Goal: Task Accomplishment & Management: Manage account settings

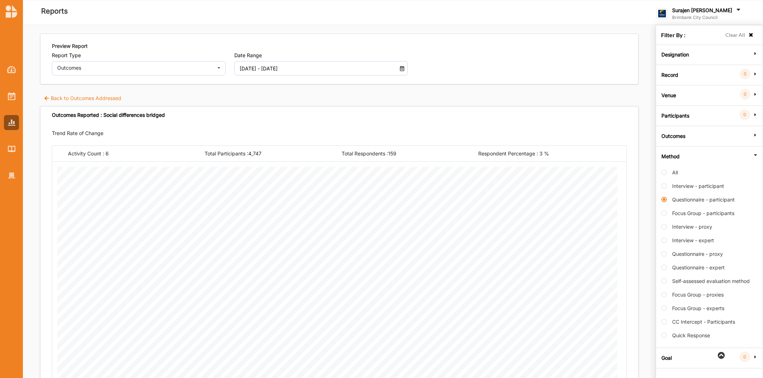
scroll to position [25, 0]
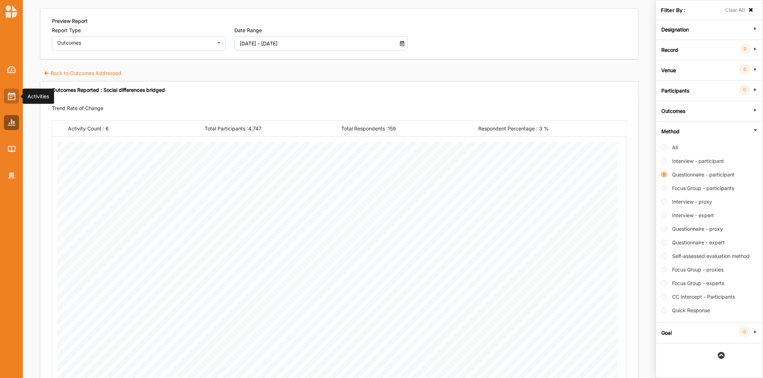
click at [12, 99] on img at bounding box center [12, 96] width 8 height 8
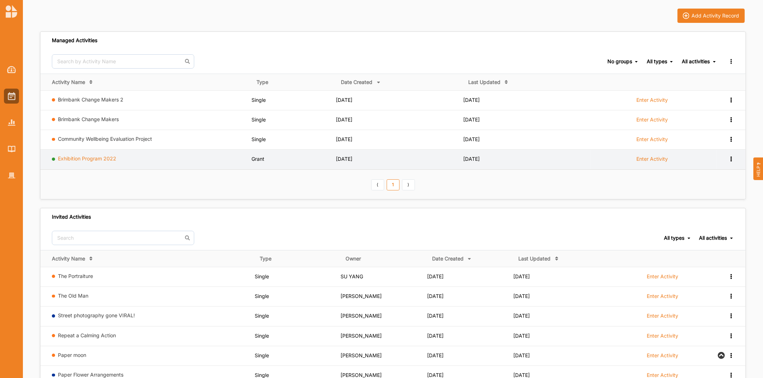
click at [88, 159] on link "Exhibition Program 2022" at bounding box center [87, 159] width 58 height 6
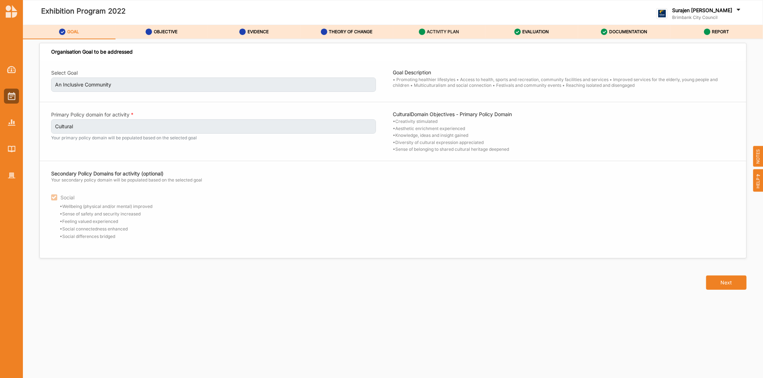
click at [455, 33] on label "ACTIVITY PLAN" at bounding box center [443, 32] width 32 height 6
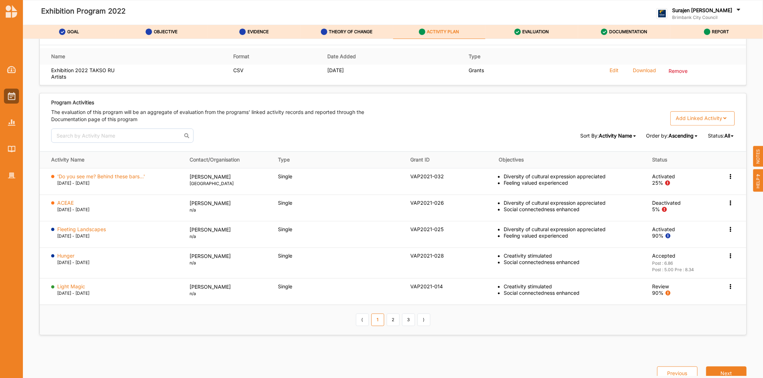
scroll to position [1032, 0]
click at [408, 318] on link "3" at bounding box center [408, 319] width 13 height 12
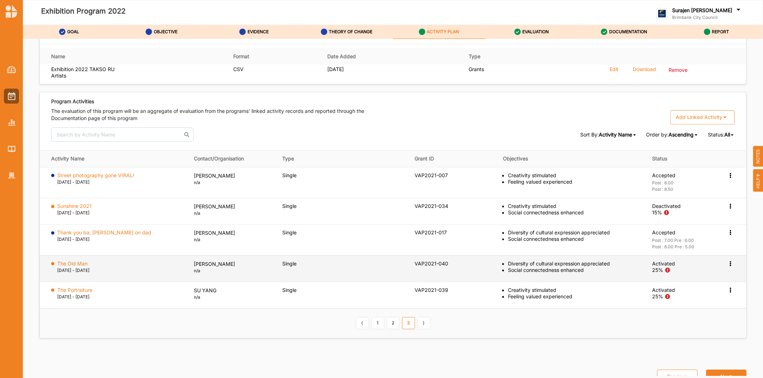
click at [727, 178] on icon at bounding box center [730, 175] width 6 height 5
click at [688, 322] on div "Deactivate" at bounding box center [695, 321] width 77 height 15
click at [728, 178] on icon at bounding box center [730, 175] width 6 height 5
click at [667, 318] on label "Deactivate" at bounding box center [674, 321] width 25 height 6
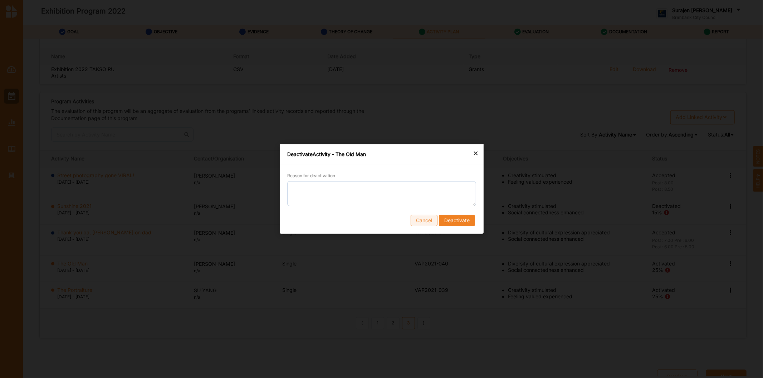
click at [415, 221] on button "Cancel" at bounding box center [423, 220] width 27 height 11
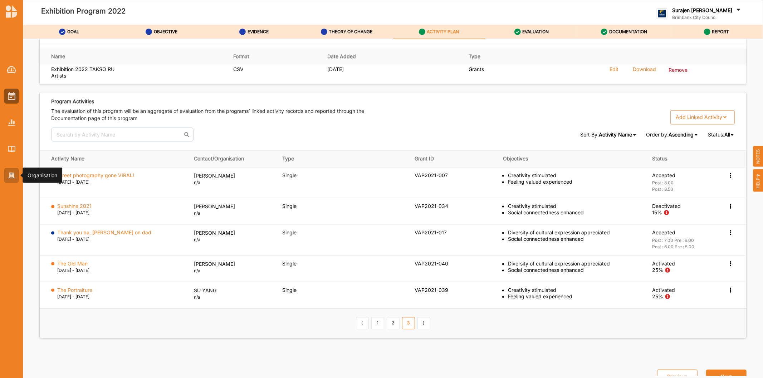
click at [7, 176] on div at bounding box center [11, 175] width 15 height 15
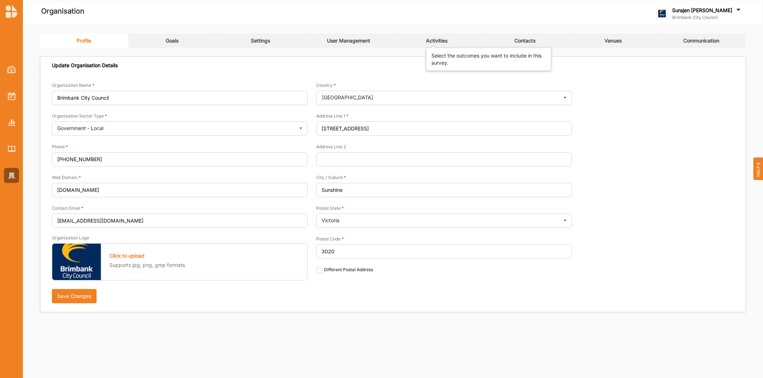
click at [442, 39] on div "Activities" at bounding box center [436, 41] width 21 height 6
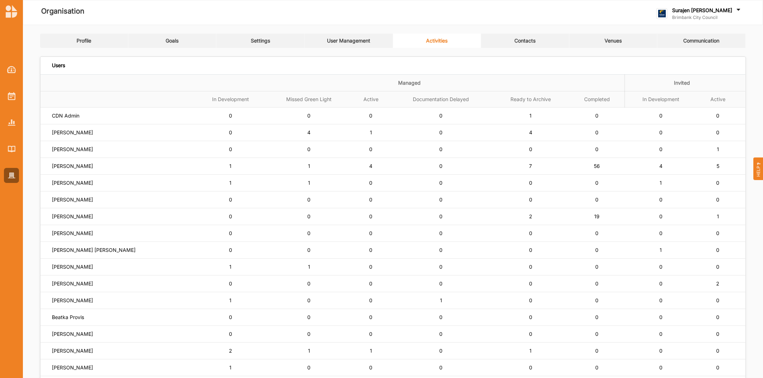
click at [521, 39] on div "Contacts" at bounding box center [524, 41] width 21 height 6
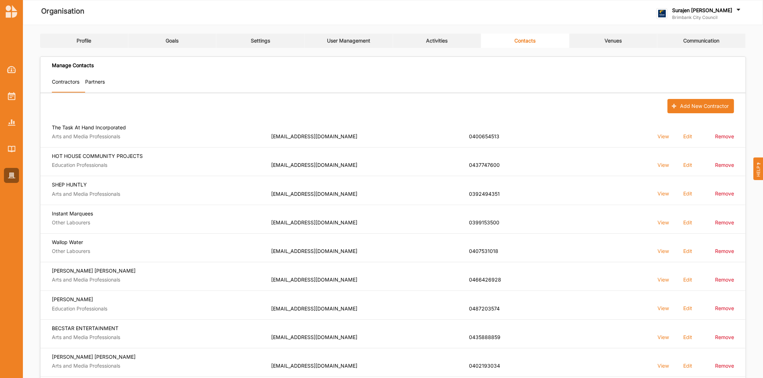
drag, startPoint x: 82, startPoint y: 85, endPoint x: 87, endPoint y: 83, distance: 4.8
click at [83, 84] on link "Contractors" at bounding box center [68, 83] width 33 height 18
click at [98, 77] on link "Partners" at bounding box center [97, 83] width 25 height 18
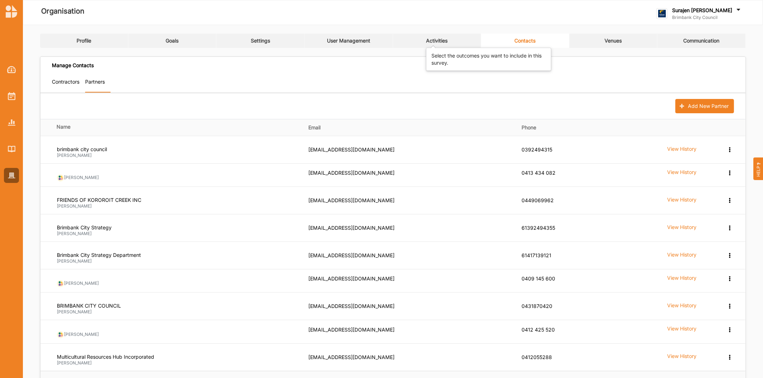
click at [435, 42] on div "Activities" at bounding box center [436, 41] width 21 height 6
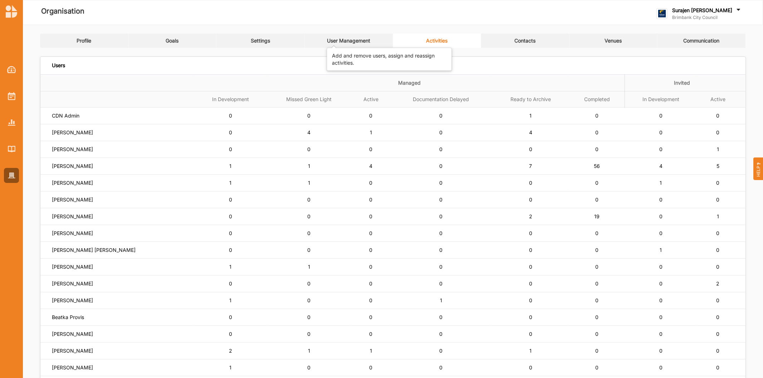
click at [347, 42] on div "User Management" at bounding box center [348, 41] width 43 height 6
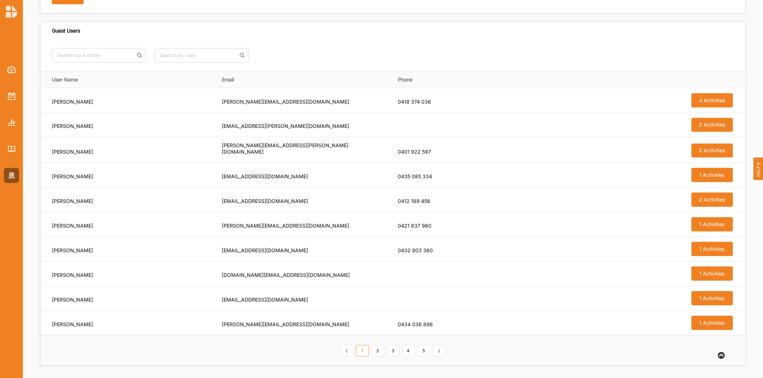
scroll to position [578, 0]
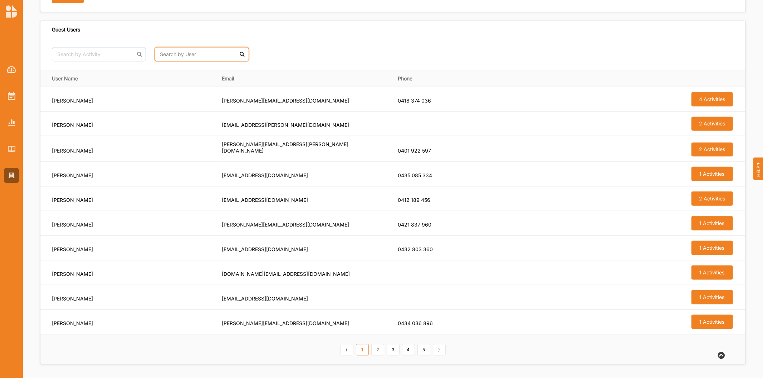
click at [183, 58] on input "text" at bounding box center [201, 54] width 94 height 14
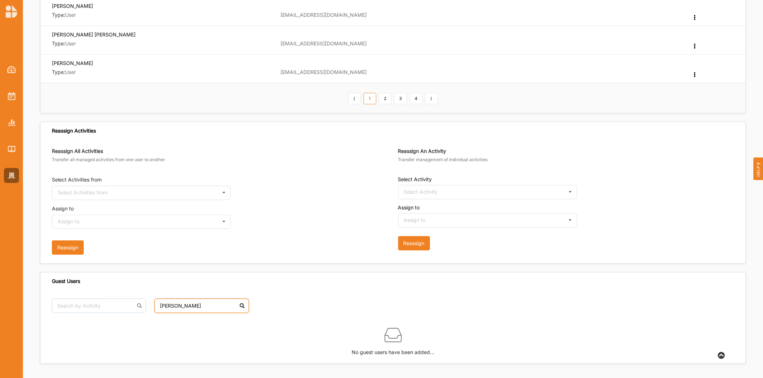
scroll to position [327, 0]
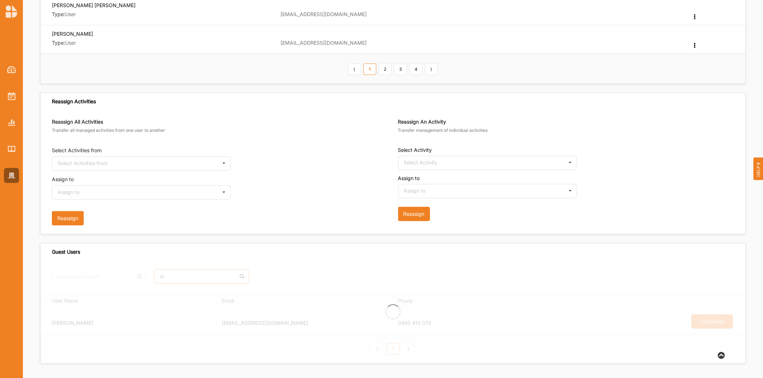
type input "n"
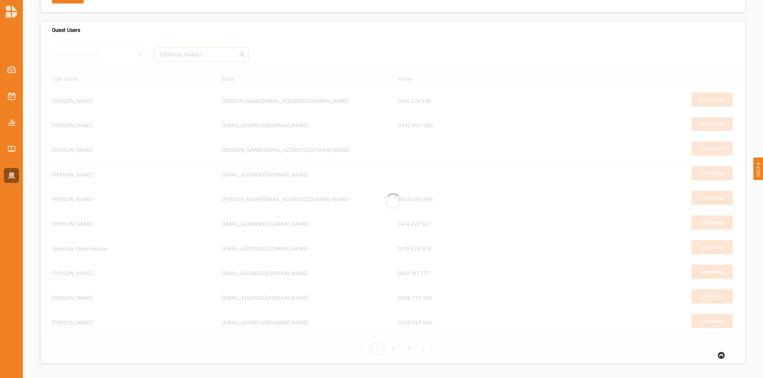
scroll to position [356, 0]
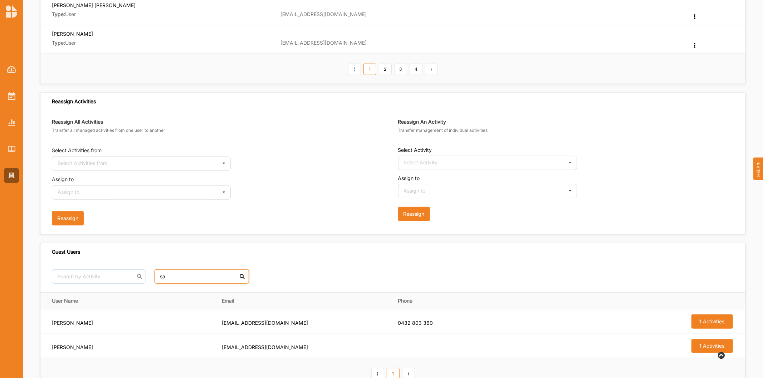
type input "s"
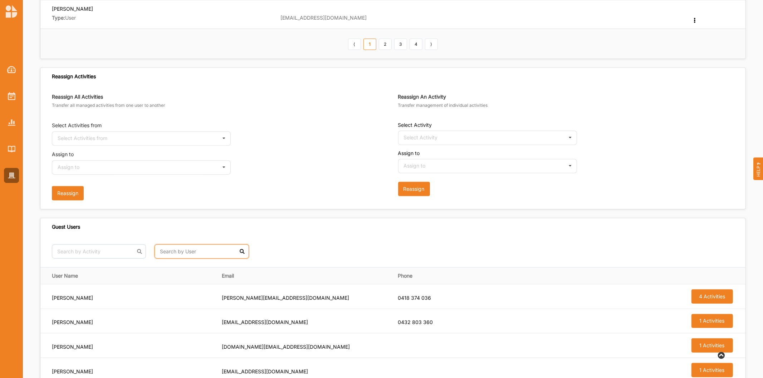
scroll to position [578, 0]
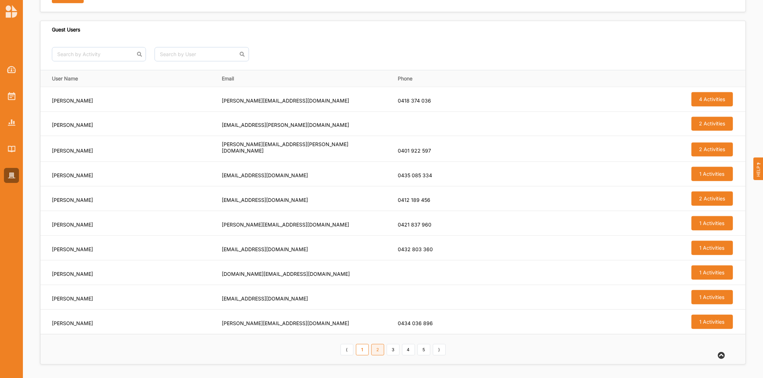
click at [376, 349] on link "2" at bounding box center [377, 349] width 13 height 11
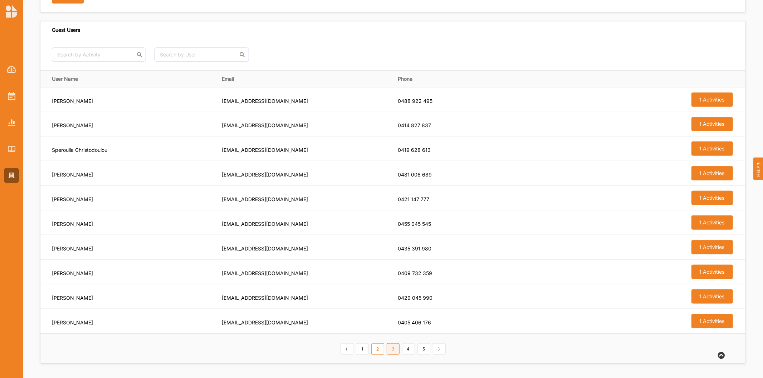
click at [395, 352] on link "3" at bounding box center [392, 349] width 13 height 11
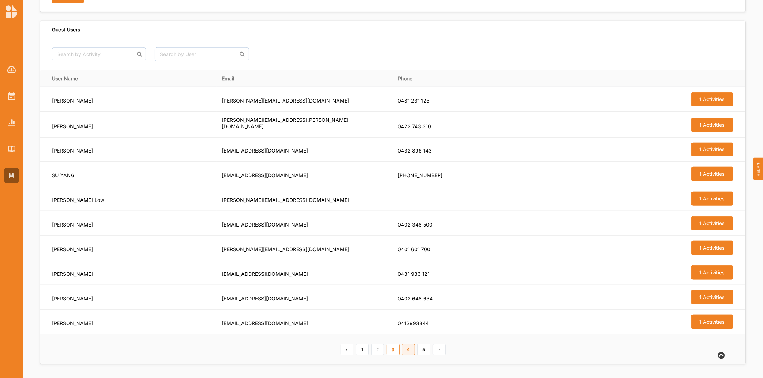
click at [408, 350] on link "4" at bounding box center [408, 349] width 13 height 11
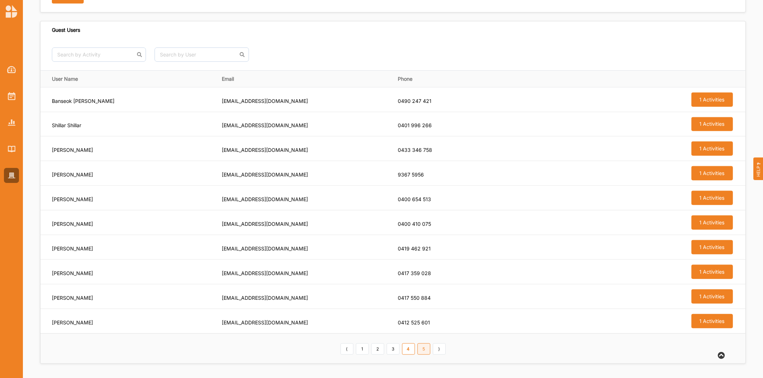
click at [421, 349] on link "5" at bounding box center [423, 349] width 13 height 11
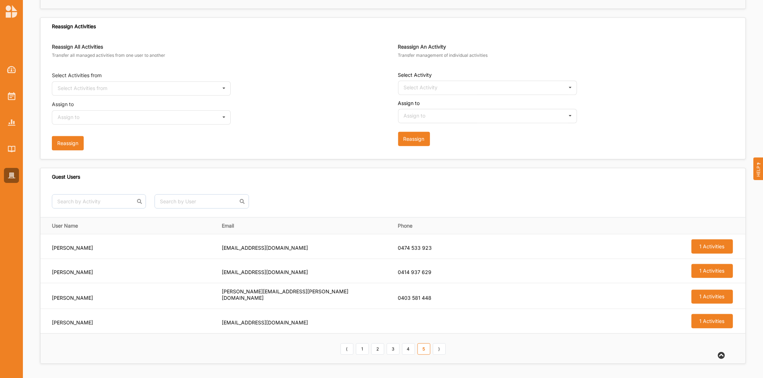
scroll to position [430, 0]
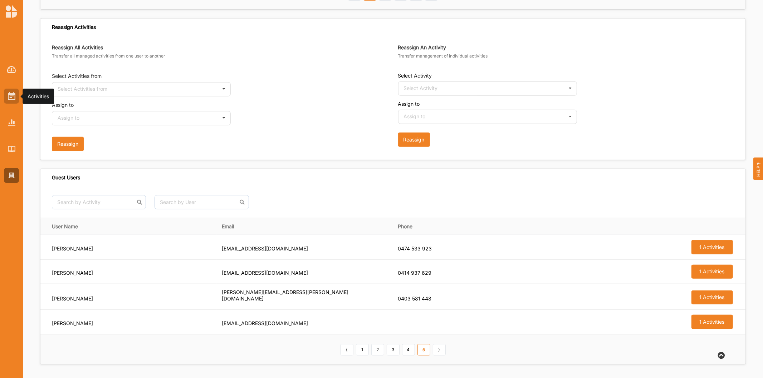
click at [13, 97] on img at bounding box center [12, 96] width 8 height 8
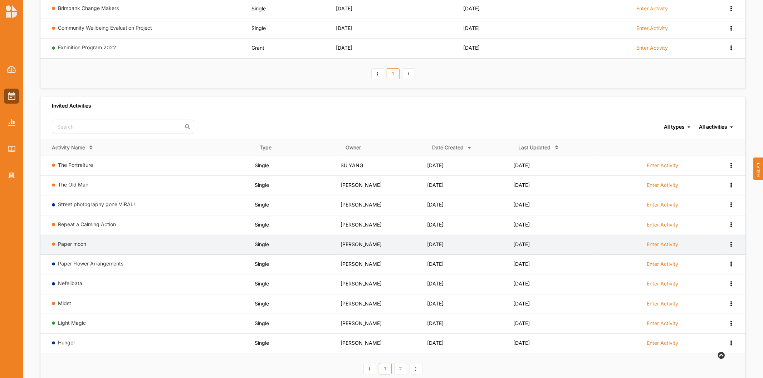
scroll to position [117, 0]
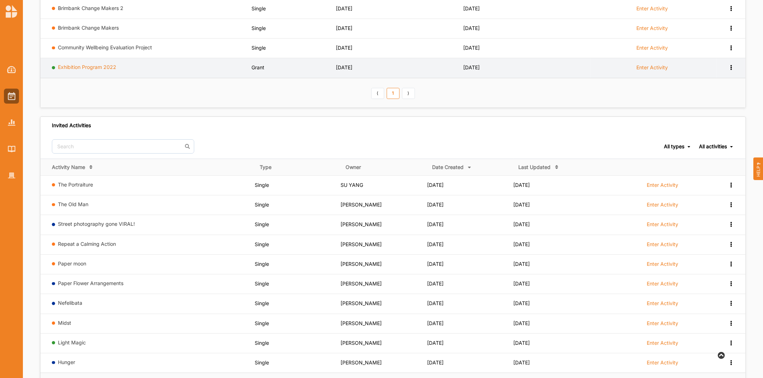
click at [98, 66] on link "Exhibition Program 2022" at bounding box center [87, 67] width 58 height 6
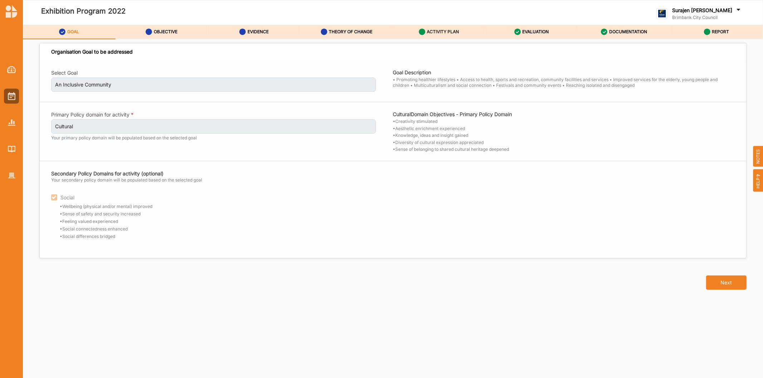
click at [441, 36] on div "ACTIVITY PLAN" at bounding box center [439, 31] width 40 height 13
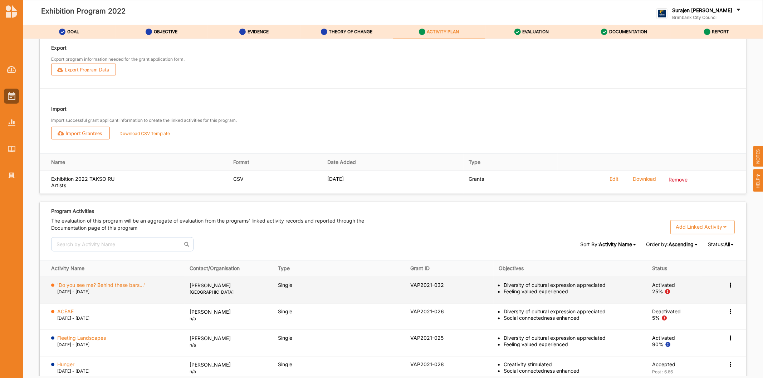
scroll to position [1032, 0]
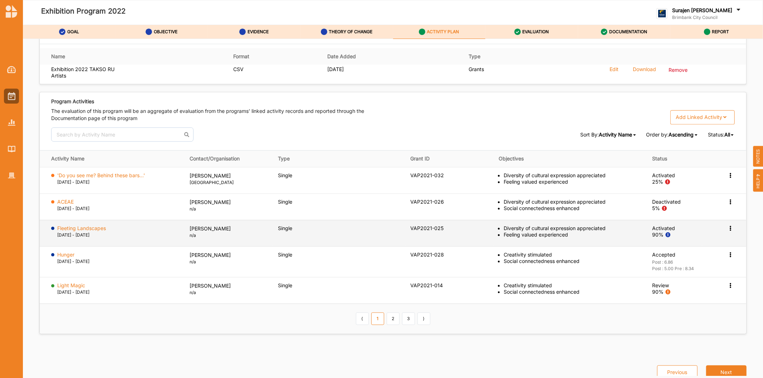
click at [728, 178] on icon at bounding box center [730, 175] width 6 height 5
click at [671, 256] on label "View Report" at bounding box center [676, 256] width 29 height 6
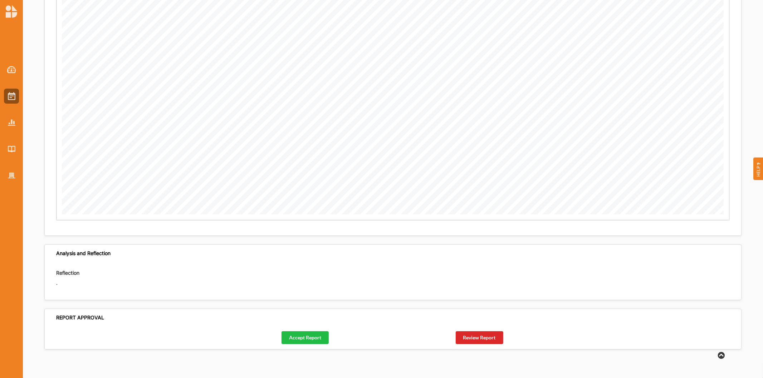
scroll to position [2107, 0]
drag, startPoint x: 335, startPoint y: 347, endPoint x: 323, endPoint y: 335, distance: 17.4
click at [334, 345] on div "Accept Report Review Report" at bounding box center [393, 337] width 696 height 23
click at [323, 340] on button "Accept Report" at bounding box center [304, 337] width 47 height 13
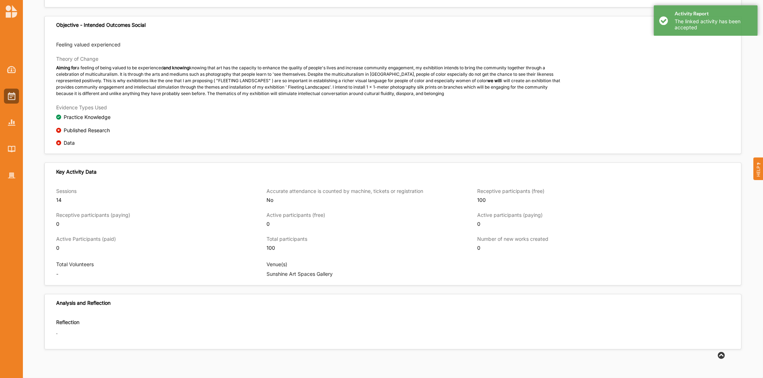
scroll to position [334, 0]
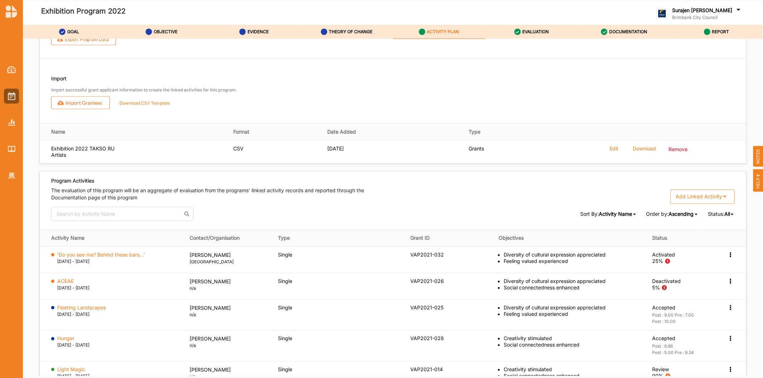
scroll to position [1050, 0]
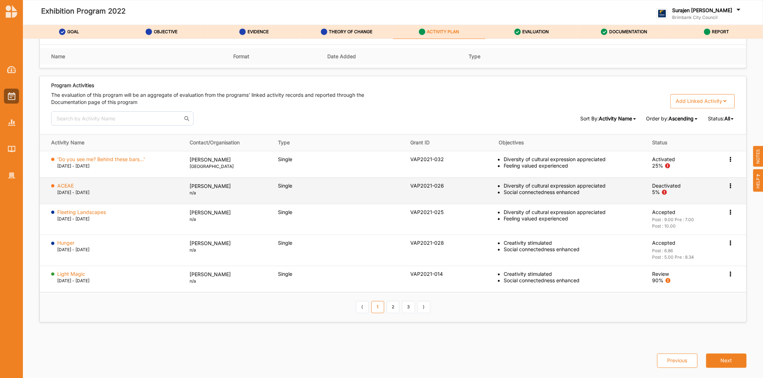
click at [727, 162] on icon at bounding box center [730, 159] width 6 height 5
click at [727, 185] on icon at bounding box center [730, 185] width 6 height 5
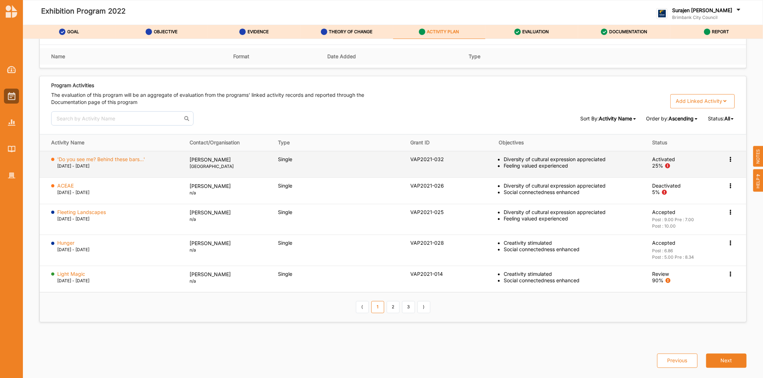
click at [728, 162] on div "Activation Information View Report Change Ownership Deactivate" at bounding box center [730, 160] width 7 height 6
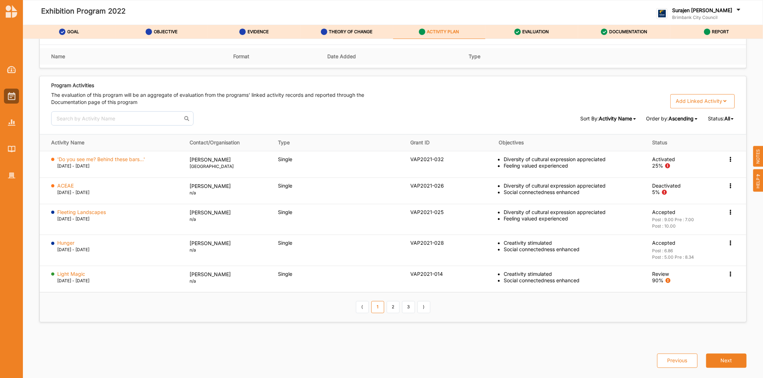
click at [284, 364] on div "Previous Next" at bounding box center [392, 356] width 715 height 39
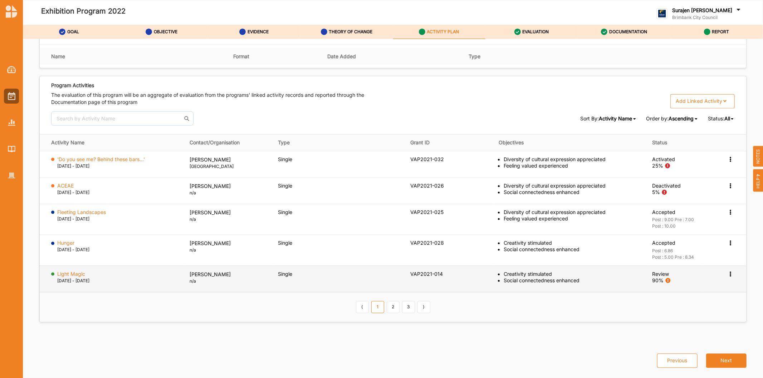
click at [727, 162] on icon at bounding box center [730, 159] width 6 height 5
click at [667, 283] on div "Activation Information" at bounding box center [695, 288] width 77 height 15
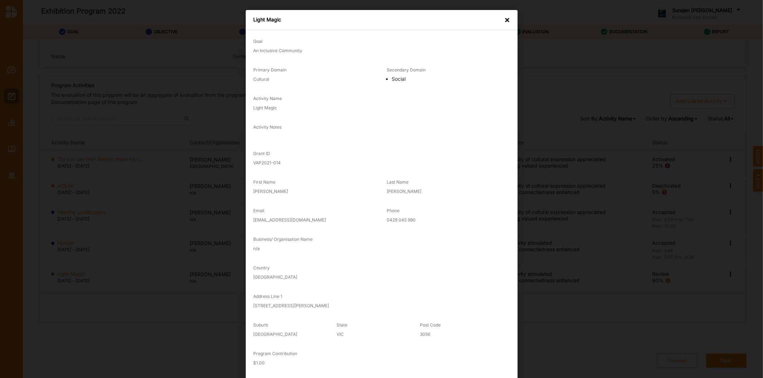
click at [412, 369] on div "$ 1.00" at bounding box center [381, 363] width 257 height 9
click at [506, 21] on div "×" at bounding box center [507, 19] width 6 height 7
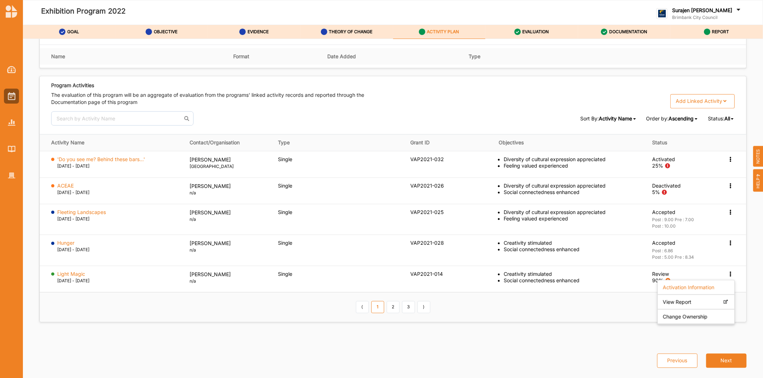
drag, startPoint x: 561, startPoint y: 345, endPoint x: 537, endPoint y: 293, distance: 56.8
click at [561, 344] on div "Previous Next" at bounding box center [392, 356] width 715 height 39
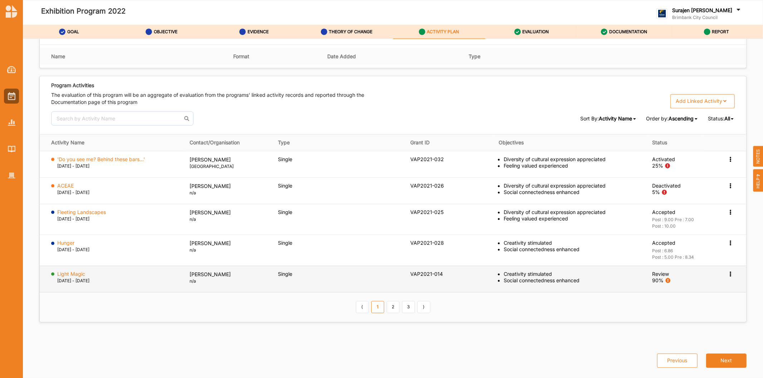
click at [728, 162] on icon at bounding box center [730, 159] width 6 height 5
click at [678, 289] on label "Activation Information" at bounding box center [687, 287] width 51 height 6
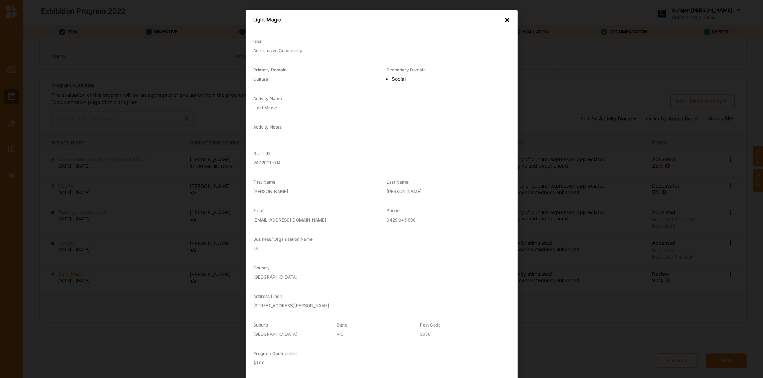
click at [504, 18] on div "×" at bounding box center [507, 19] width 6 height 7
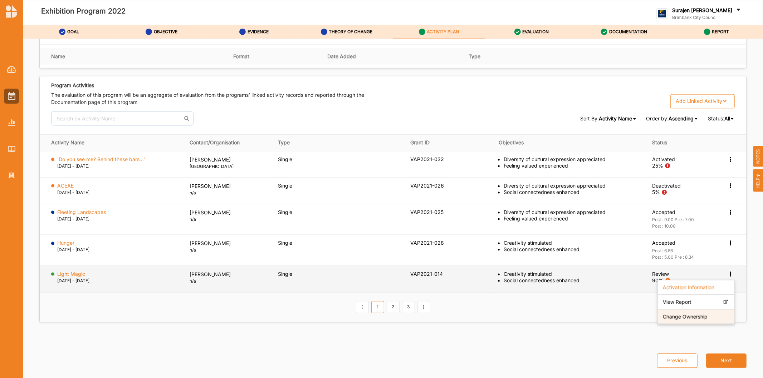
click at [685, 316] on label "Change Ownership" at bounding box center [684, 317] width 45 height 6
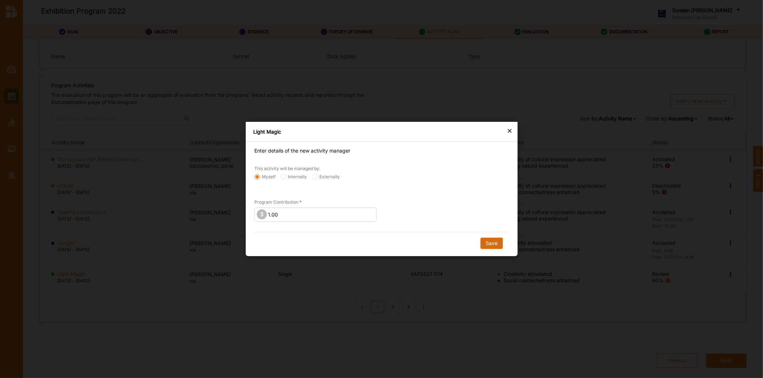
click at [492, 243] on button "Save" at bounding box center [491, 243] width 23 height 11
radio input "false"
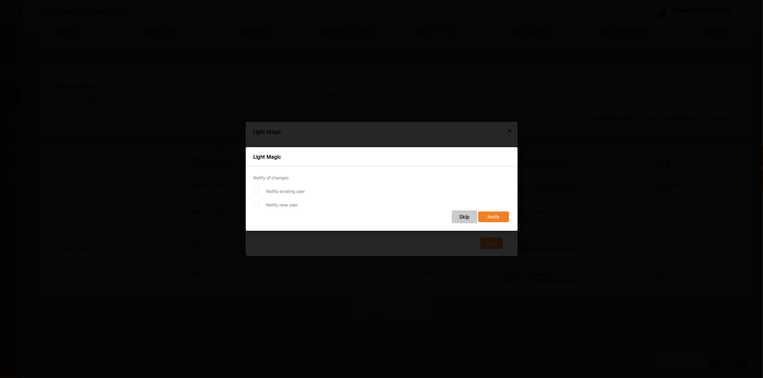
click at [468, 215] on button "Skip" at bounding box center [463, 217] width 25 height 13
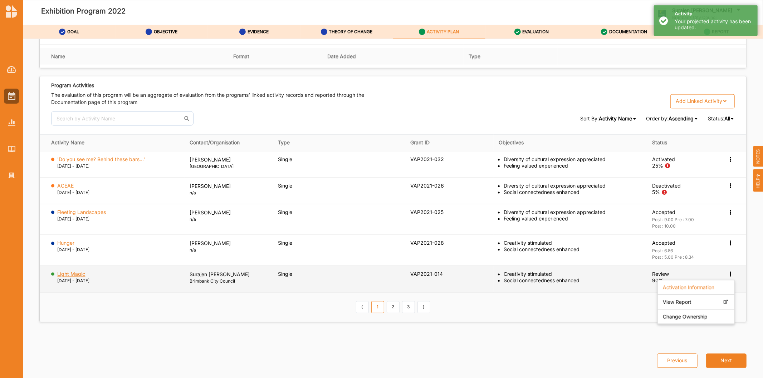
click at [67, 276] on label "Light Magic" at bounding box center [72, 274] width 28 height 6
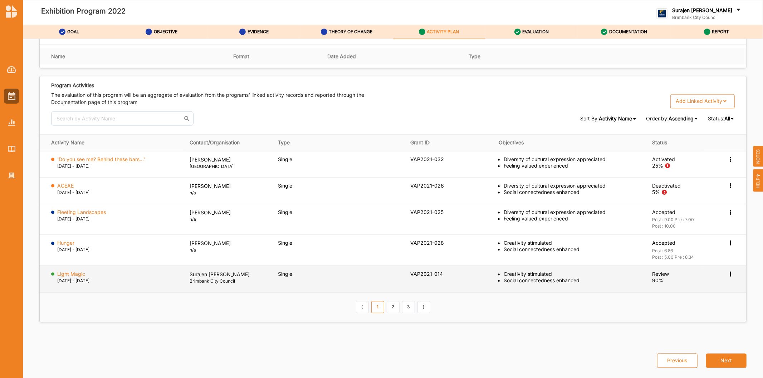
click at [727, 162] on icon at bounding box center [730, 159] width 6 height 5
click at [681, 302] on label "View Report" at bounding box center [676, 302] width 29 height 6
click at [727, 162] on icon at bounding box center [730, 159] width 6 height 5
click at [677, 316] on label "Change Ownership" at bounding box center [684, 317] width 45 height 6
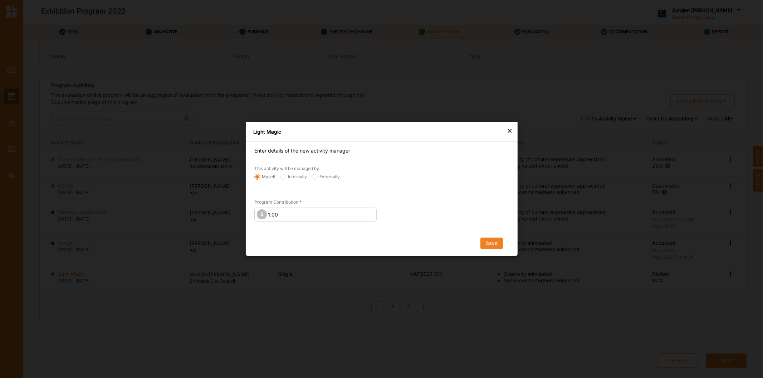
click at [321, 173] on div "This activity will be managed by:" at bounding box center [381, 169] width 255 height 9
click at [316, 181] on div "Externally" at bounding box center [325, 177] width 33 height 7
click at [316, 179] on label "Externally" at bounding box center [326, 177] width 28 height 6
click at [260, 179] on input "Externally" at bounding box center [257, 177] width 6 height 6
radio input "true"
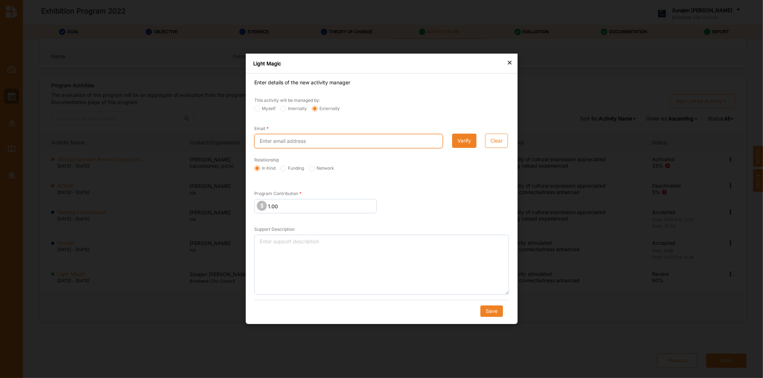
click at [327, 137] on input "Email" at bounding box center [348, 141] width 188 height 14
type input "mirandasmithart@gmail.com"
click at [462, 141] on button "Verify" at bounding box center [464, 141] width 24 height 14
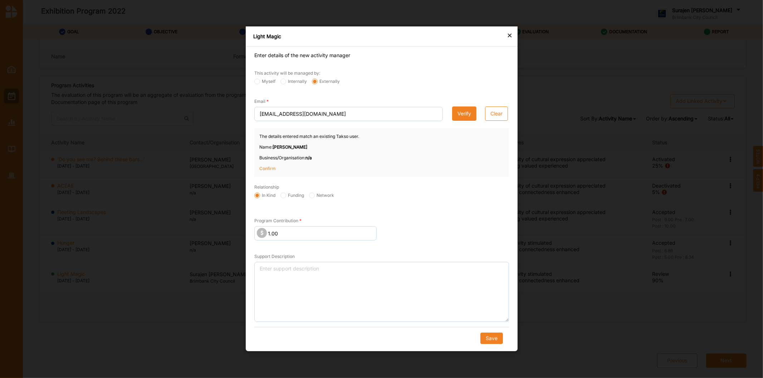
click at [263, 167] on p "Confirm" at bounding box center [277, 169] width 36 height 6
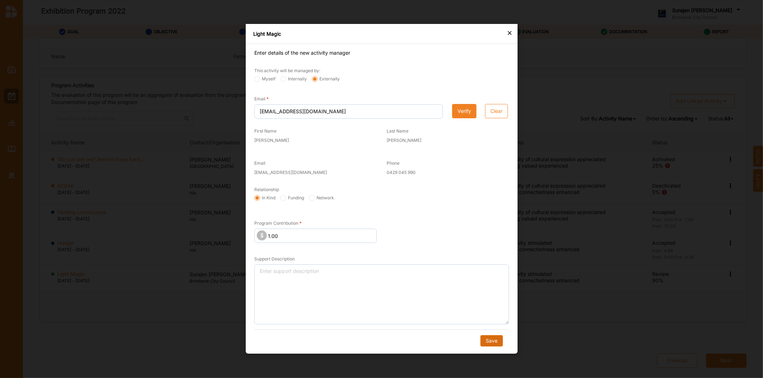
click at [491, 339] on button "Save" at bounding box center [491, 341] width 23 height 11
radio input "true"
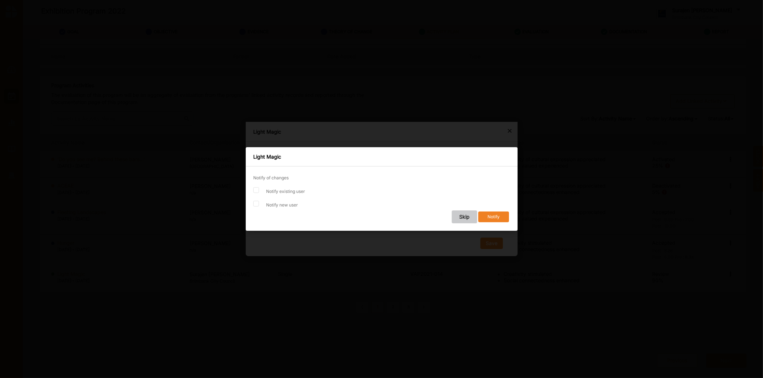
click at [457, 213] on button "Skip" at bounding box center [463, 217] width 25 height 13
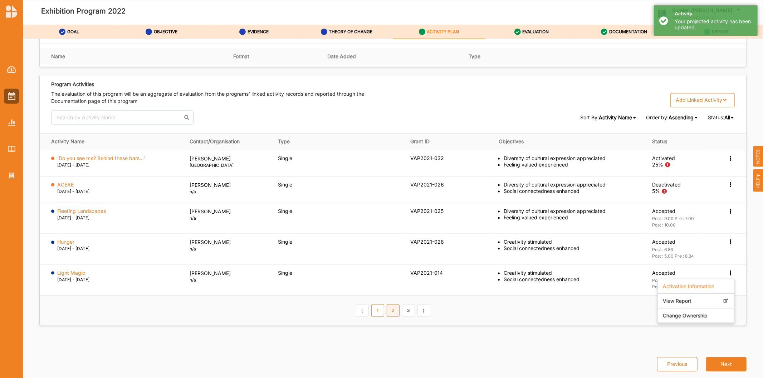
click at [391, 312] on link "2" at bounding box center [392, 311] width 13 height 12
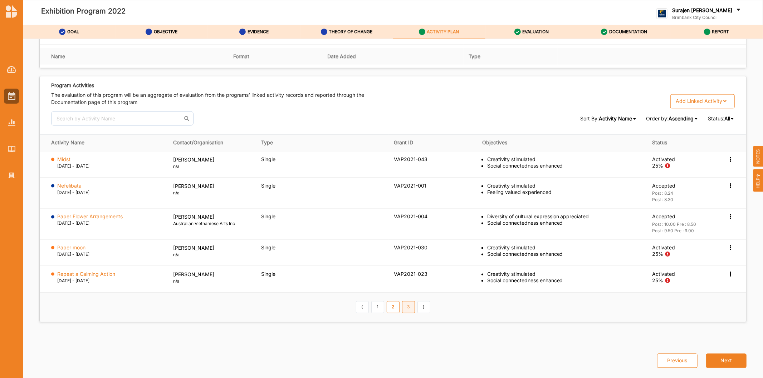
click at [410, 311] on link "3" at bounding box center [408, 307] width 13 height 12
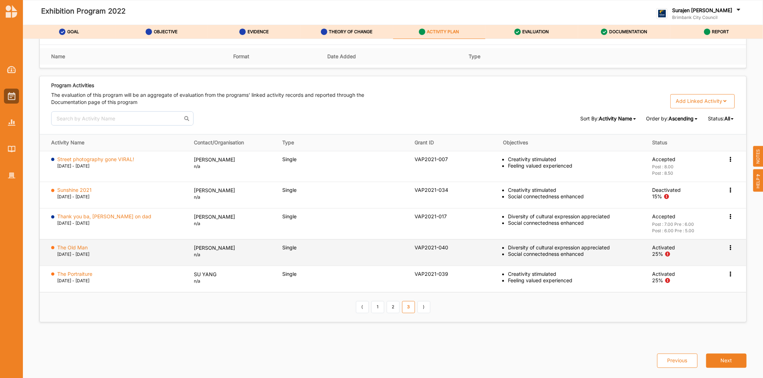
click at [727, 162] on icon at bounding box center [730, 159] width 6 height 5
click at [678, 259] on label "Activation Information" at bounding box center [687, 261] width 51 height 6
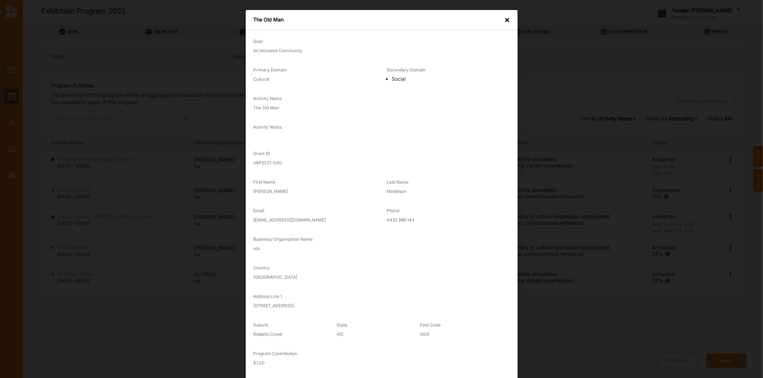
click at [507, 22] on div "×" at bounding box center [507, 19] width 6 height 7
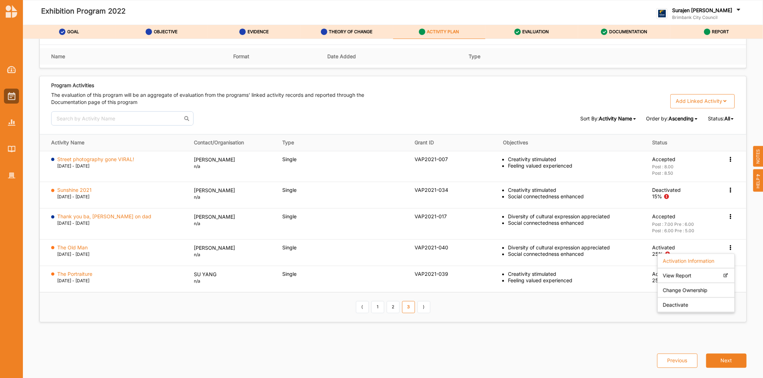
click at [548, 317] on th "⟨ 1 2 3 ⟩" at bounding box center [393, 307] width 706 height 30
click at [377, 310] on link "1" at bounding box center [377, 307] width 13 height 12
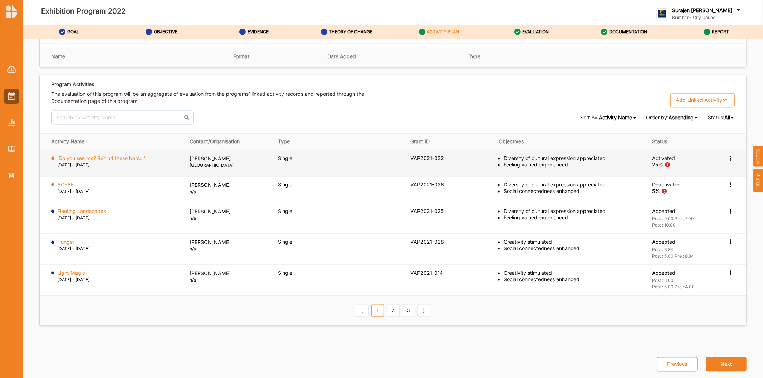
click at [727, 159] on icon at bounding box center [730, 158] width 6 height 5
click at [673, 174] on label "Activation Information" at bounding box center [687, 171] width 51 height 6
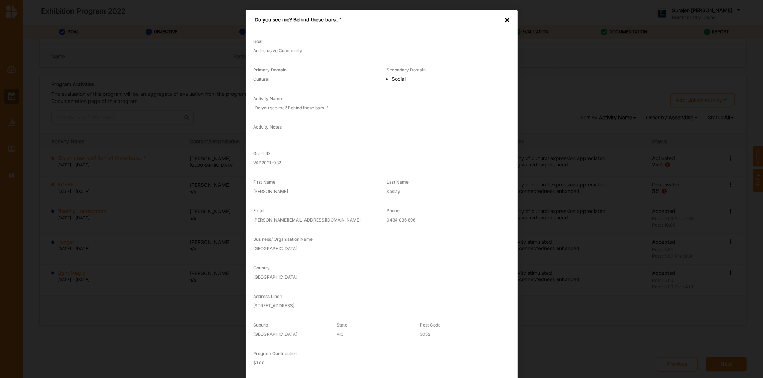
click at [508, 19] on div "×" at bounding box center [507, 19] width 6 height 7
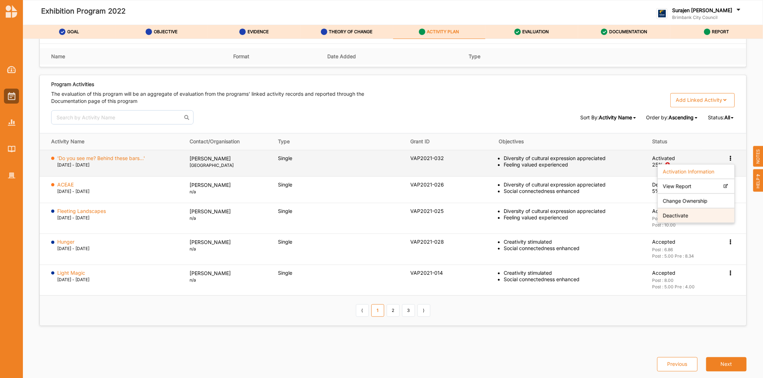
click at [710, 212] on div "Deactivate" at bounding box center [695, 216] width 77 height 15
click at [723, 155] on td "Activation Information View Report Change Ownership Deactivate" at bounding box center [724, 163] width 44 height 26
click at [727, 157] on icon at bounding box center [730, 158] width 6 height 5
click at [703, 217] on div "Deactivate" at bounding box center [695, 216] width 77 height 15
click at [727, 158] on icon at bounding box center [730, 158] width 6 height 5
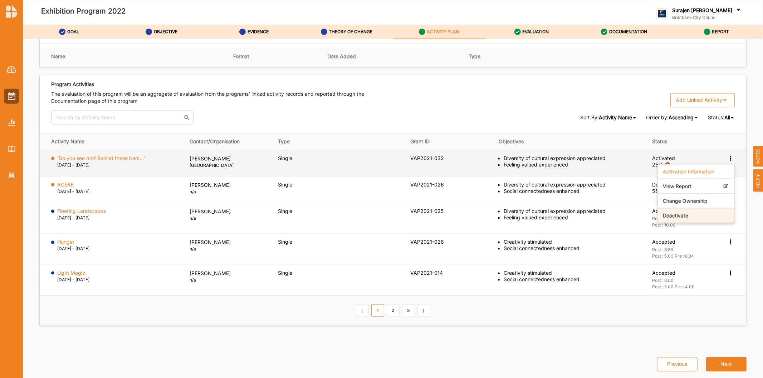
click at [664, 213] on label "Deactivate" at bounding box center [674, 215] width 25 height 6
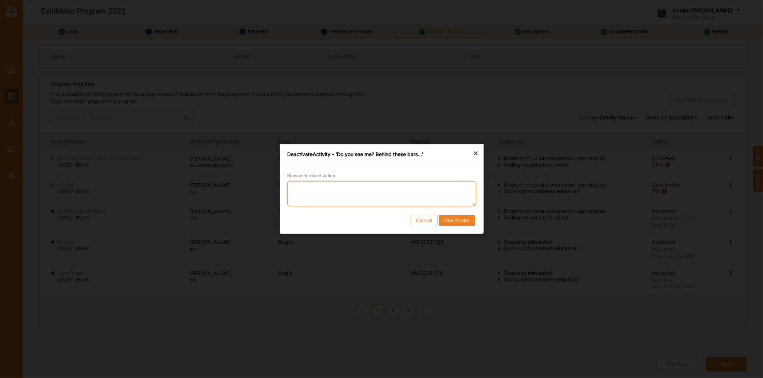
click at [410, 190] on textarea "Reason for deactivation" at bounding box center [381, 193] width 189 height 25
type textarea "This program was delivered during multiple Covid 19 lockdowns. With all changes…"
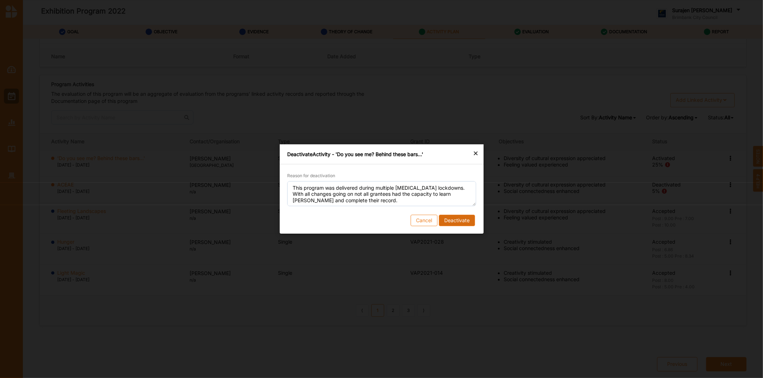
click at [459, 219] on button "Deactivate" at bounding box center [456, 220] width 36 height 11
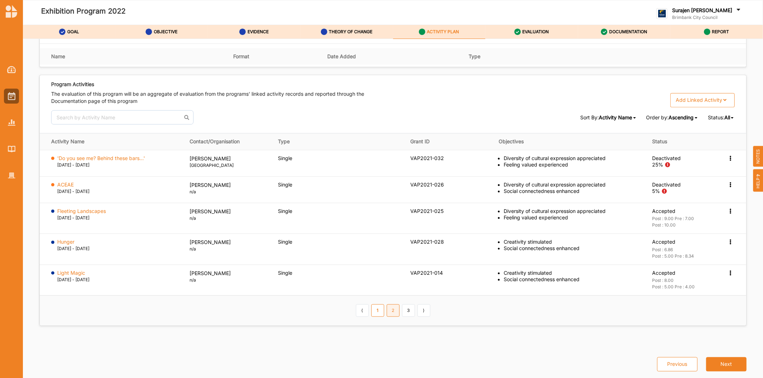
click at [393, 316] on link "2" at bounding box center [392, 311] width 13 height 12
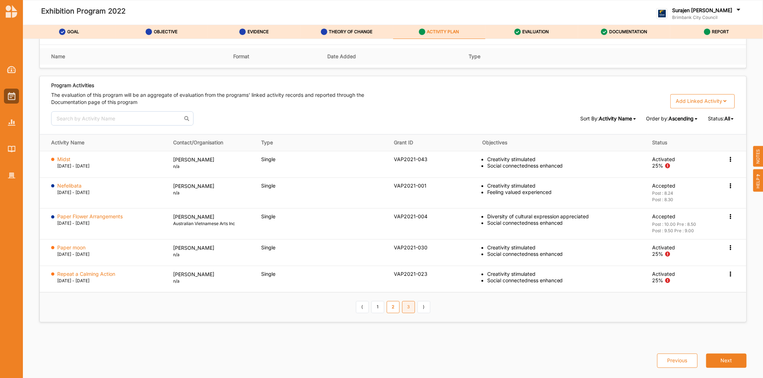
click at [404, 311] on link "3" at bounding box center [408, 307] width 13 height 12
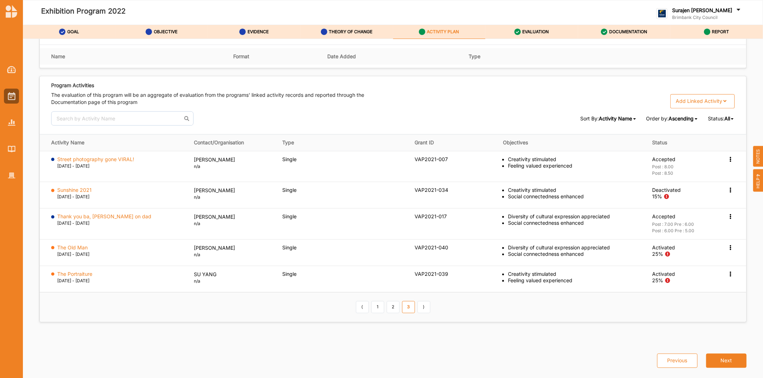
click at [380, 304] on link "1" at bounding box center [377, 307] width 13 height 12
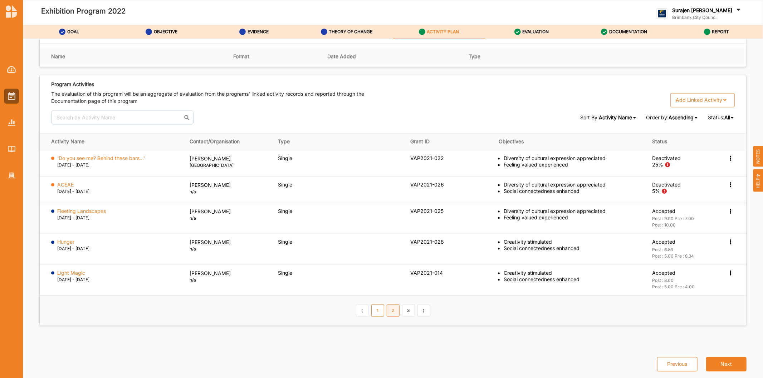
click at [386, 309] on link "2" at bounding box center [392, 311] width 13 height 12
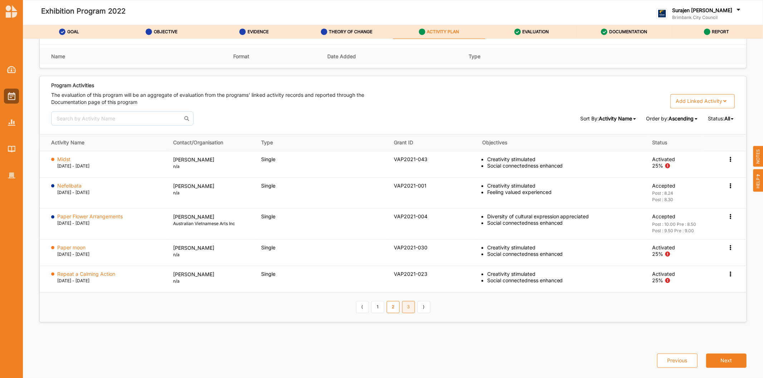
click at [409, 309] on link "3" at bounding box center [408, 307] width 13 height 12
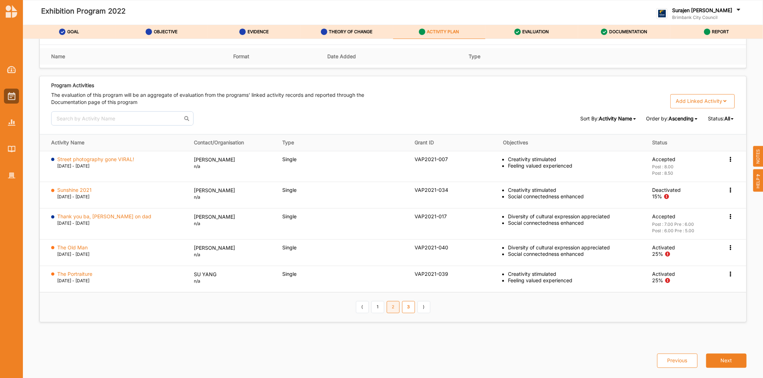
click at [392, 305] on link "2" at bounding box center [392, 307] width 13 height 12
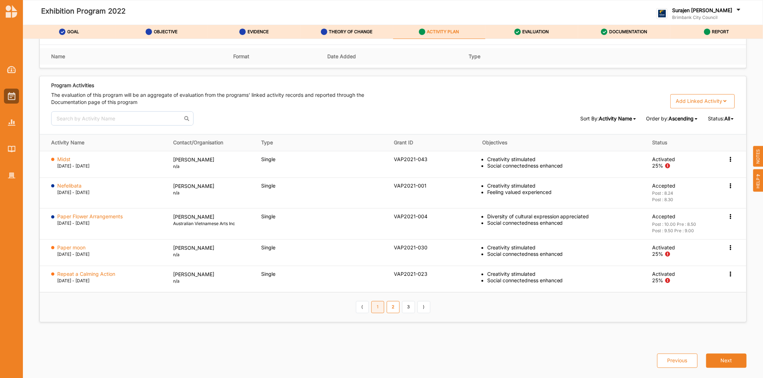
click at [376, 306] on link "1" at bounding box center [377, 307] width 13 height 12
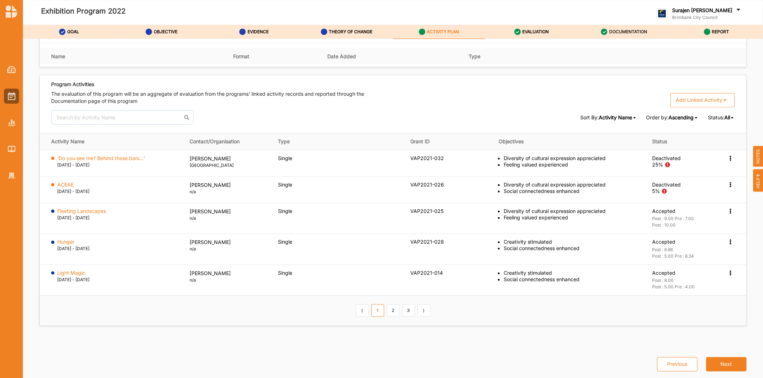
click at [627, 30] on label "DOCUMENTATION" at bounding box center [628, 32] width 38 height 6
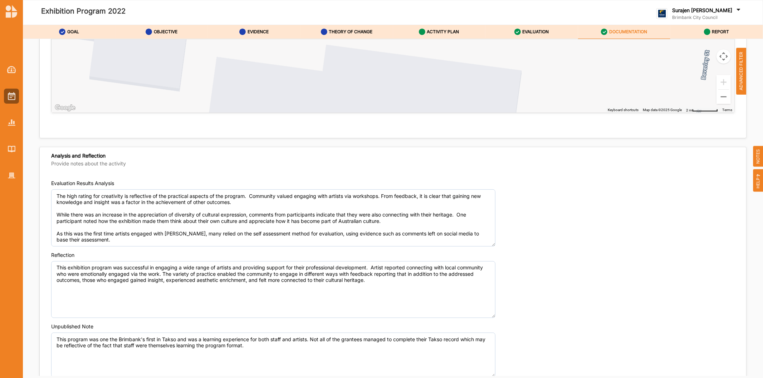
scroll to position [2639, 0]
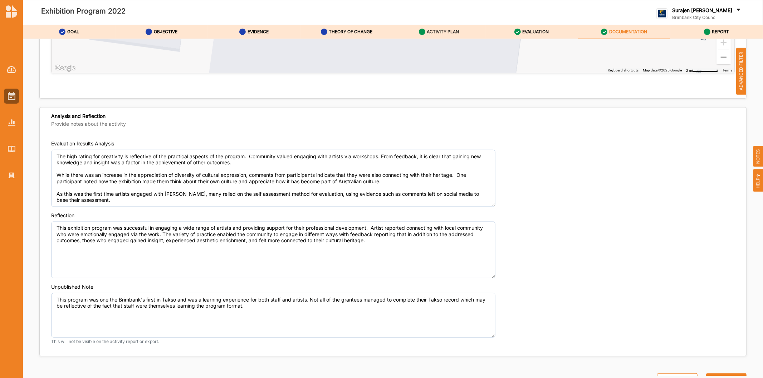
click at [439, 29] on label "ACTIVITY PLAN" at bounding box center [443, 32] width 32 height 6
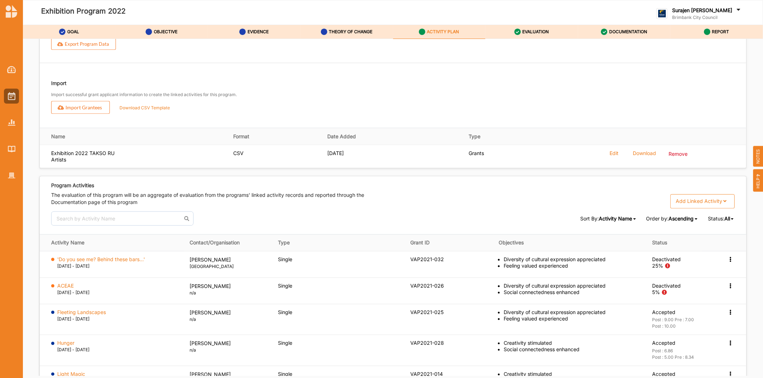
scroll to position [1015, 0]
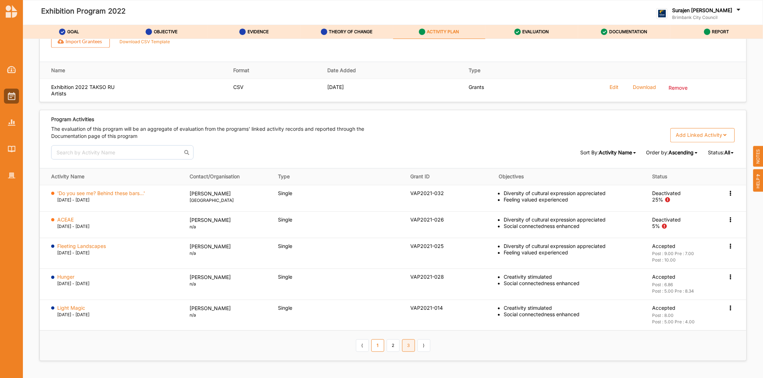
click at [405, 349] on link "3" at bounding box center [408, 346] width 13 height 12
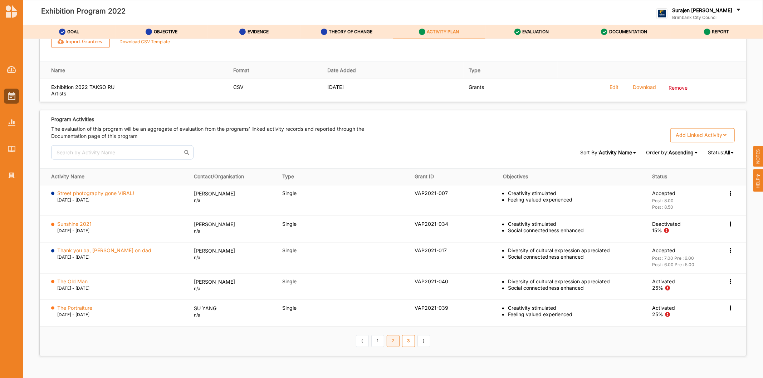
click at [391, 347] on link "2" at bounding box center [392, 341] width 13 height 12
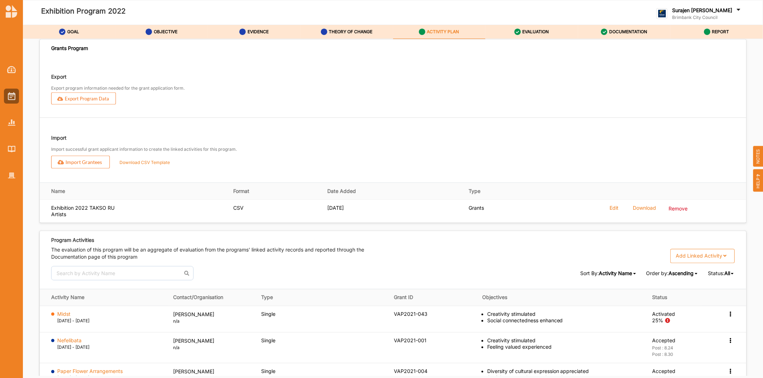
scroll to position [777, 0]
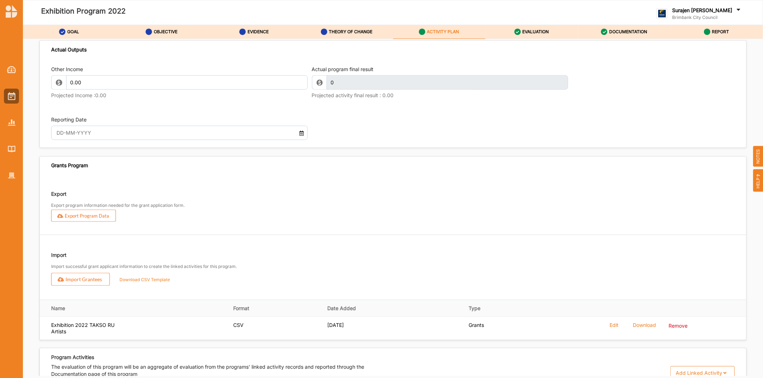
click at [197, 132] on input "text" at bounding box center [169, 133] width 233 height 14
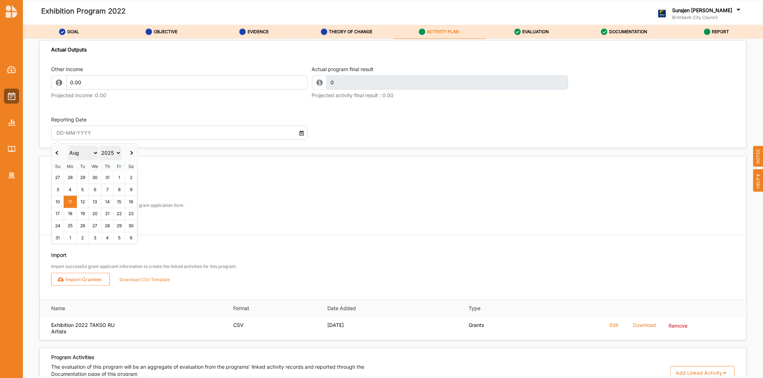
click at [120, 155] on select "2017 2018 2019 2020 2021 2022 2023 2024 2025 2026 2027 2028 2029 2030 2031 2032…" at bounding box center [110, 153] width 22 height 14
click at [94, 151] on select "Jan Feb Mar Apr May Jun Jul Aug Sep Oct Nov Dec" at bounding box center [83, 153] width 31 height 14
type input "31 Oct 2022"
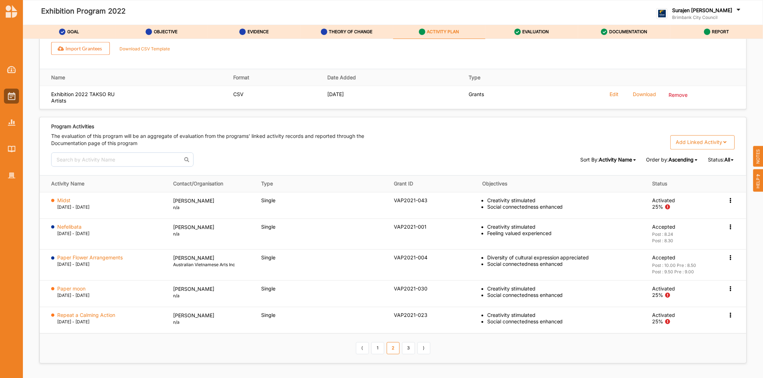
scroll to position [1010, 0]
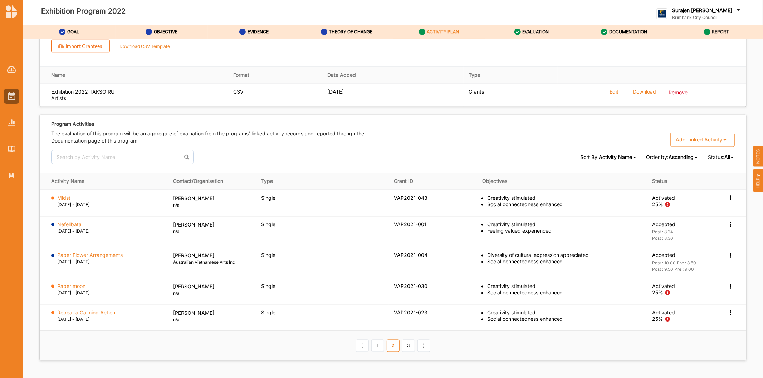
click at [710, 29] on div "REPORT" at bounding box center [716, 31] width 25 height 13
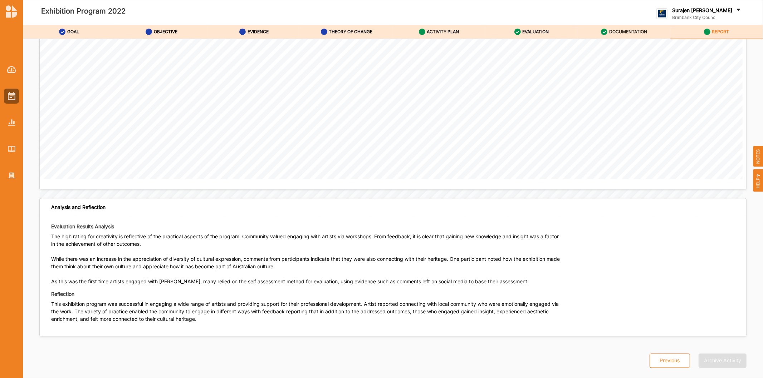
scroll to position [1024, 0]
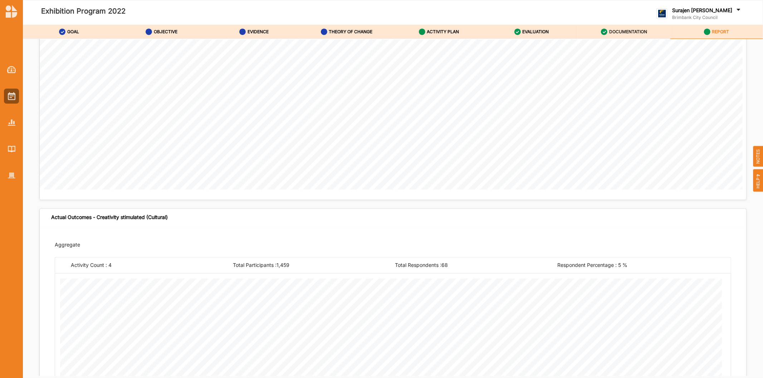
click at [624, 30] on label "DOCUMENTATION" at bounding box center [628, 32] width 38 height 6
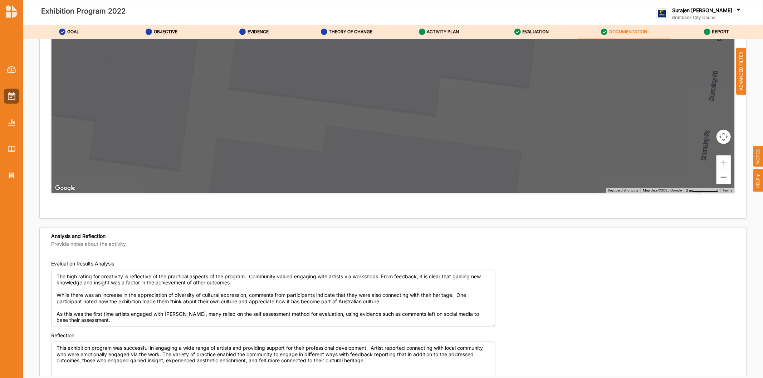
scroll to position [2592, 0]
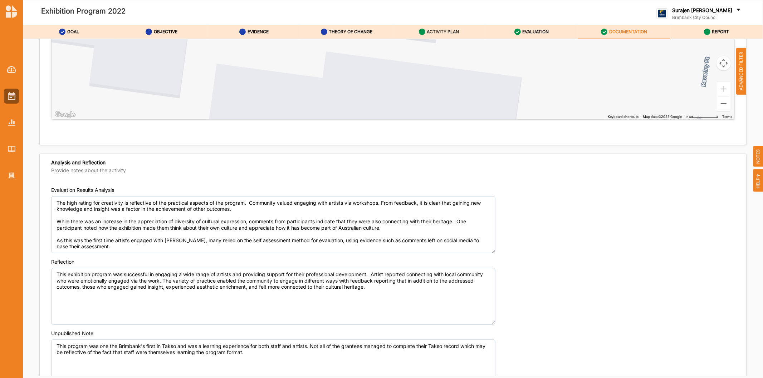
click at [458, 33] on label "ACTIVITY PLAN" at bounding box center [443, 32] width 32 height 6
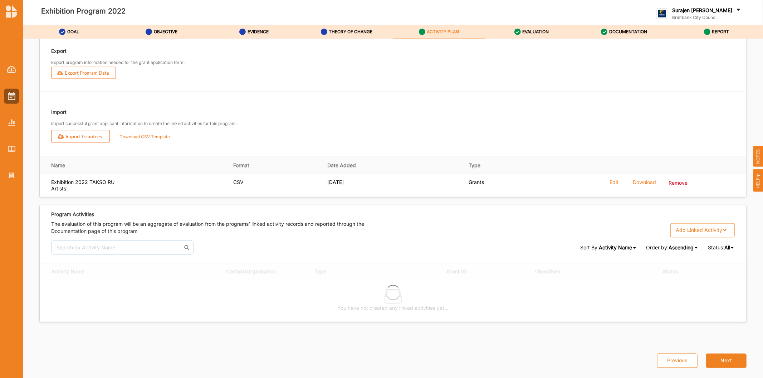
scroll to position [1055, 0]
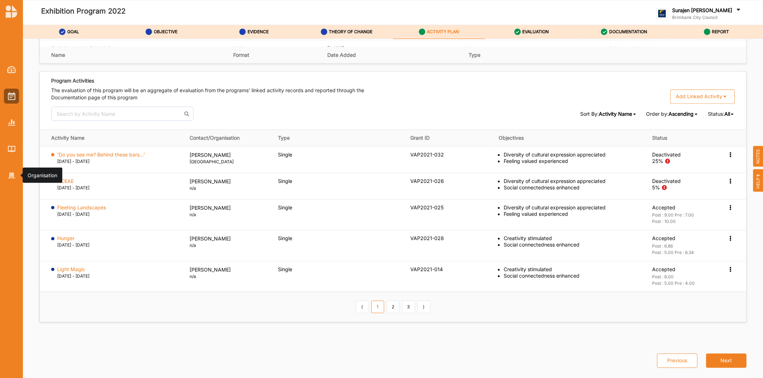
drag, startPoint x: 5, startPoint y: 176, endPoint x: 1, endPoint y: 181, distance: 6.7
click at [6, 176] on div at bounding box center [11, 175] width 15 height 15
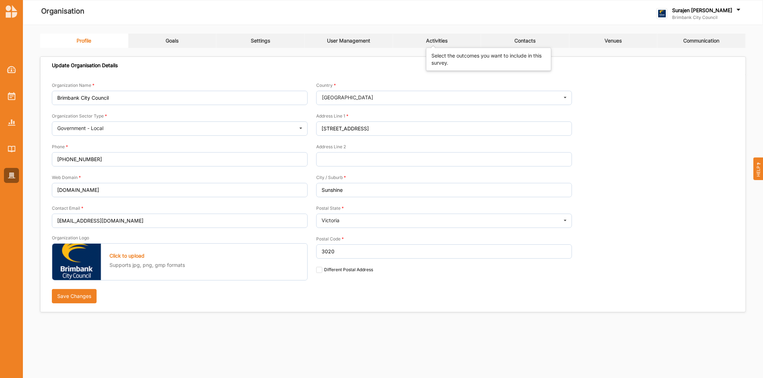
click at [444, 43] on div "Activities" at bounding box center [436, 41] width 21 height 6
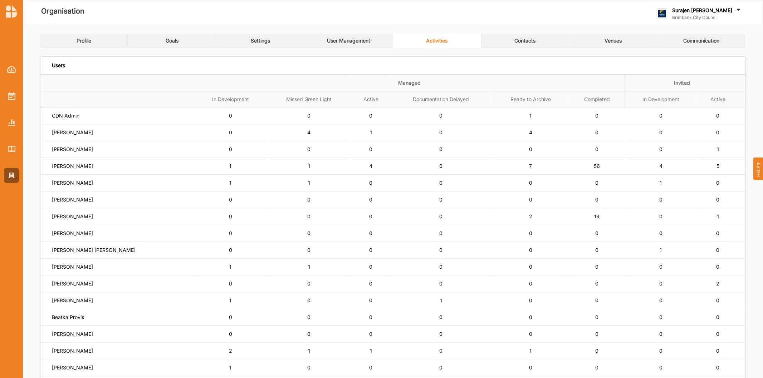
click at [359, 36] on link "User Management" at bounding box center [349, 41] width 88 height 14
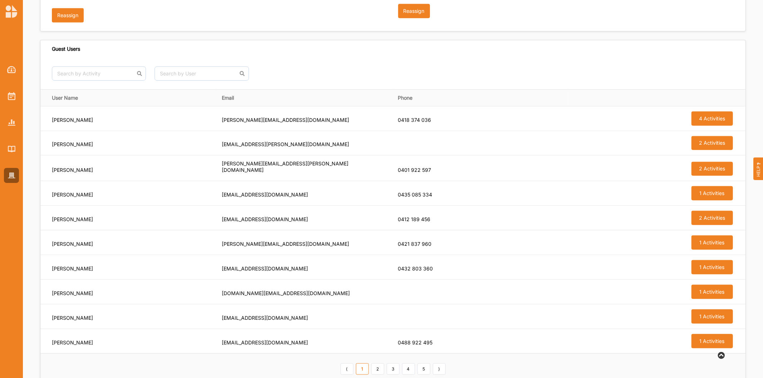
scroll to position [578, 0]
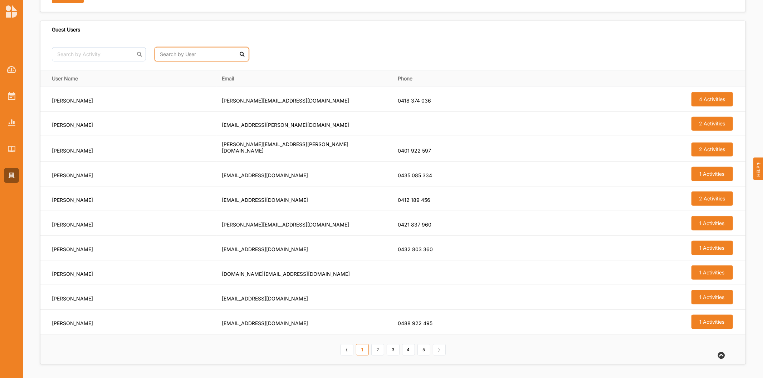
click at [168, 56] on input "text" at bounding box center [201, 54] width 94 height 14
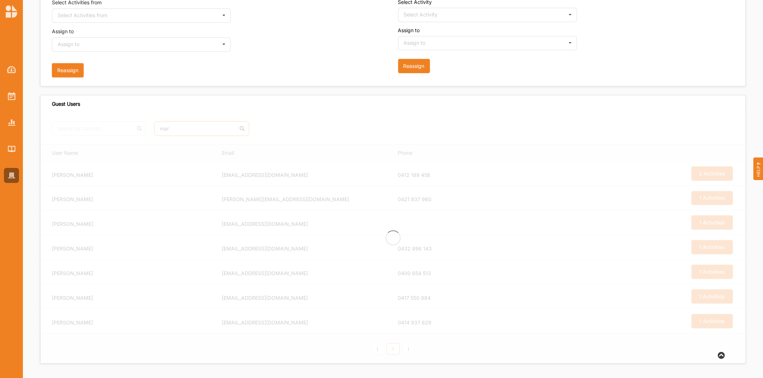
scroll to position [327, 0]
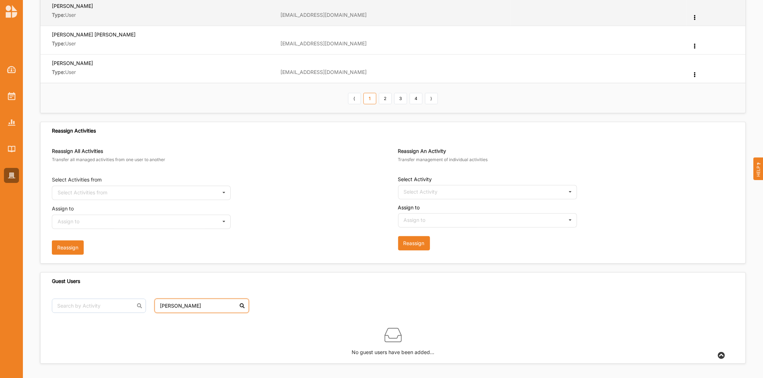
type input "mariam"
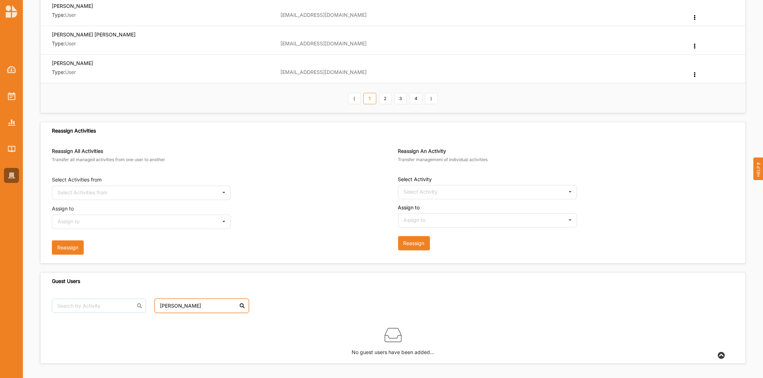
drag, startPoint x: 185, startPoint y: 305, endPoint x: 105, endPoint y: 305, distance: 80.4
click at [105, 308] on div "No results found. mariam No results found." at bounding box center [155, 306] width 206 height 14
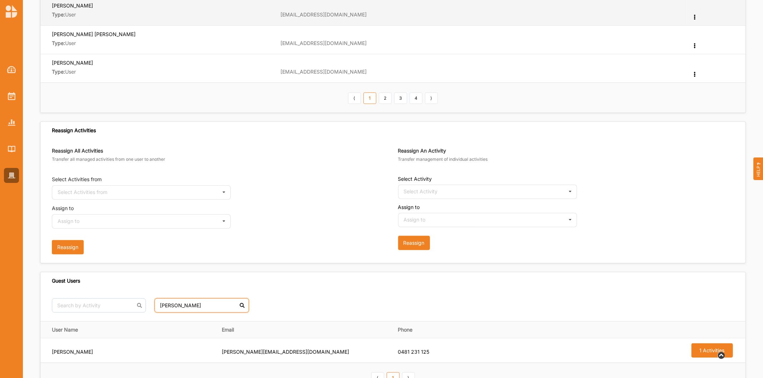
type input "rosina"
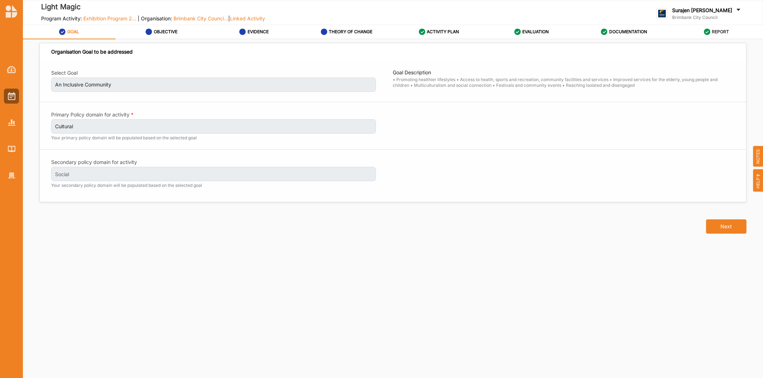
click at [730, 31] on link "REPORT" at bounding box center [716, 32] width 93 height 14
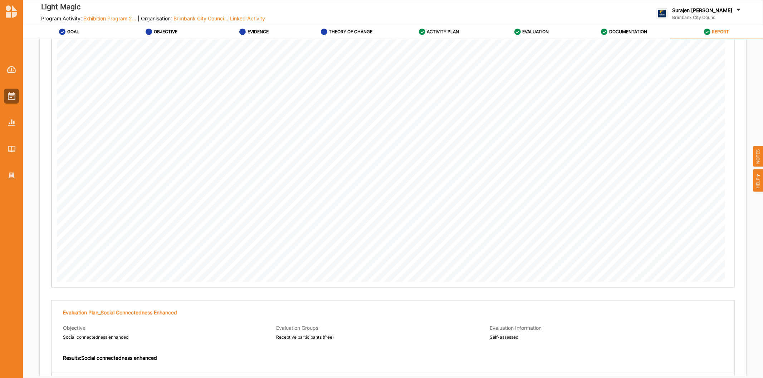
scroll to position [1234, 0]
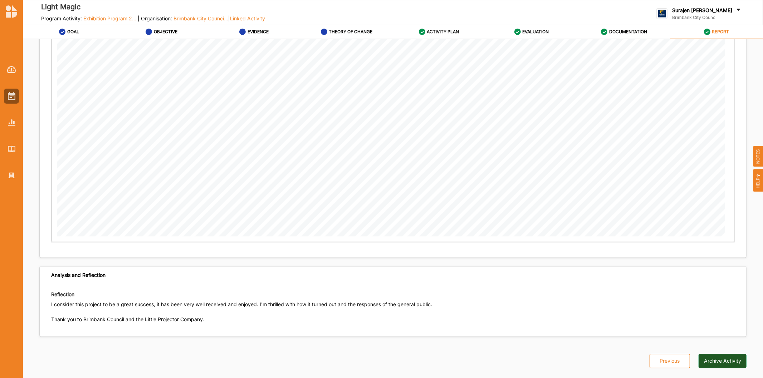
click at [705, 361] on button "Archive Activity" at bounding box center [722, 361] width 48 height 14
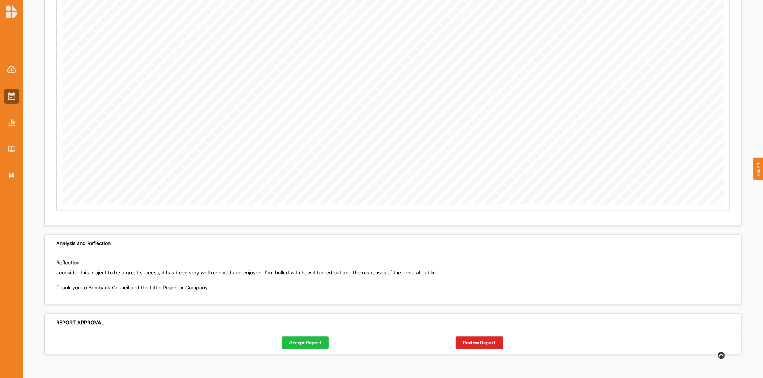
scroll to position [1262, 0]
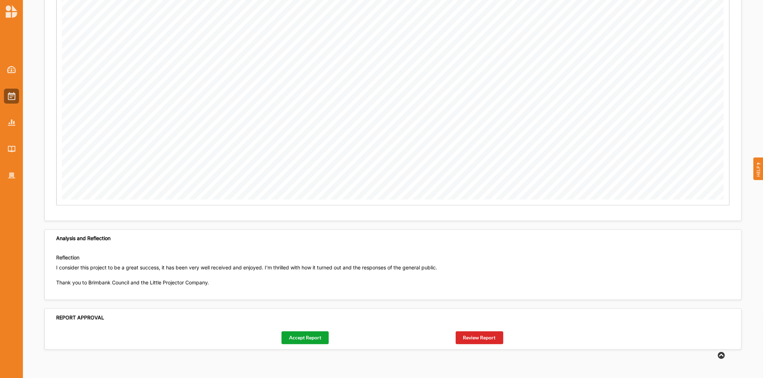
click at [306, 339] on button "Accept Report" at bounding box center [304, 337] width 47 height 13
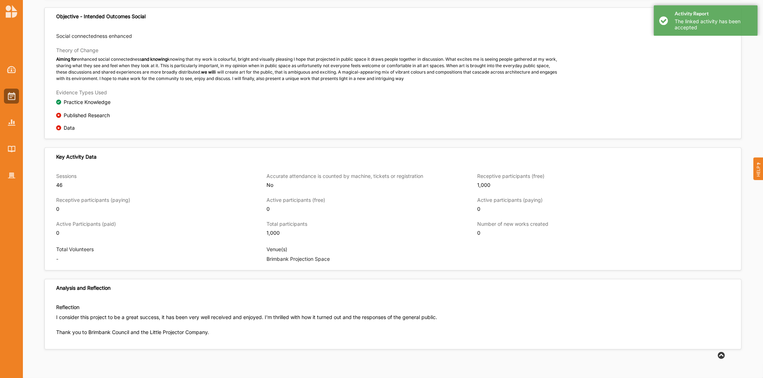
scroll to position [387, 0]
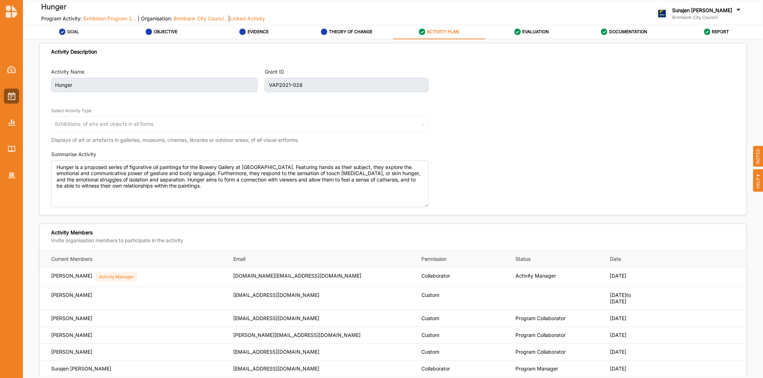
scroll to position [183, 0]
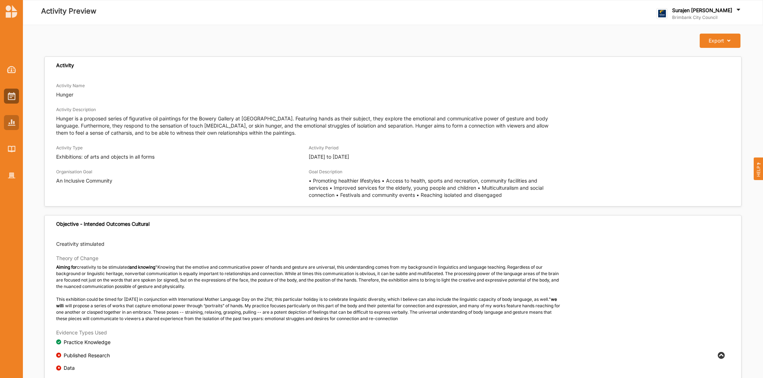
scroll to position [405, 0]
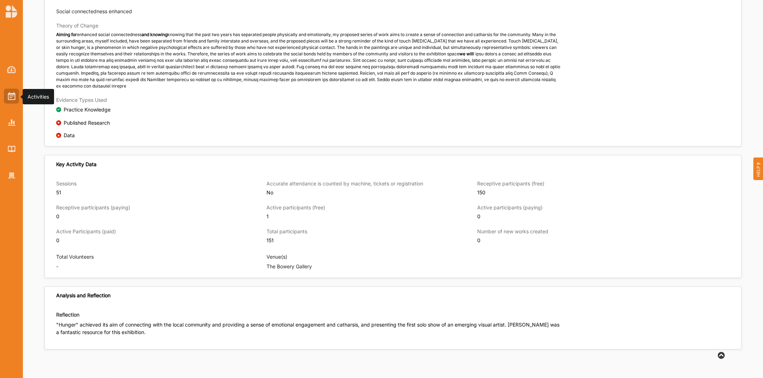
click at [14, 94] on img at bounding box center [12, 96] width 8 height 8
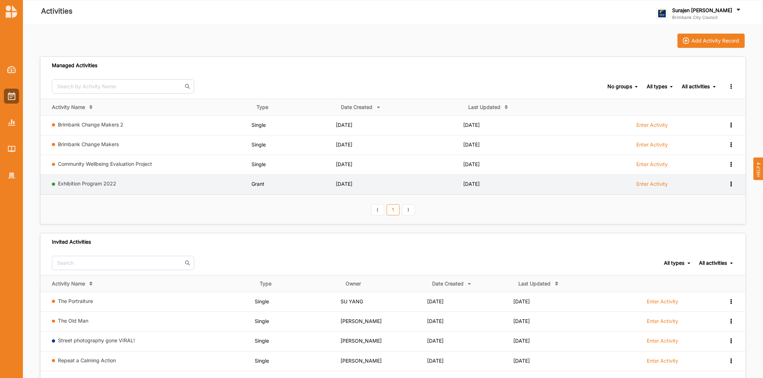
click at [652, 183] on label "Enter Activity" at bounding box center [651, 184] width 31 height 6
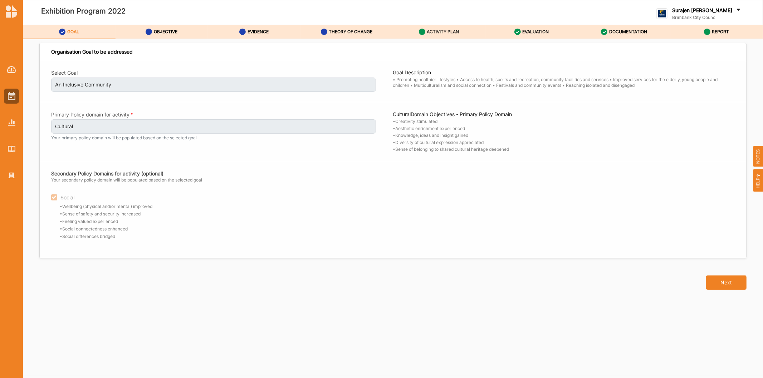
click at [444, 33] on label "ACTIVITY PLAN" at bounding box center [443, 32] width 32 height 6
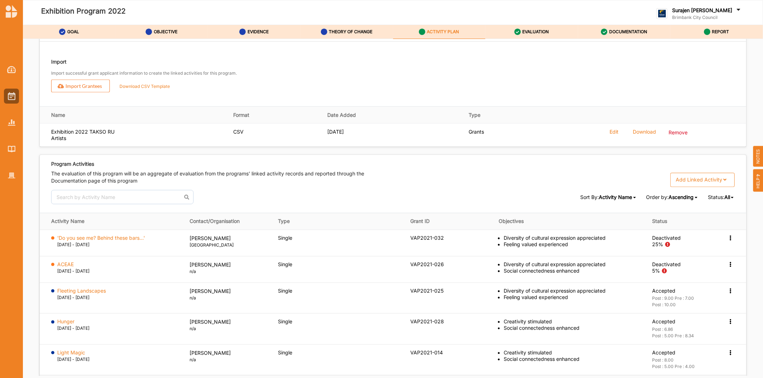
scroll to position [1032, 0]
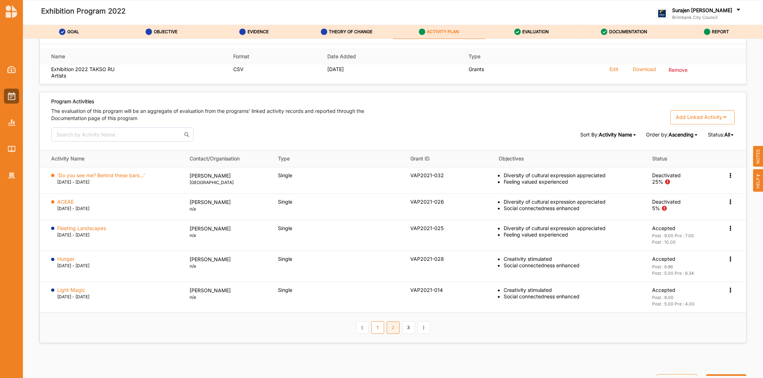
click at [394, 331] on link "2" at bounding box center [392, 328] width 13 height 12
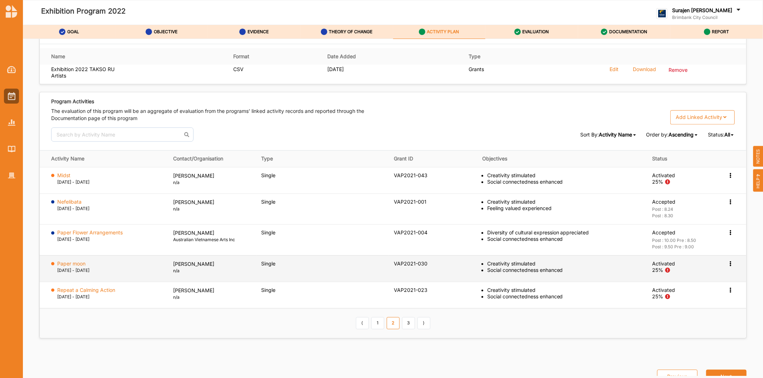
click at [727, 178] on icon at bounding box center [730, 175] width 6 height 5
click at [727, 263] on icon at bounding box center [730, 263] width 6 height 5
click at [729, 178] on icon at bounding box center [730, 175] width 6 height 5
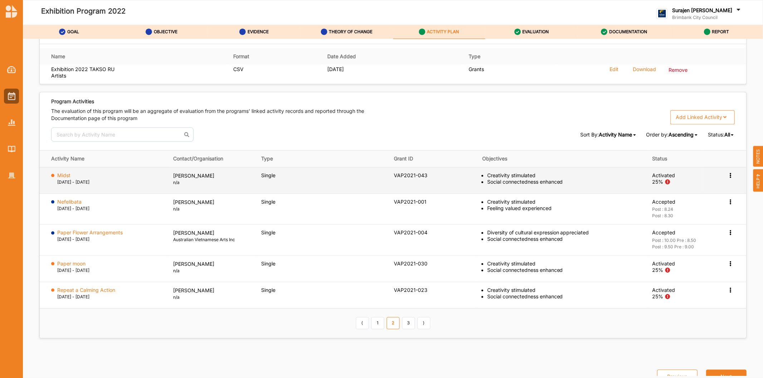
click at [727, 177] on icon at bounding box center [730, 175] width 6 height 5
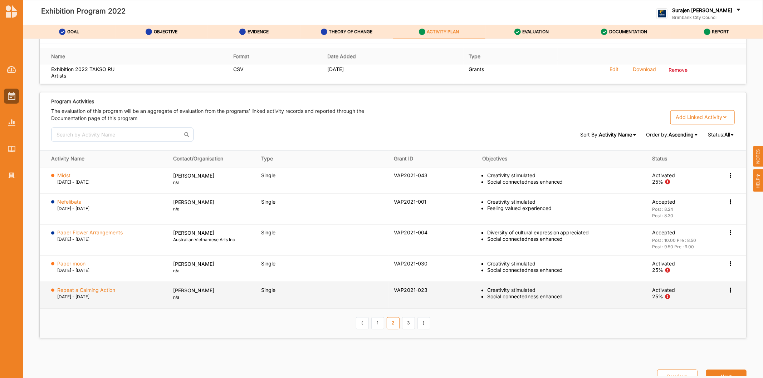
click at [729, 178] on icon at bounding box center [730, 175] width 6 height 5
click at [518, 305] on td "Creativity stimulated Social connectedness enhanced" at bounding box center [562, 295] width 170 height 26
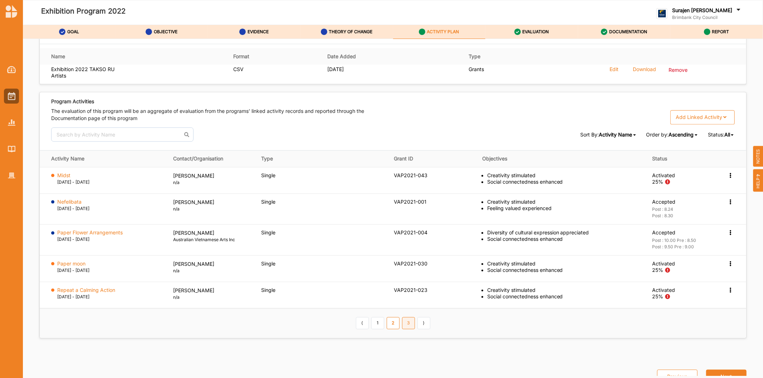
click at [406, 328] on link "3" at bounding box center [408, 323] width 13 height 12
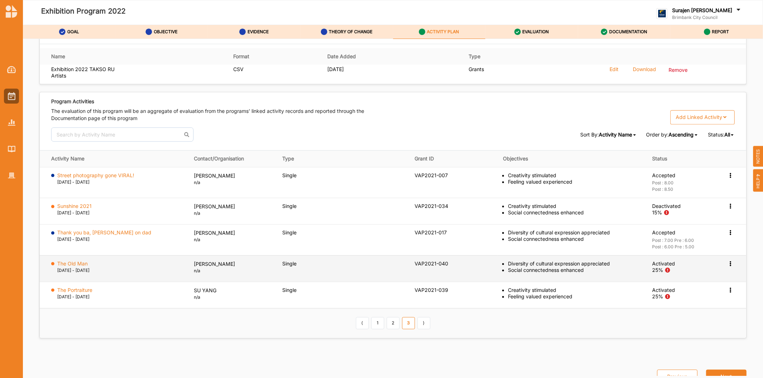
click at [727, 178] on icon at bounding box center [730, 175] width 6 height 5
click at [727, 266] on icon at bounding box center [730, 263] width 6 height 5
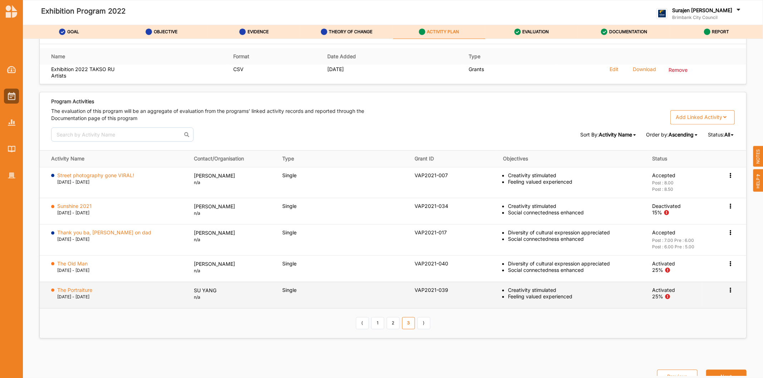
click at [730, 179] on div "Activation Information View Report Change Ownership Deactivate" at bounding box center [730, 176] width 7 height 6
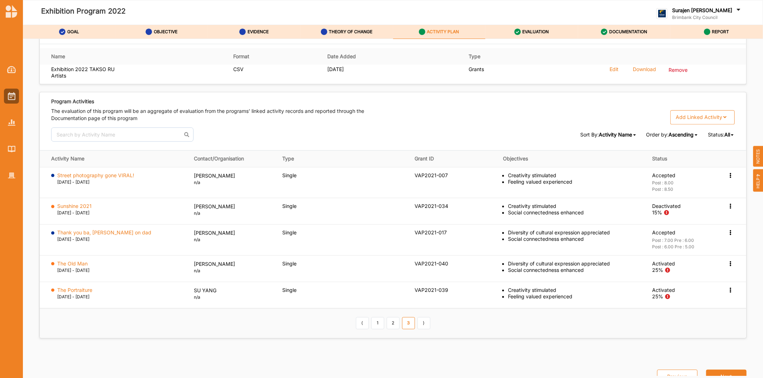
click at [515, 325] on th "⟨ 1 2 3 ⟩" at bounding box center [393, 324] width 706 height 30
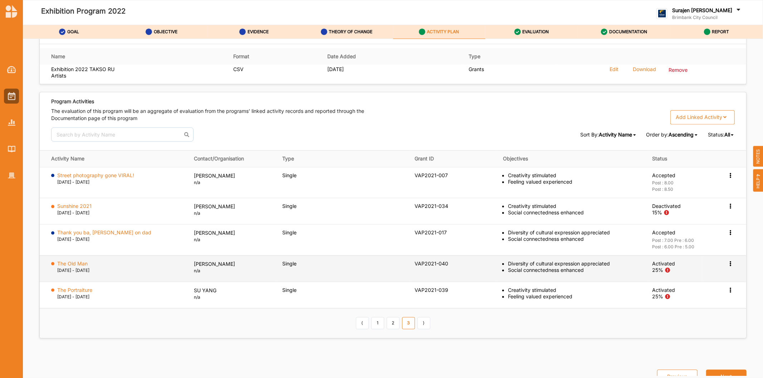
click at [727, 178] on icon at bounding box center [730, 175] width 6 height 5
click at [701, 277] on label "Activation Information" at bounding box center [687, 277] width 51 height 6
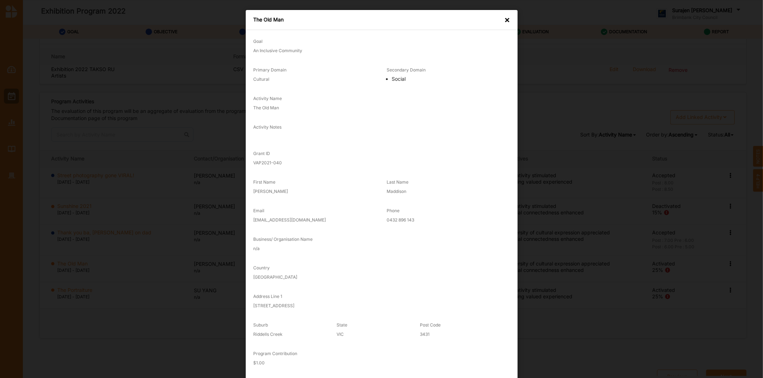
click at [506, 18] on div "×" at bounding box center [507, 19] width 6 height 7
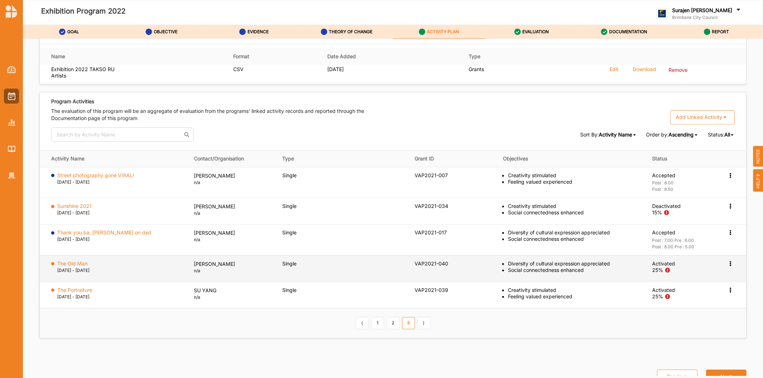
click at [729, 178] on icon at bounding box center [730, 175] width 6 height 5
click at [690, 274] on div "Activation Information" at bounding box center [695, 277] width 77 height 15
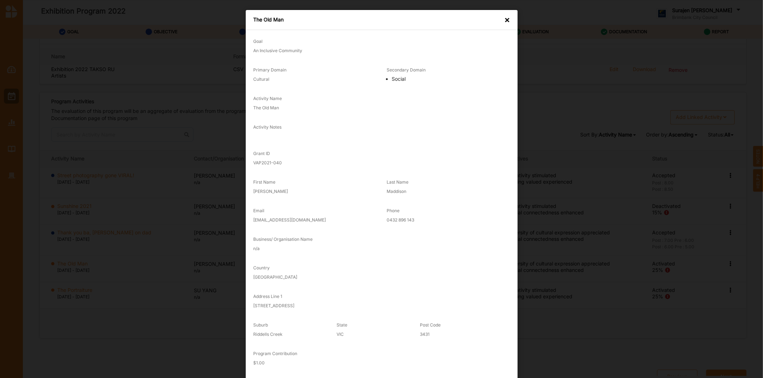
click at [326, 349] on div "Program Contribution $ 1.00" at bounding box center [381, 359] width 267 height 29
click at [417, 359] on div "Program Contribution $ 1.00" at bounding box center [381, 359] width 267 height 29
click at [499, 16] on div "The Old Man ×" at bounding box center [382, 20] width 272 height 20
click at [504, 23] on div "×" at bounding box center [507, 19] width 6 height 7
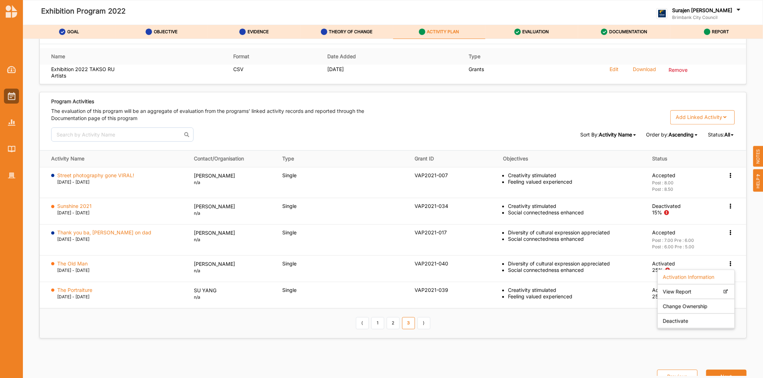
click at [606, 332] on th "⟨ 1 2 3 ⟩" at bounding box center [393, 324] width 706 height 30
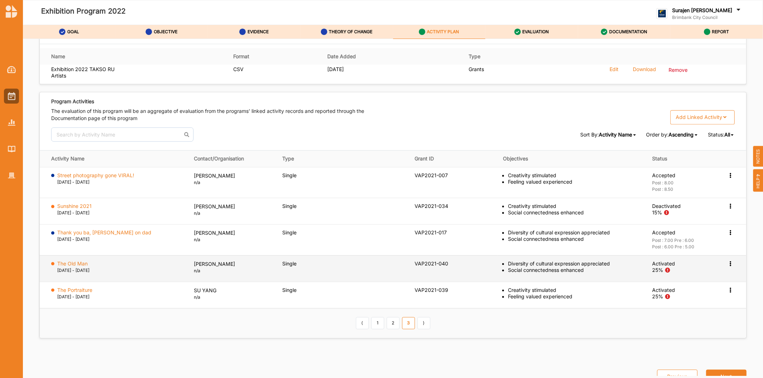
click at [727, 178] on icon at bounding box center [730, 175] width 6 height 5
click at [703, 307] on label "Change Ownership" at bounding box center [684, 306] width 45 height 6
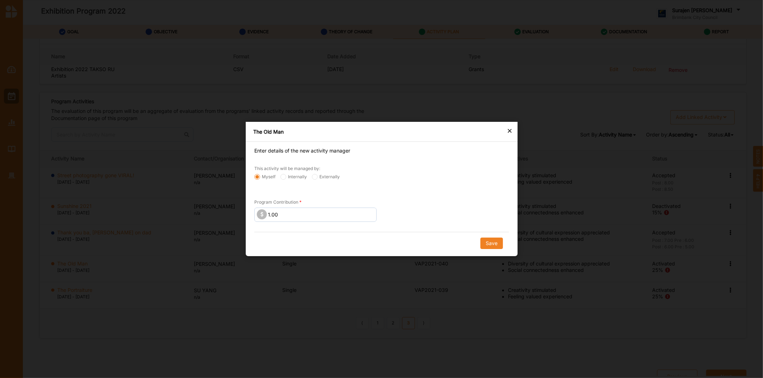
drag, startPoint x: 497, startPoint y: 240, endPoint x: 497, endPoint y: 217, distance: 23.2
click at [497, 217] on div "Enter details of the new activity manager This activity will be managed by: Mys…" at bounding box center [382, 195] width 272 height 107
click at [317, 178] on label "Externally" at bounding box center [326, 177] width 28 height 6
click at [260, 178] on input "Externally" at bounding box center [257, 177] width 6 height 6
radio input "true"
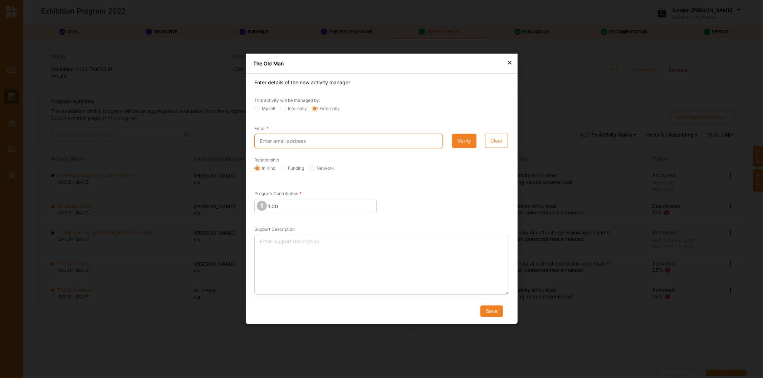
click at [308, 143] on input "Email" at bounding box center [348, 141] width 188 height 14
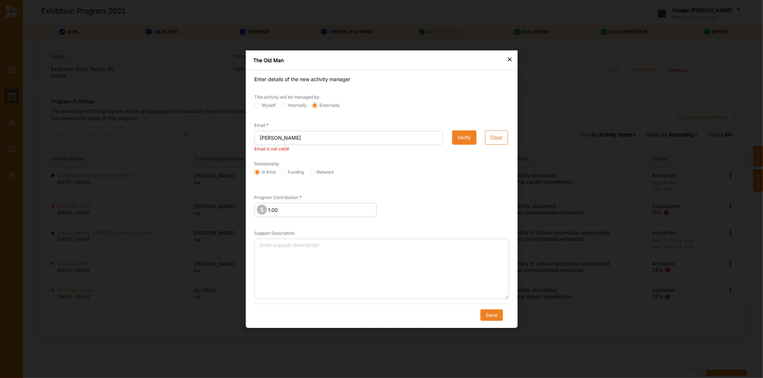
click at [117, 355] on div "× The Old Man Enter details of the new activity manager This activity will be m…" at bounding box center [381, 189] width 763 height 378
click at [311, 138] on input "carmen" at bounding box center [348, 137] width 188 height 14
type input "carmenmaddison@gmail.co"
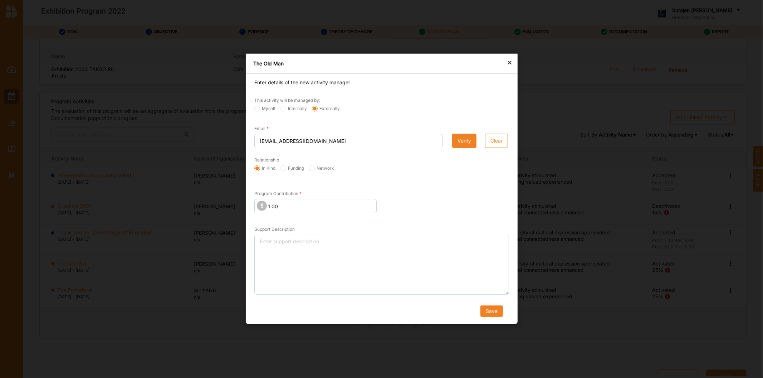
click at [463, 143] on button "Verify" at bounding box center [464, 141] width 24 height 14
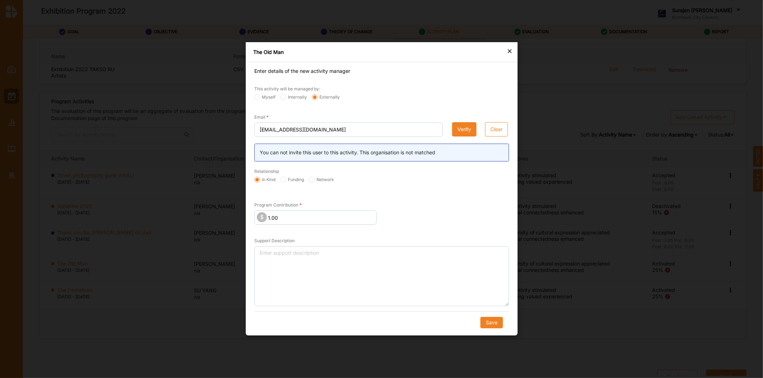
click at [492, 130] on button "Clear" at bounding box center [496, 130] width 23 height 14
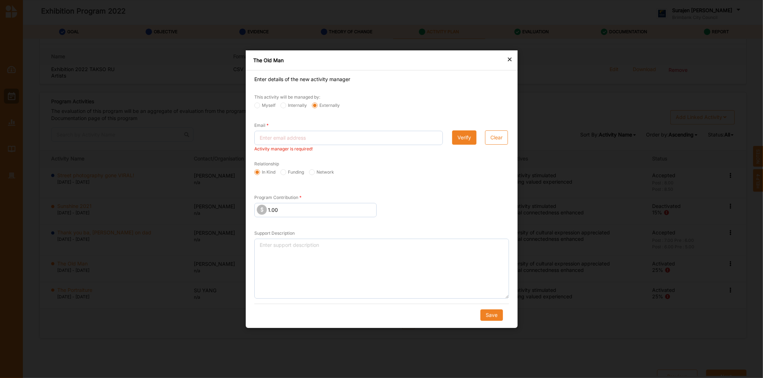
click at [255, 105] on input "Myself" at bounding box center [257, 105] width 6 height 6
radio input "true"
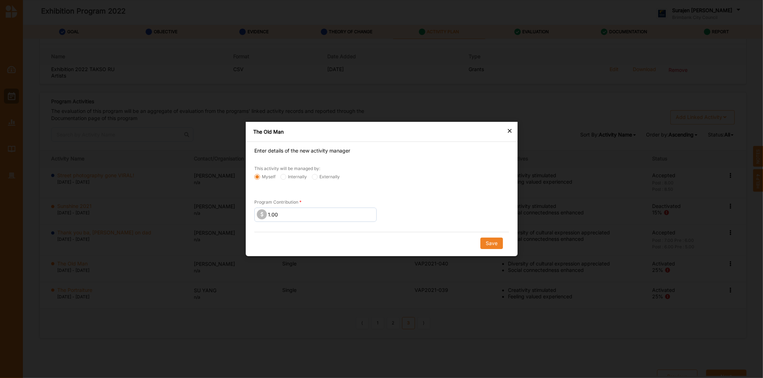
click at [490, 236] on div "Enter details of the new activity manager This activity will be managed by: Mys…" at bounding box center [382, 195] width 272 height 107
drag, startPoint x: 473, startPoint y: 237, endPoint x: 477, endPoint y: 237, distance: 4.3
click at [474, 237] on div "Enter details of the new activity manager This activity will be managed by: Mys…" at bounding box center [382, 195] width 272 height 107
click at [487, 242] on button "Save" at bounding box center [491, 243] width 23 height 11
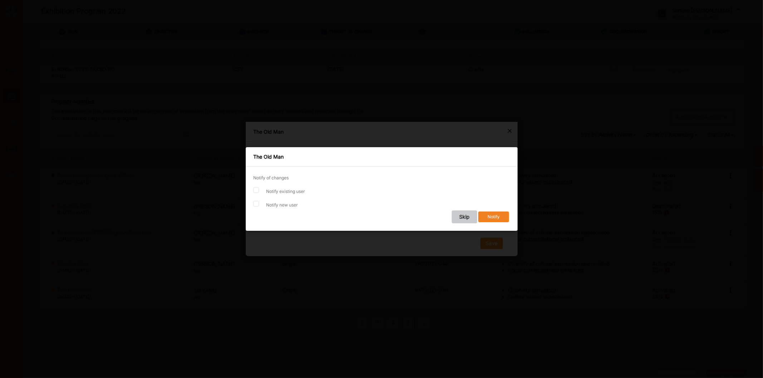
click at [460, 217] on button "Skip" at bounding box center [463, 217] width 25 height 13
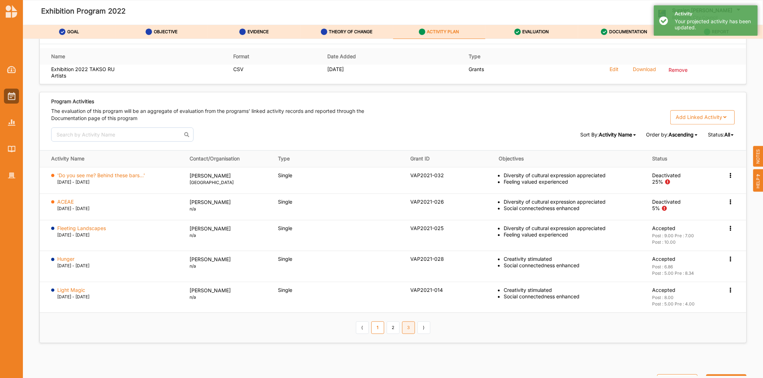
click at [408, 331] on link "3" at bounding box center [408, 328] width 13 height 12
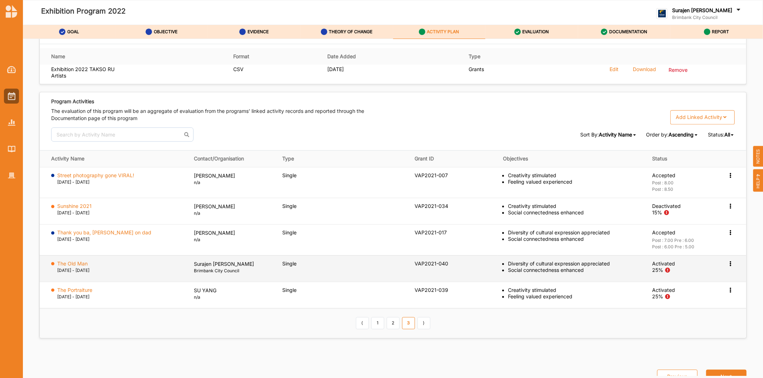
click at [727, 178] on icon at bounding box center [730, 175] width 6 height 5
click at [674, 305] on label "Change Ownership" at bounding box center [684, 306] width 45 height 6
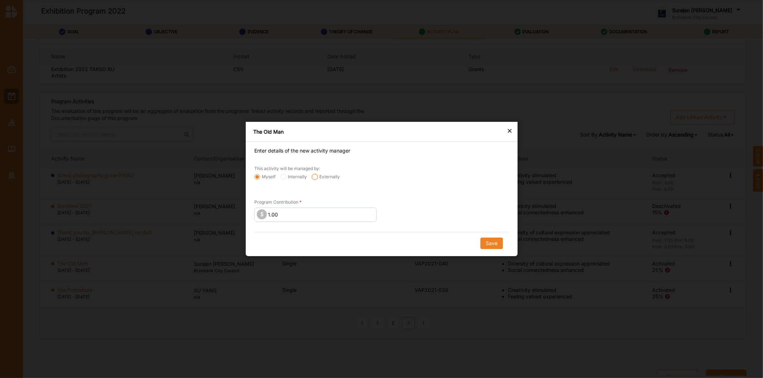
click at [260, 175] on input "Externally" at bounding box center [257, 177] width 6 height 6
radio input "true"
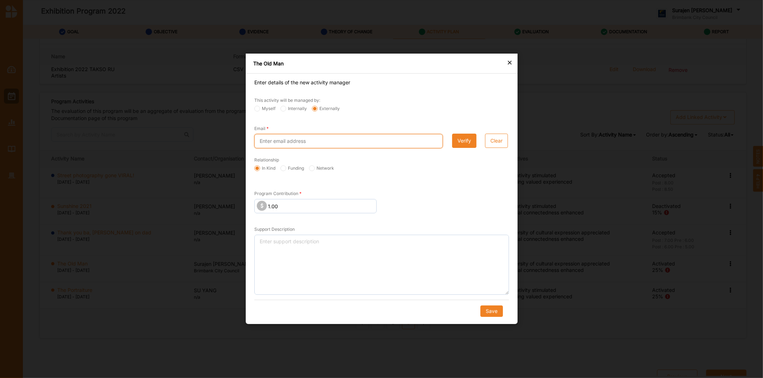
click at [323, 148] on input "Email" at bounding box center [348, 141] width 188 height 14
type input "carmenmaddison@gmail.co"
click at [472, 138] on button "Verify" at bounding box center [464, 141] width 24 height 14
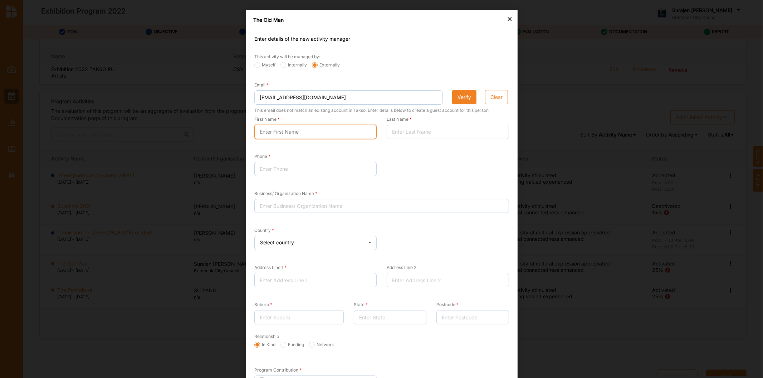
click at [293, 132] on input "First Name" at bounding box center [315, 132] width 122 height 14
type input "Carmen"
click at [413, 124] on div "Last Name" at bounding box center [447, 127] width 122 height 24
click at [413, 127] on input "Last Name" at bounding box center [447, 132] width 122 height 14
type input "Maddison"
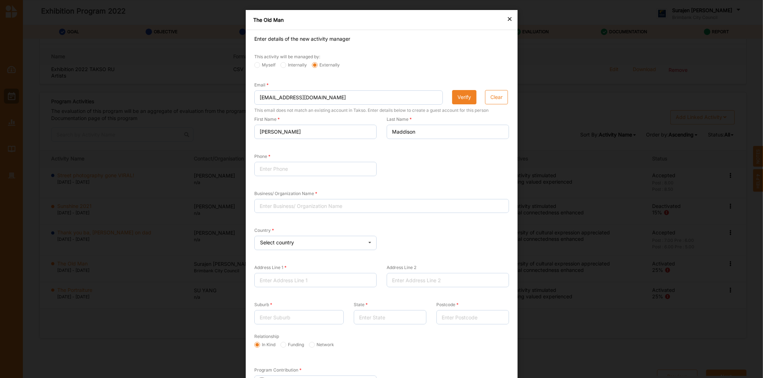
drag, startPoint x: 457, startPoint y: 351, endPoint x: 458, endPoint y: 345, distance: 5.6
click at [458, 348] on div "Relationship In Kind Funding Network" at bounding box center [381, 343] width 265 height 31
click at [263, 176] on input "Phone" at bounding box center [315, 169] width 122 height 14
click at [373, 349] on div "Relationship" at bounding box center [381, 344] width 255 height 9
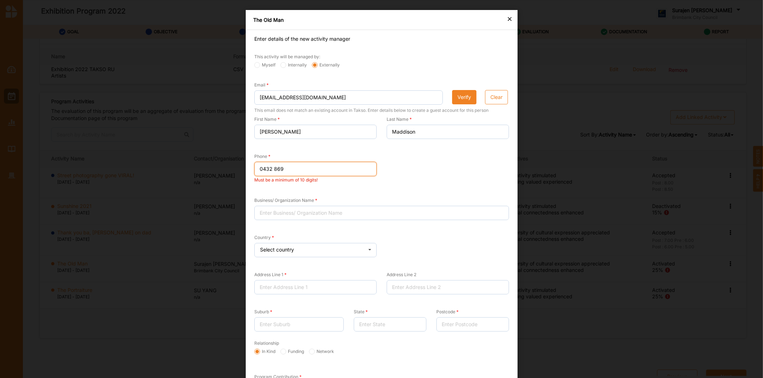
click at [305, 168] on input "0432 869" at bounding box center [315, 169] width 122 height 14
type input "0432 869 143"
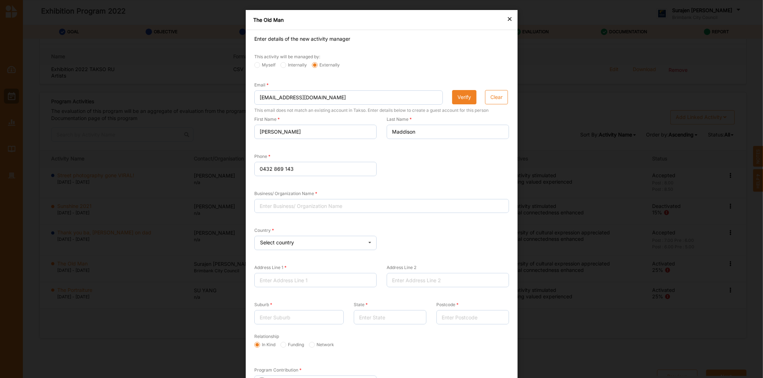
drag, startPoint x: 430, startPoint y: 366, endPoint x: 423, endPoint y: 363, distance: 7.6
click at [430, 366] on div "Program Contribution 1.00" at bounding box center [381, 377] width 265 height 46
click at [272, 281] on input "Address Line 1" at bounding box center [315, 280] width 122 height 14
type input "460 Gaps Road"
click at [265, 318] on input "Suburb" at bounding box center [298, 317] width 89 height 14
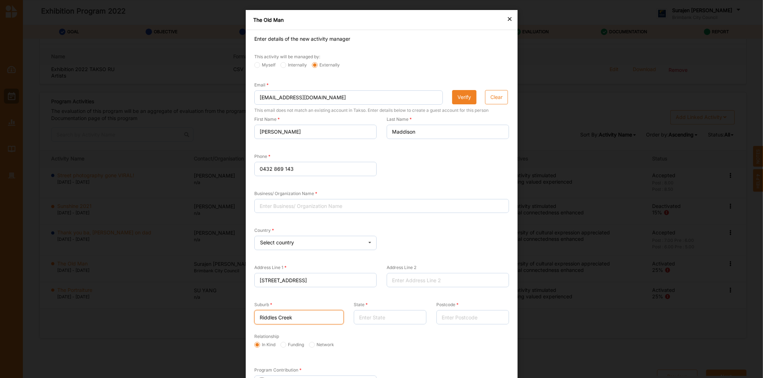
type input "Riddles Creek"
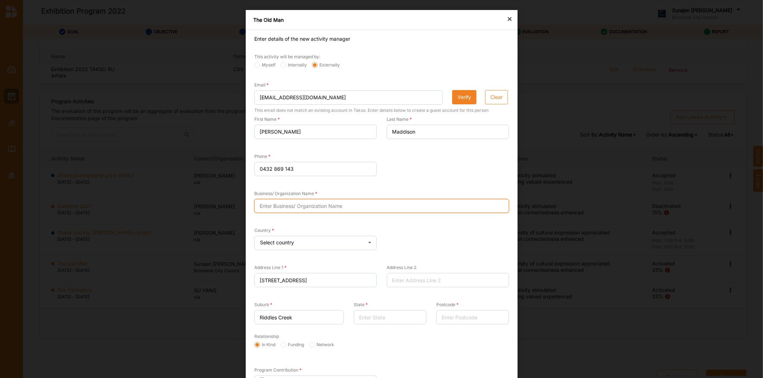
drag, startPoint x: 292, startPoint y: 208, endPoint x: 289, endPoint y: 195, distance: 13.8
click at [292, 208] on input "Business/ Organization Name" at bounding box center [381, 206] width 255 height 14
type input "n/a"
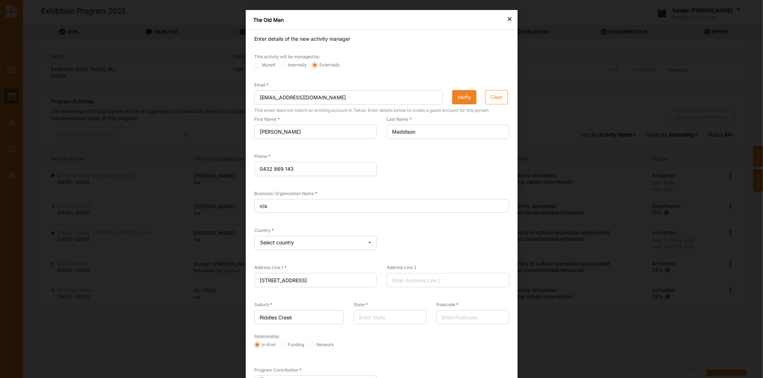
click at [365, 244] on icon at bounding box center [369, 243] width 11 height 14
click at [284, 299] on div "Australia" at bounding box center [316, 304] width 122 height 13
click at [434, 352] on div "Relationship In Kind Funding Network" at bounding box center [381, 343] width 265 height 31
click at [276, 280] on input "460 Gaps Road" at bounding box center [315, 280] width 122 height 14
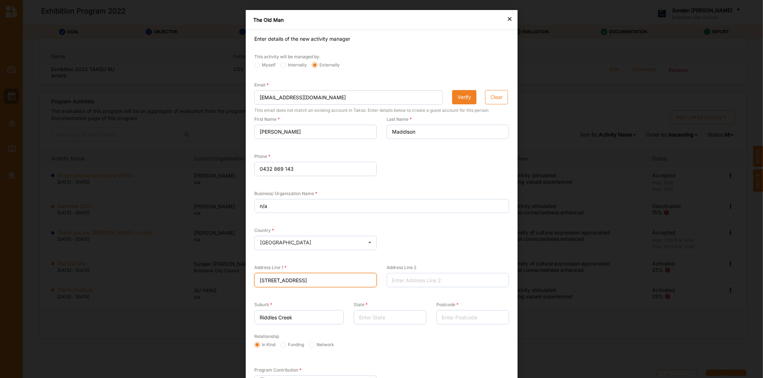
type input "460 Gap Road"
drag, startPoint x: 128, startPoint y: 366, endPoint x: 129, endPoint y: 389, distance: 23.3
click at [129, 378] on html "Exhibition Program 2022 Surajen Uppal Brimbank City Council Brimbank City C... …" at bounding box center [381, 189] width 763 height 378
click at [271, 319] on input "Riddles Creek" at bounding box center [298, 317] width 89 height 14
type input "Riddells Creek"
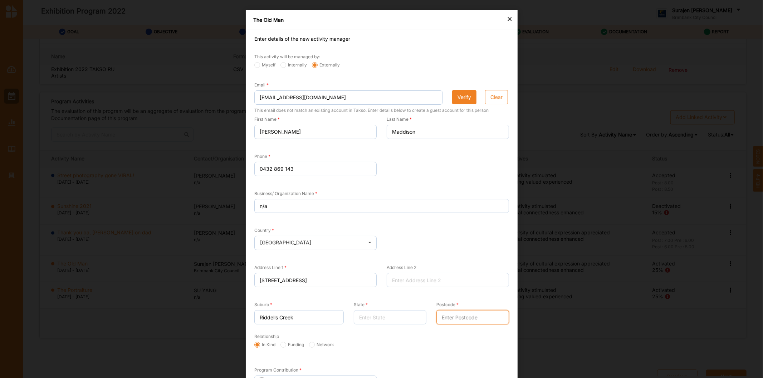
click at [466, 319] on input "Postcode" at bounding box center [472, 317] width 73 height 14
click at [379, 354] on div "In Kind Funding Network" at bounding box center [382, 352] width 260 height 7
drag, startPoint x: 453, startPoint y: 323, endPoint x: 449, endPoint y: 324, distance: 4.3
click at [453, 323] on input "Postcode" at bounding box center [472, 317] width 73 height 14
type input "3431"
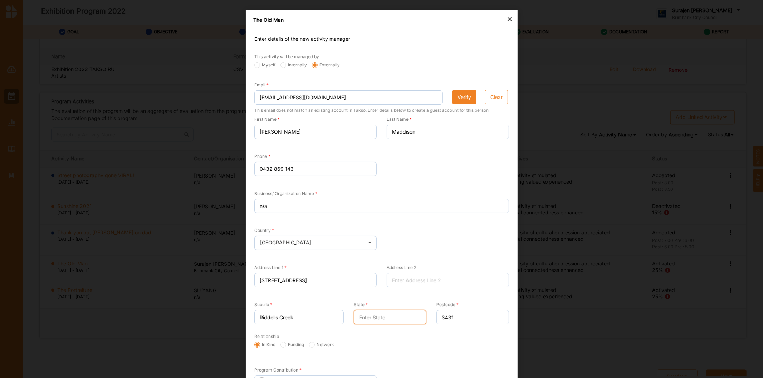
click at [379, 314] on input "State" at bounding box center [389, 317] width 73 height 14
type input "VIC"
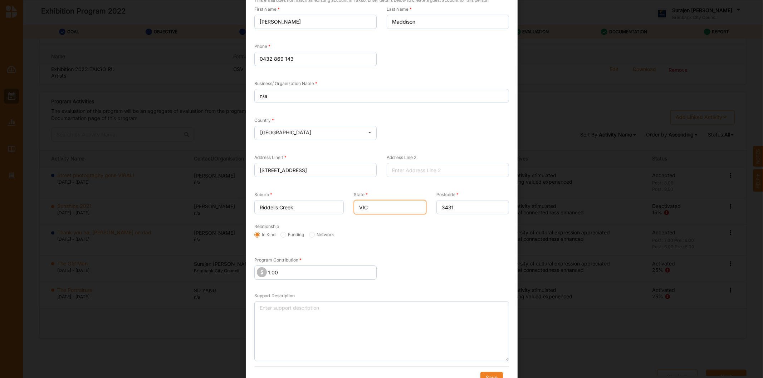
scroll to position [123, 0]
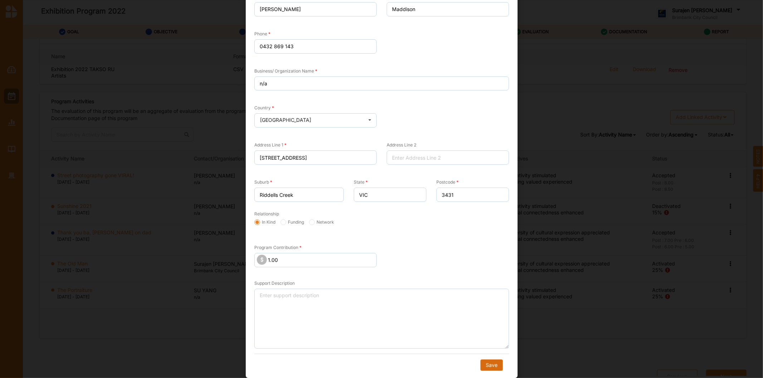
click at [498, 369] on button "Save" at bounding box center [491, 365] width 23 height 11
radio input "true"
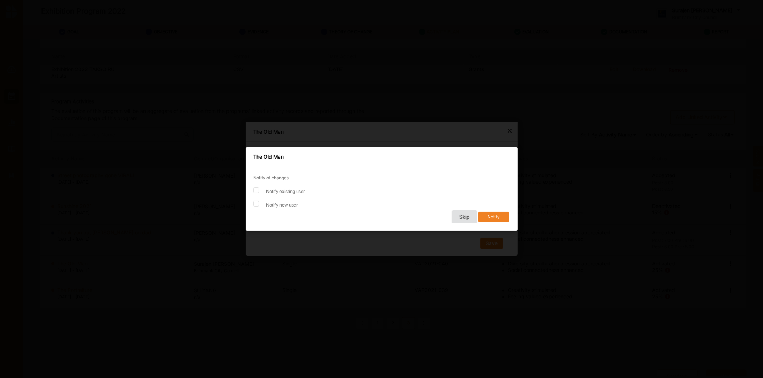
scroll to position [0, 0]
click at [465, 218] on button "Skip" at bounding box center [463, 217] width 25 height 13
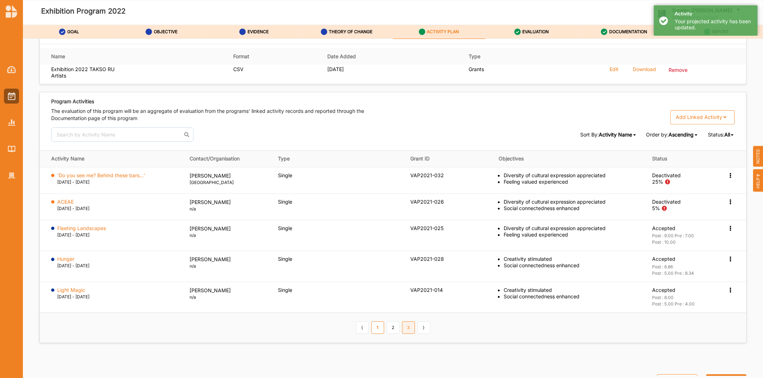
click at [408, 327] on link "3" at bounding box center [408, 328] width 13 height 12
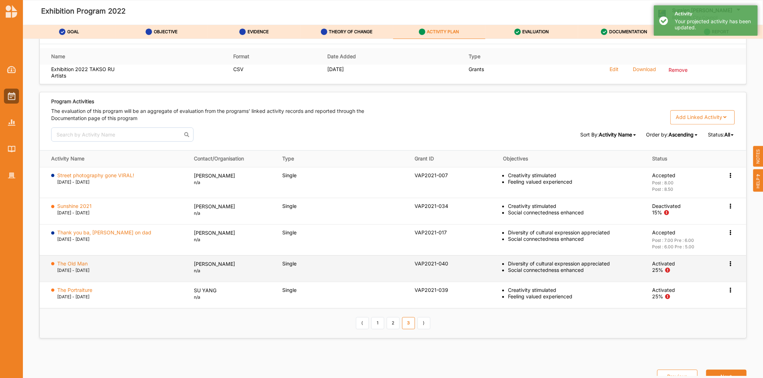
click at [728, 179] on div "Activation Information View Report Change Ownership Deactivate" at bounding box center [730, 176] width 7 height 6
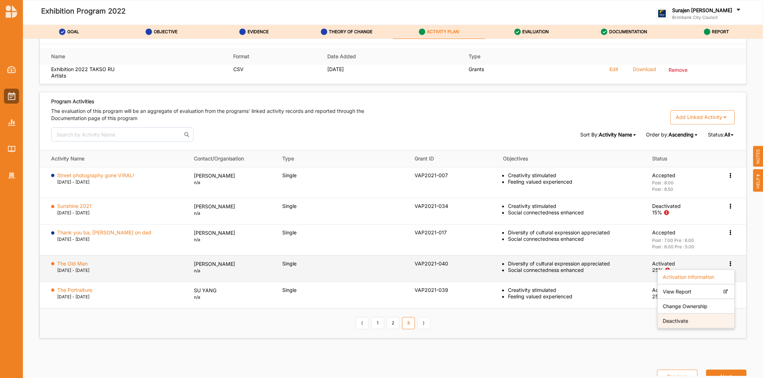
click at [679, 321] on label "Deactivate" at bounding box center [674, 321] width 25 height 6
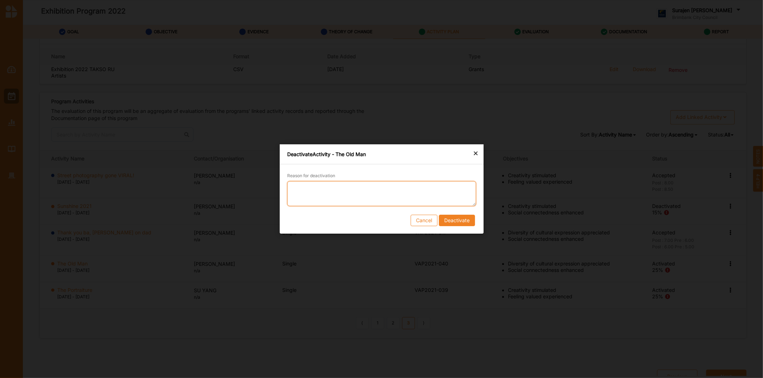
click at [406, 194] on textarea "Reason for deactivation" at bounding box center [381, 193] width 189 height 25
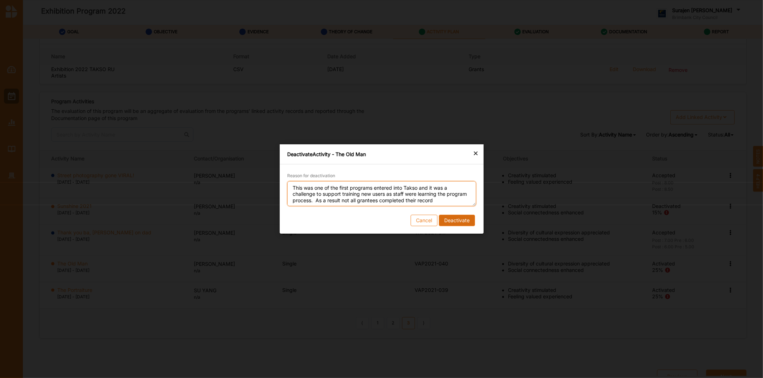
type textarea "This was one of the first programs entered into Takso and it was a challenge to…"
click at [449, 220] on button "Deactivate" at bounding box center [456, 220] width 36 height 11
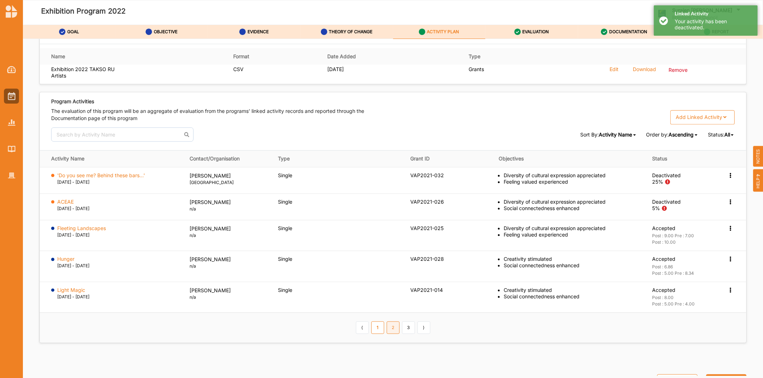
click at [395, 331] on link "2" at bounding box center [392, 328] width 13 height 12
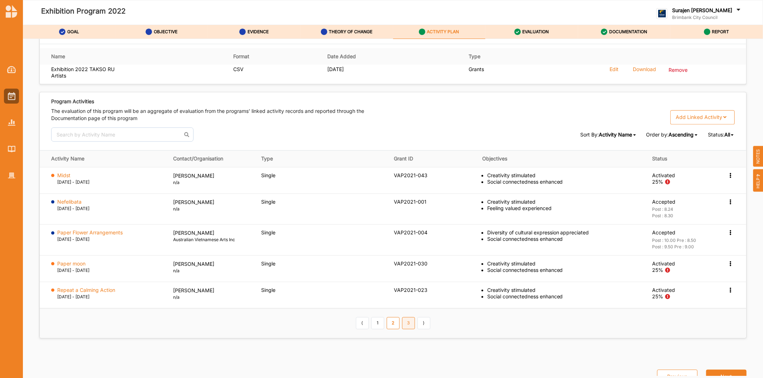
click at [411, 326] on link "3" at bounding box center [408, 323] width 13 height 12
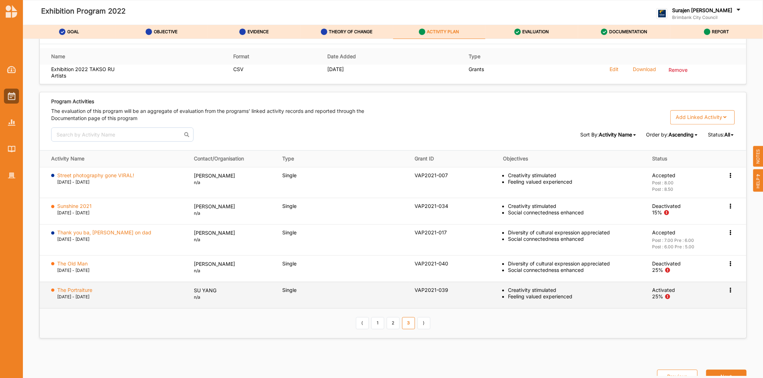
click at [728, 178] on icon at bounding box center [730, 175] width 6 height 5
click at [680, 302] on label "Activation Information" at bounding box center [687, 303] width 51 height 6
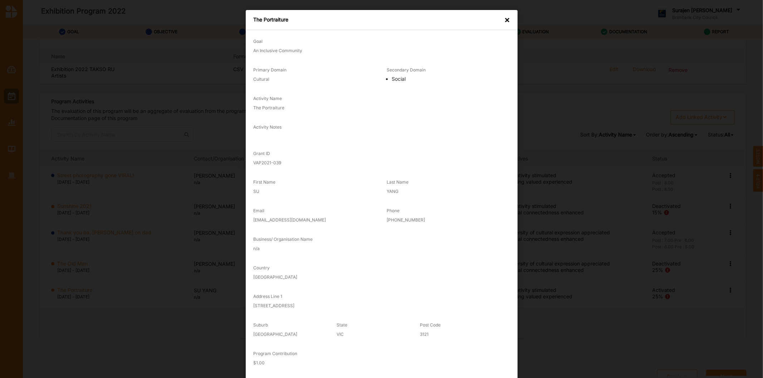
drag, startPoint x: 509, startPoint y: 21, endPoint x: 498, endPoint y: 15, distance: 12.6
click at [506, 20] on div "The Portraiture ×" at bounding box center [382, 20] width 272 height 20
click at [504, 20] on div "×" at bounding box center [507, 19] width 6 height 7
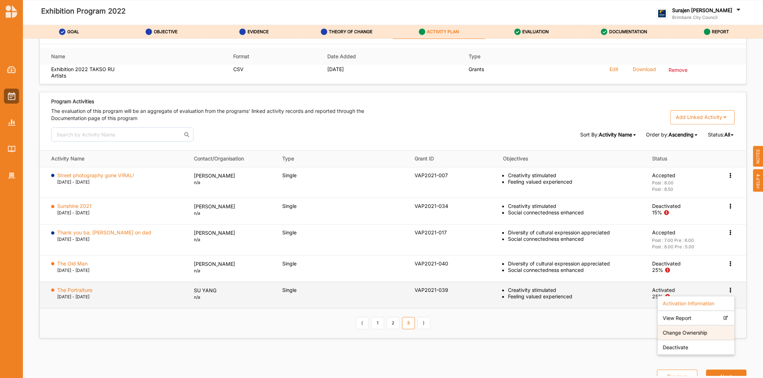
click at [699, 335] on label "Change Ownership" at bounding box center [684, 333] width 45 height 6
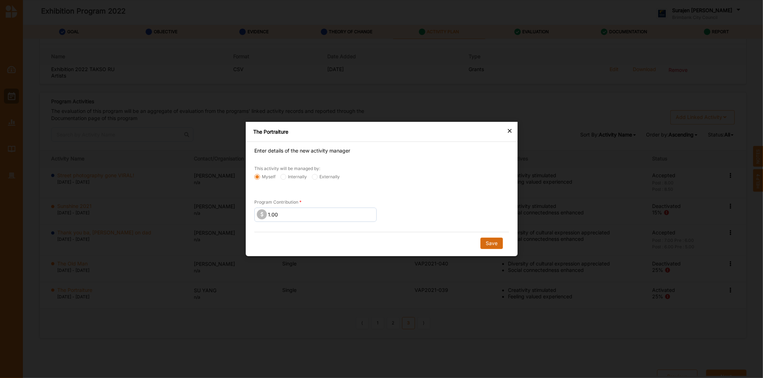
click at [485, 240] on button "Save" at bounding box center [491, 243] width 23 height 11
radio input "false"
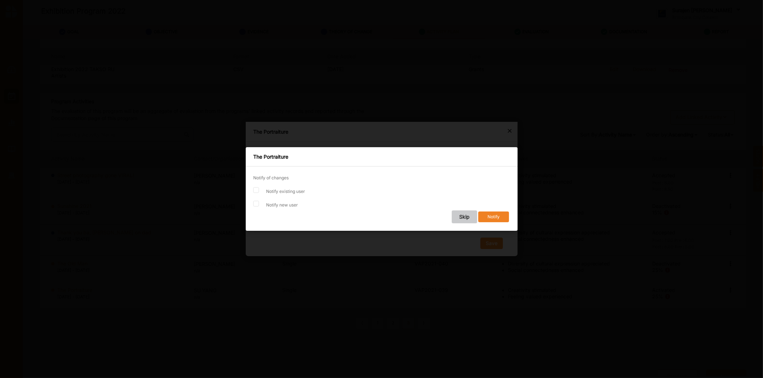
click at [467, 221] on button "Skip" at bounding box center [463, 217] width 25 height 13
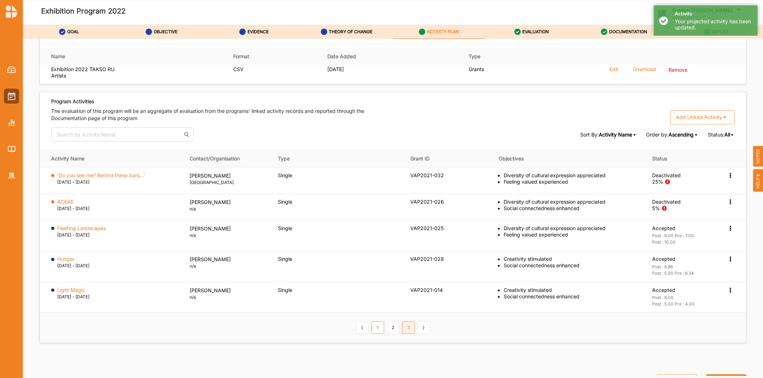
click at [408, 327] on link "3" at bounding box center [408, 328] width 13 height 12
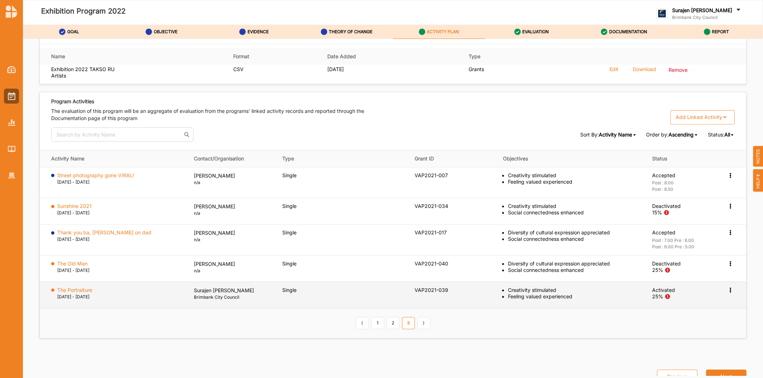
click at [727, 178] on icon at bounding box center [730, 175] width 6 height 5
click at [692, 331] on label "Change Ownership" at bounding box center [684, 333] width 45 height 6
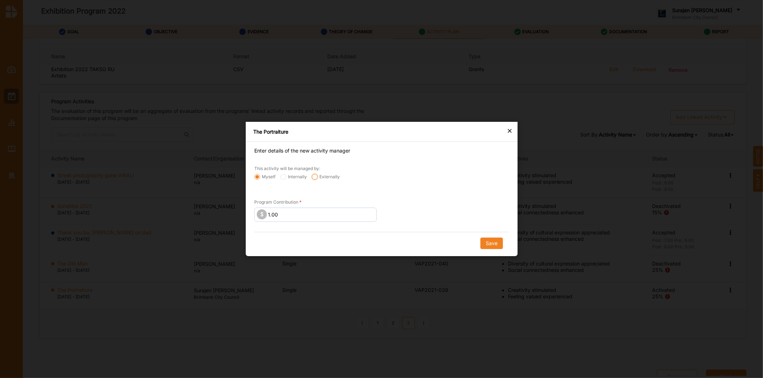
click at [260, 177] on input "Externally" at bounding box center [257, 177] width 6 height 6
radio input "true"
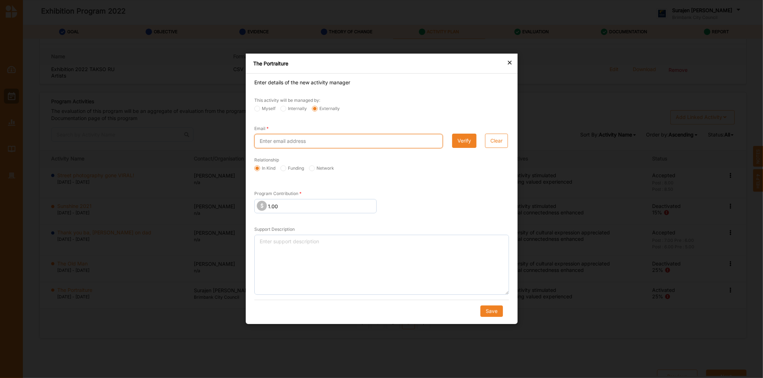
click at [370, 141] on input "Email" at bounding box center [348, 141] width 188 height 14
type input "suyangart@outlook.co"
click at [466, 139] on button "Verify" at bounding box center [464, 141] width 24 height 14
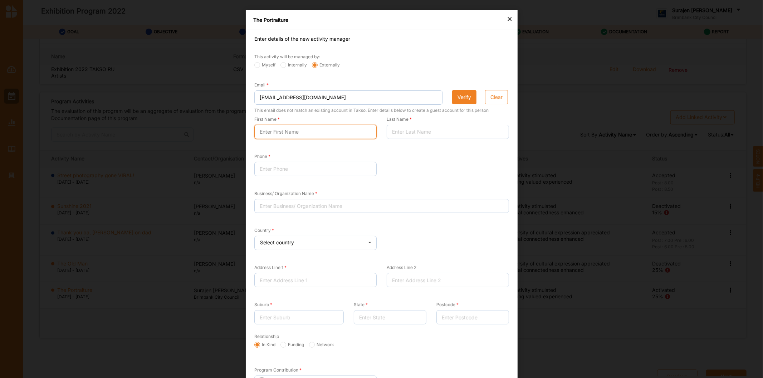
click at [266, 127] on input "First Name" at bounding box center [315, 132] width 122 height 14
type input "Su"
drag, startPoint x: 430, startPoint y: 122, endPoint x: 428, endPoint y: 126, distance: 4.2
click at [429, 124] on div "Last Name" at bounding box center [447, 127] width 122 height 24
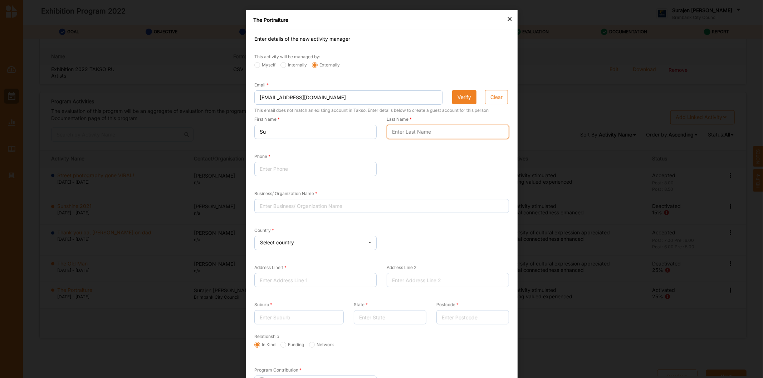
click at [427, 131] on input "Last Name" at bounding box center [447, 132] width 122 height 14
type input "Yang"
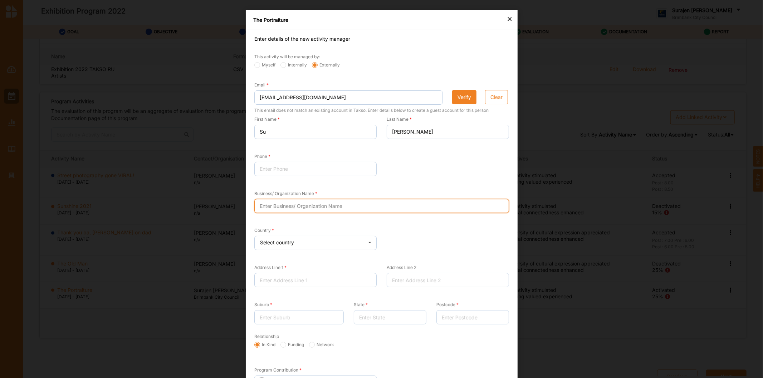
click at [360, 207] on input "Business/ Organization Name" at bounding box center [381, 206] width 255 height 14
type input "N/A"
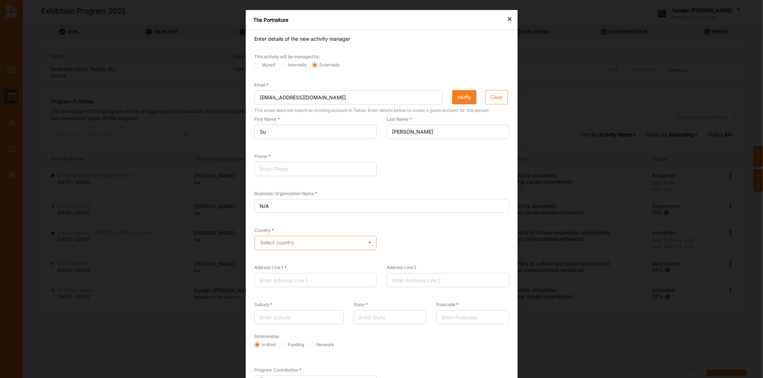
click at [338, 247] on input "text" at bounding box center [316, 243] width 122 height 14
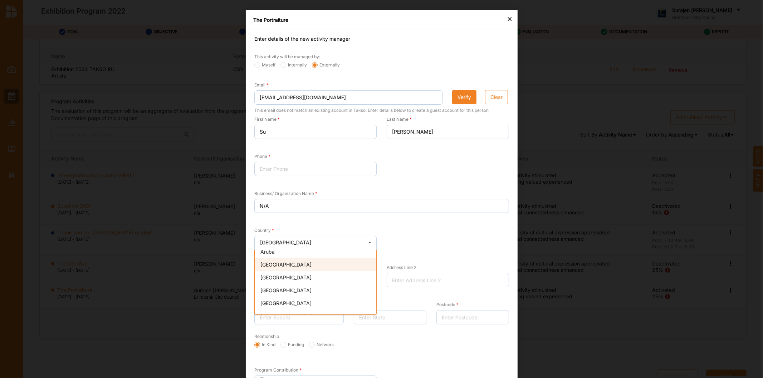
click at [280, 260] on div "Australia" at bounding box center [316, 264] width 122 height 13
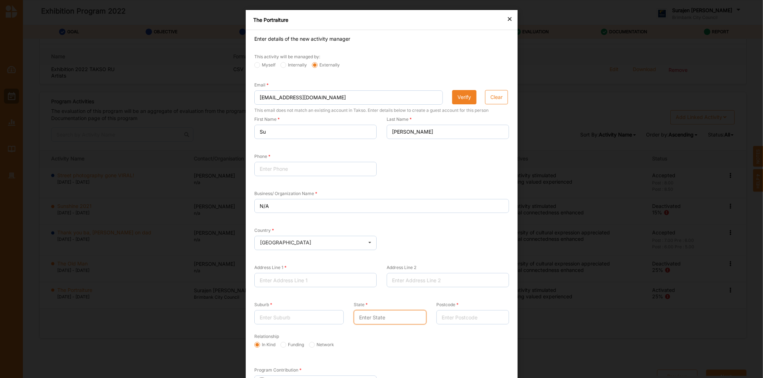
click at [376, 324] on input "State" at bounding box center [389, 317] width 73 height 14
type input "VIC"
drag, startPoint x: 292, startPoint y: 167, endPoint x: 280, endPoint y: 151, distance: 21.0
click at [292, 168] on input "Phone" at bounding box center [315, 169] width 122 height 14
type input "0481 180 716"
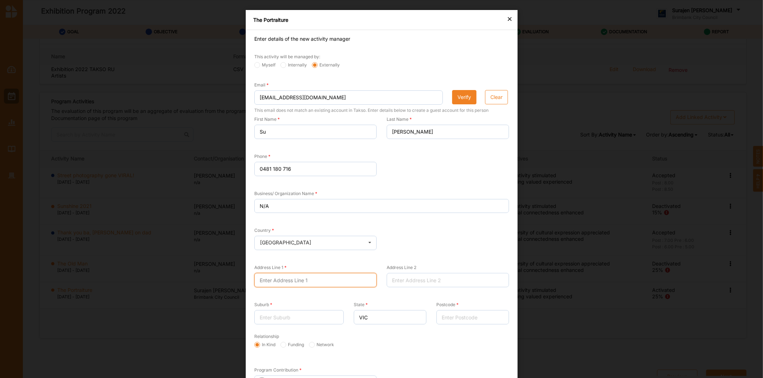
click at [308, 284] on input "Address Line 1" at bounding box center [315, 280] width 122 height 14
type input "111/8 Burnley"
click at [279, 318] on input "Suburb" at bounding box center [298, 317] width 89 height 14
type input "Richmond"
click at [482, 324] on input "Postcode" at bounding box center [472, 317] width 73 height 14
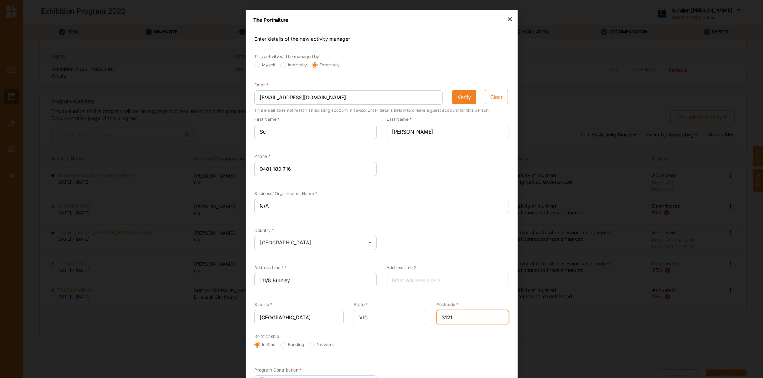
type input "3121"
click at [304, 284] on input "111/8 Burnley" at bounding box center [315, 280] width 122 height 14
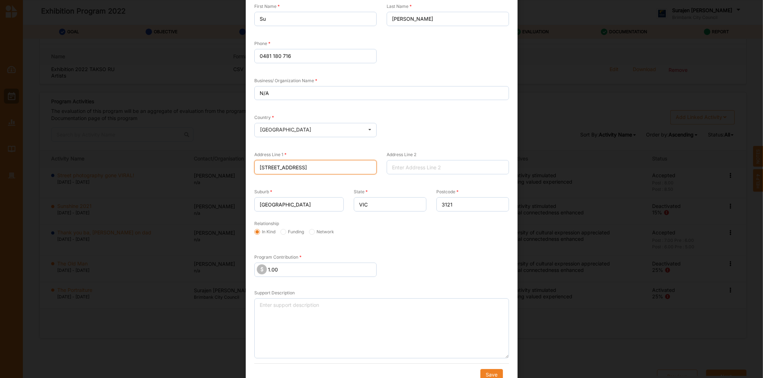
scroll to position [123, 0]
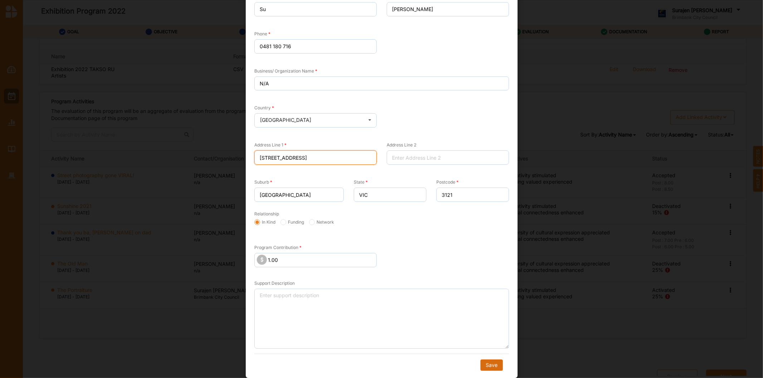
type input "111/8 Burnley St"
click at [494, 369] on button "Save" at bounding box center [491, 365] width 23 height 11
radio input "true"
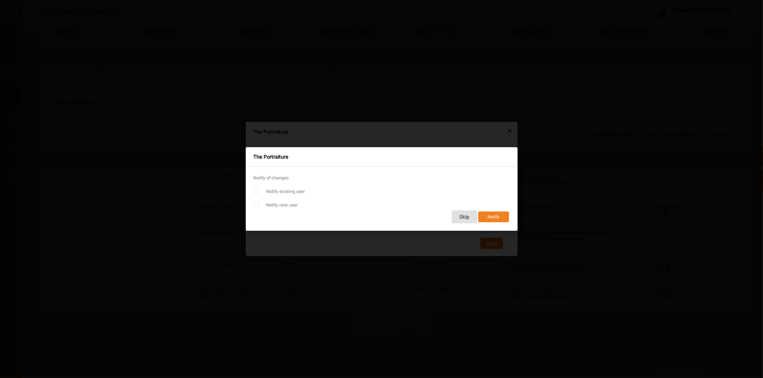
scroll to position [0, 0]
click at [462, 215] on button "Skip" at bounding box center [463, 217] width 25 height 13
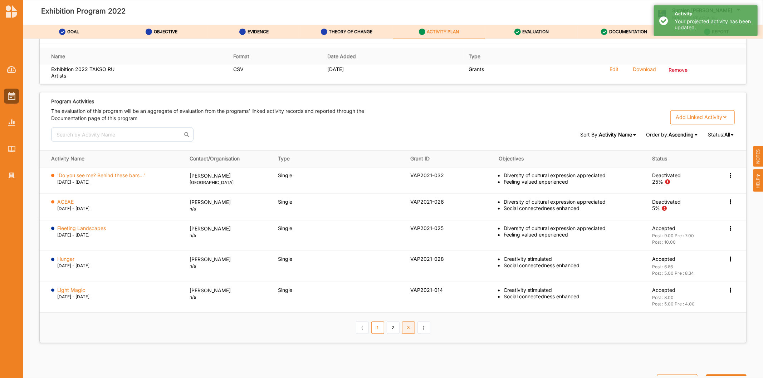
click at [409, 332] on link "3" at bounding box center [408, 328] width 13 height 12
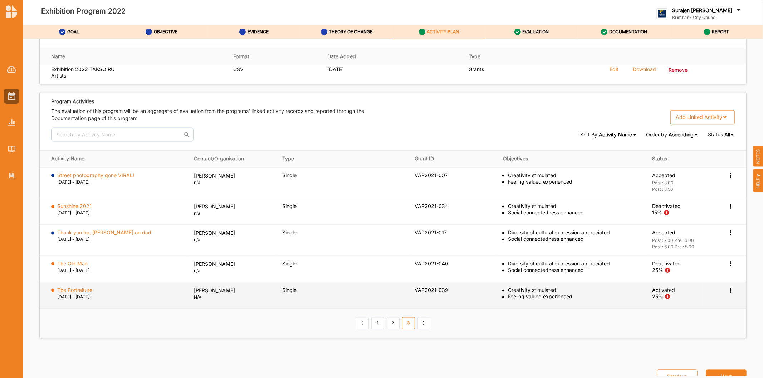
click at [727, 178] on icon at bounding box center [730, 175] width 6 height 5
click at [687, 349] on div "Deactivate" at bounding box center [695, 348] width 77 height 15
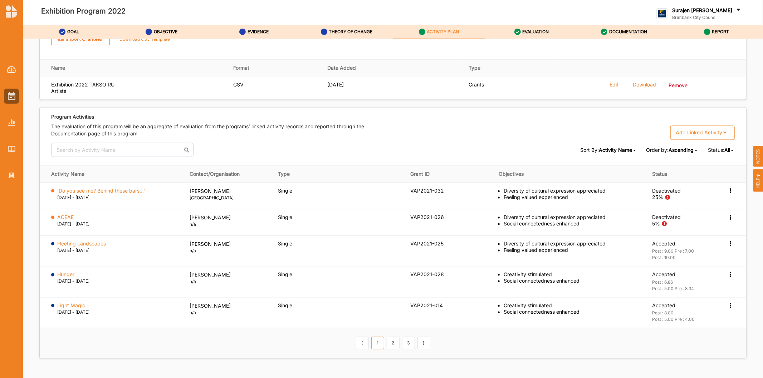
scroll to position [1055, 0]
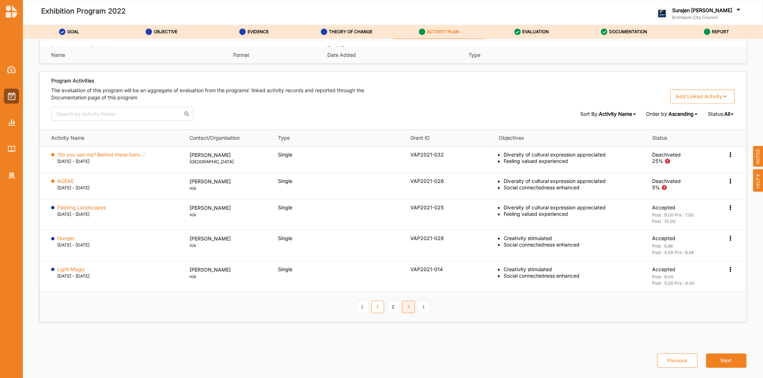
click at [406, 307] on link "3" at bounding box center [408, 307] width 13 height 12
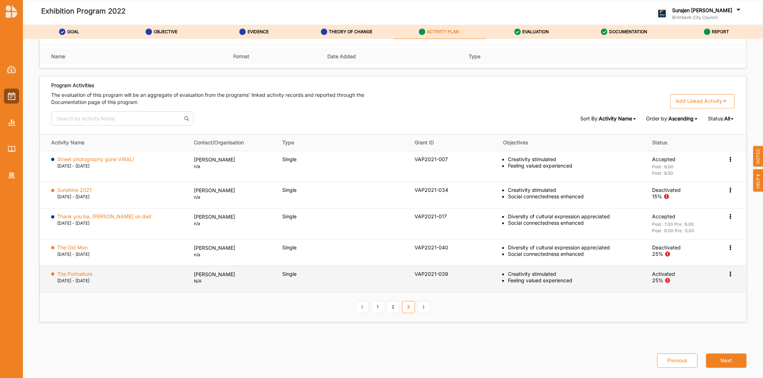
click at [727, 162] on icon at bounding box center [730, 159] width 6 height 5
click at [682, 331] on label "Deactivate" at bounding box center [674, 331] width 25 height 6
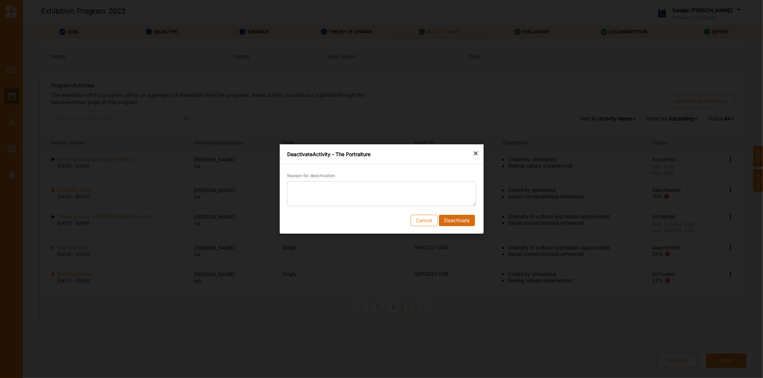
click at [451, 219] on button "Deactivate" at bounding box center [456, 220] width 36 height 11
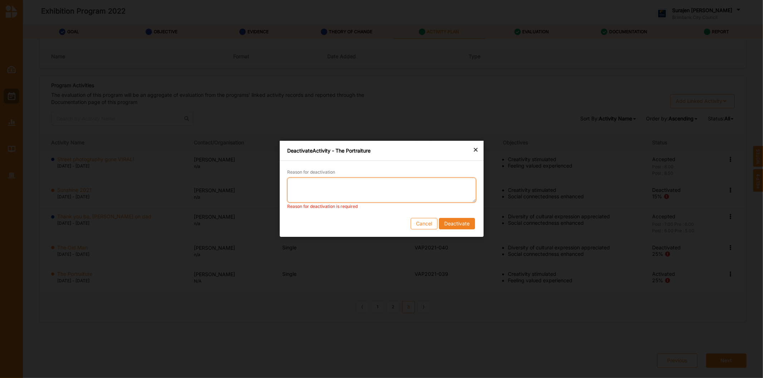
click at [416, 193] on textarea "Reason for deactivation" at bounding box center [381, 190] width 189 height 25
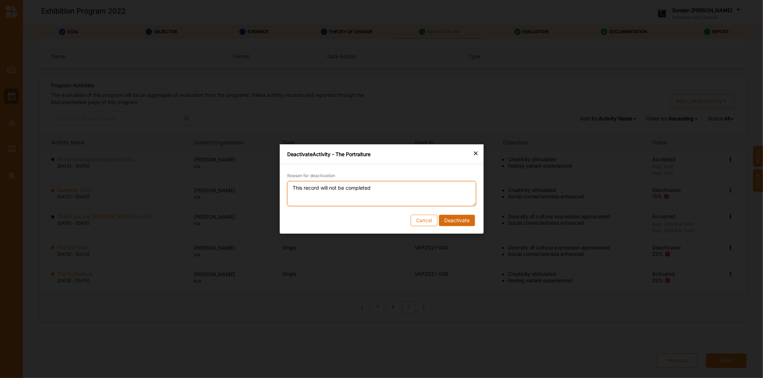
type textarea "This record will not be completed"
click at [460, 225] on button "Deactivate" at bounding box center [456, 220] width 36 height 11
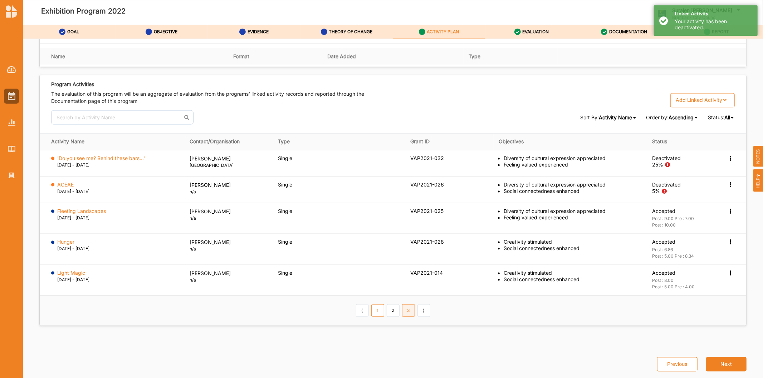
click at [403, 313] on link "3" at bounding box center [408, 311] width 13 height 12
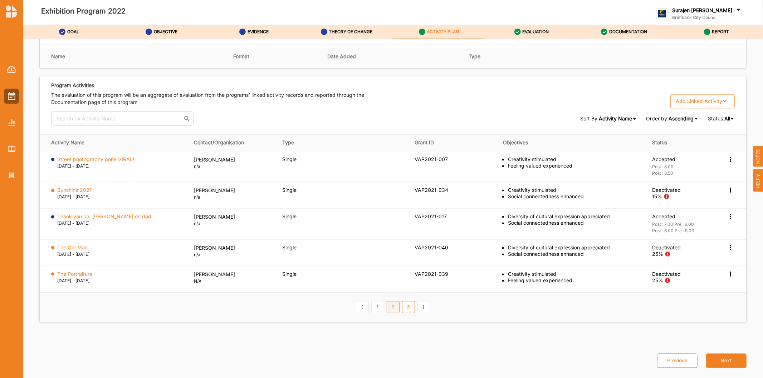
click at [391, 308] on link "2" at bounding box center [392, 307] width 13 height 12
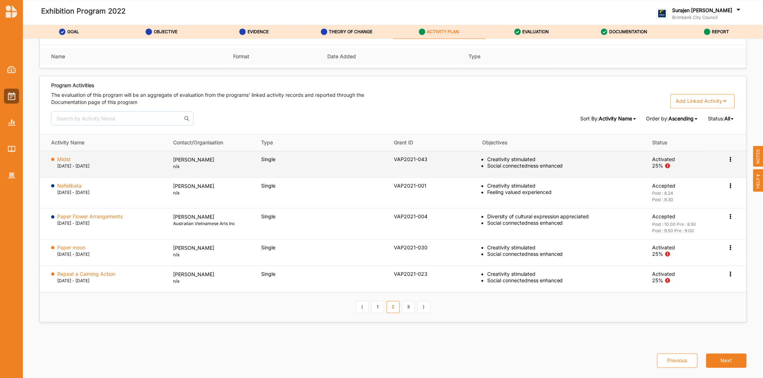
click at [727, 157] on icon at bounding box center [730, 159] width 6 height 5
click at [696, 172] on label "Activation Information" at bounding box center [687, 172] width 51 height 6
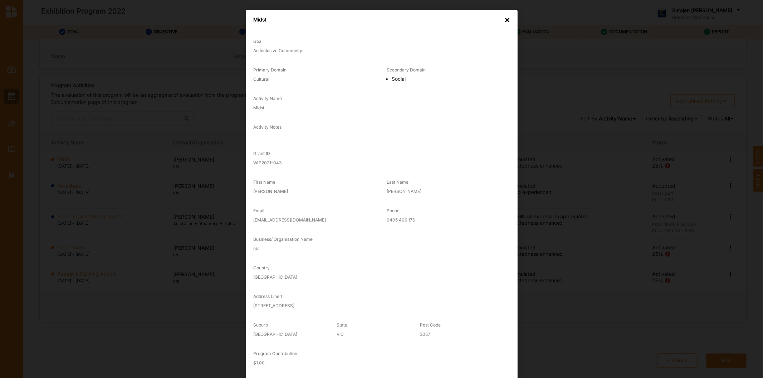
click at [504, 20] on div "×" at bounding box center [507, 19] width 6 height 7
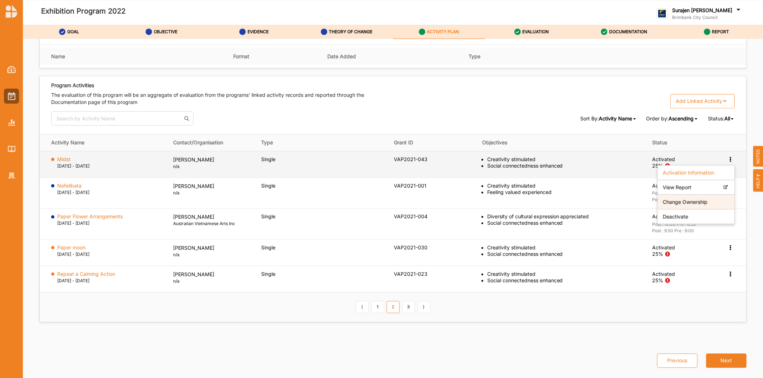
click at [694, 201] on label "Change Ownership" at bounding box center [684, 202] width 45 height 6
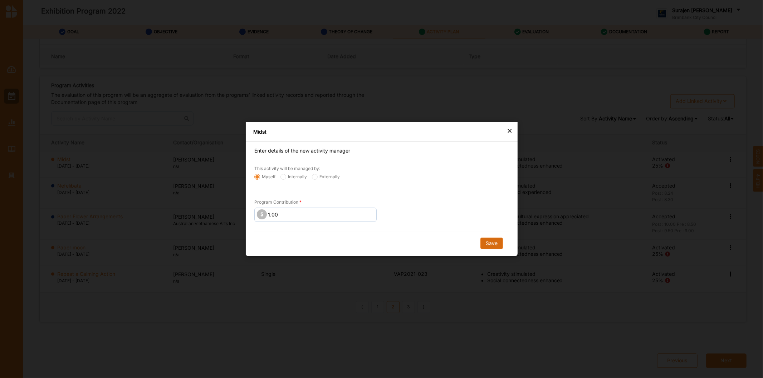
click at [493, 242] on button "Save" at bounding box center [491, 243] width 23 height 11
radio input "false"
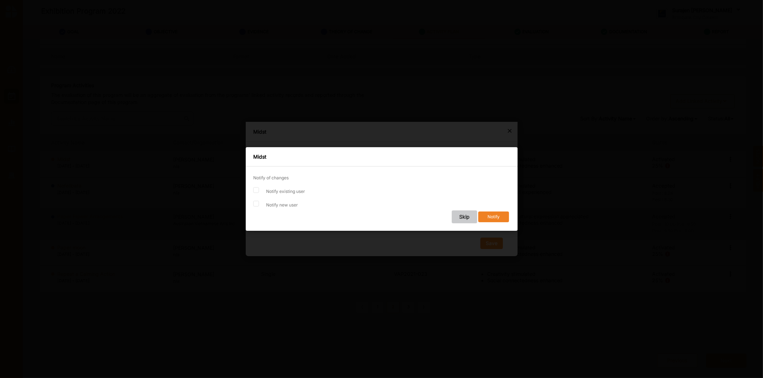
drag, startPoint x: 462, startPoint y: 215, endPoint x: 514, endPoint y: 233, distance: 54.5
click at [462, 216] on button "Skip" at bounding box center [463, 217] width 25 height 13
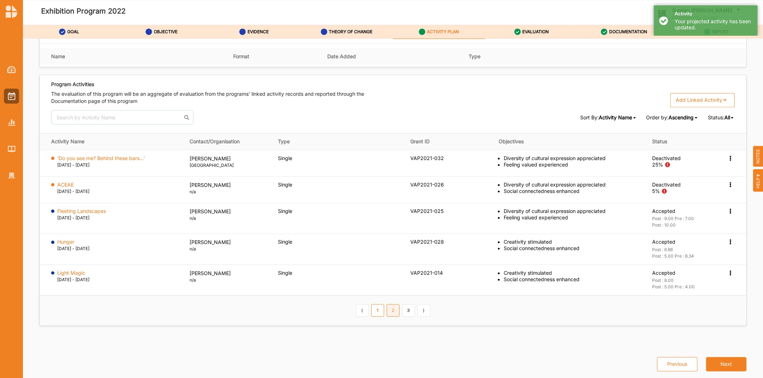
click at [389, 312] on link "2" at bounding box center [392, 311] width 13 height 12
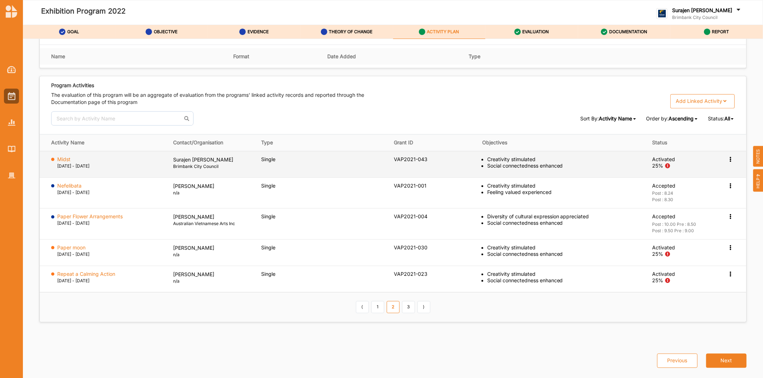
click at [727, 160] on icon at bounding box center [730, 159] width 6 height 5
click at [701, 201] on label "Change Ownership" at bounding box center [684, 202] width 45 height 6
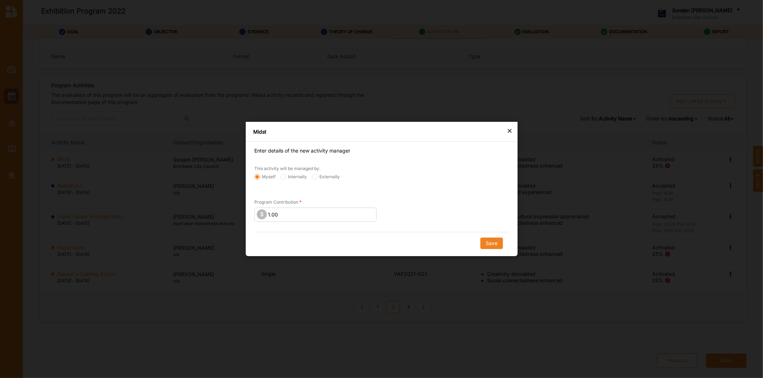
drag, startPoint x: 316, startPoint y: 177, endPoint x: 404, endPoint y: 201, distance: 91.7
click at [260, 177] on input "Externally" at bounding box center [257, 177] width 6 height 6
radio input "true"
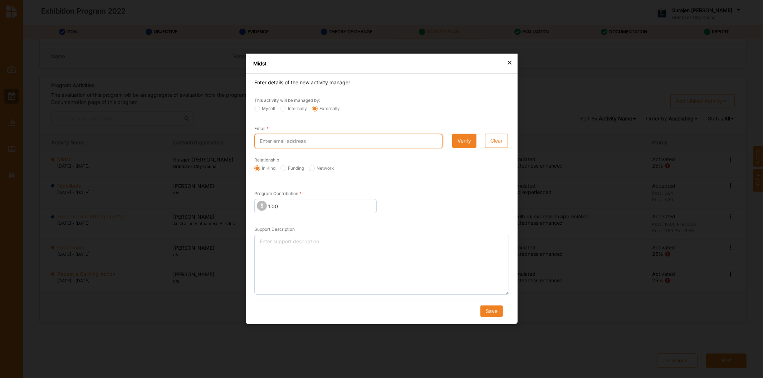
drag, startPoint x: 272, startPoint y: 144, endPoint x: 276, endPoint y: 154, distance: 10.8
click at [272, 147] on input "Email" at bounding box center [348, 141] width 188 height 14
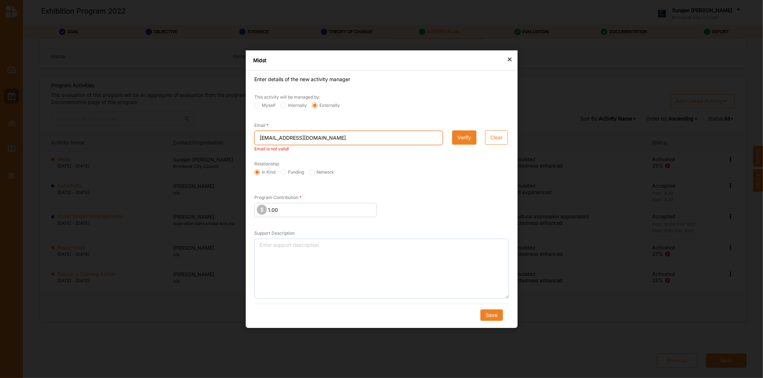
type input "[EMAIL_ADDRESS][DOMAIN_NAME]"
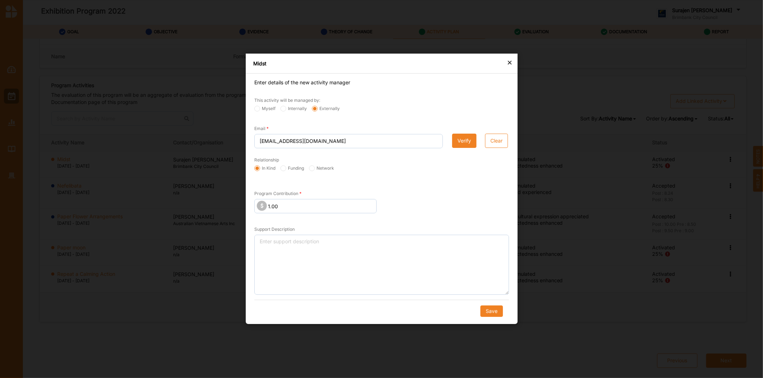
click at [459, 137] on button "Verify" at bounding box center [464, 141] width 24 height 14
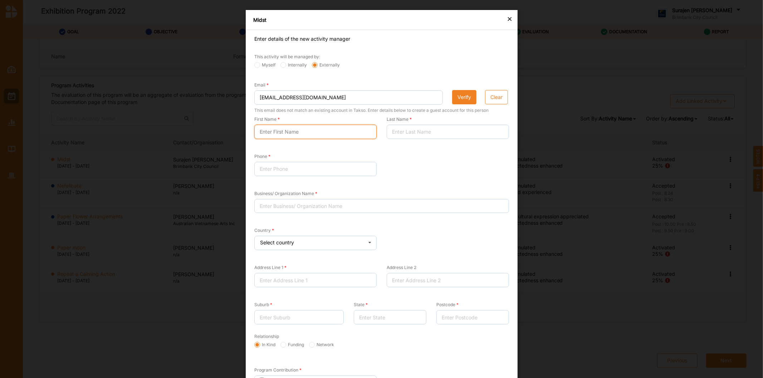
click at [307, 129] on input "First Name" at bounding box center [315, 132] width 122 height 14
type input "[PERSON_NAME]"
click at [426, 136] on input "Last Name" at bounding box center [447, 132] width 122 height 14
type input "Rossito"
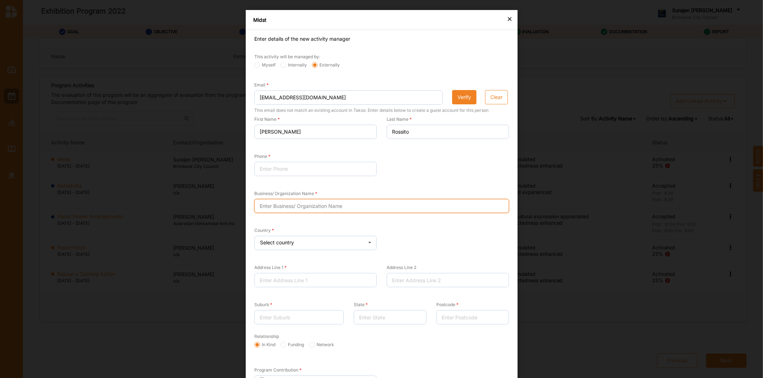
click at [295, 210] on input "Business/ Organization Name" at bounding box center [381, 206] width 255 height 14
type input "N/A"
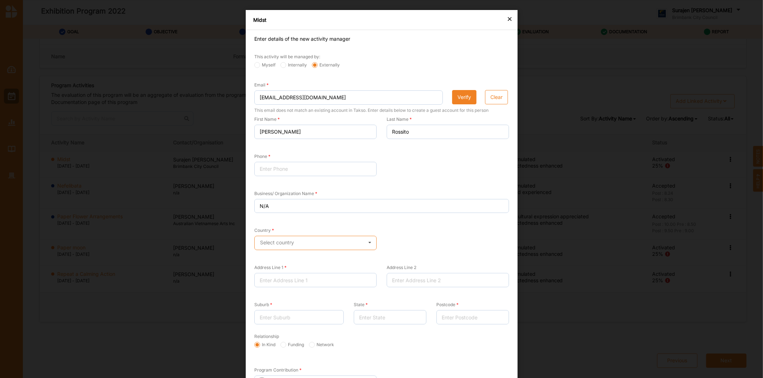
drag, startPoint x: 285, startPoint y: 246, endPoint x: 286, endPoint y: 252, distance: 6.5
click at [285, 248] on input "text" at bounding box center [316, 243] width 122 height 14
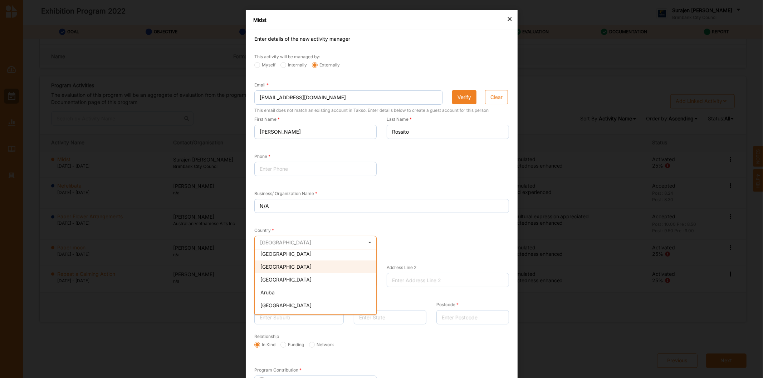
scroll to position [119, 0]
click at [290, 305] on div "Australia" at bounding box center [316, 304] width 122 height 13
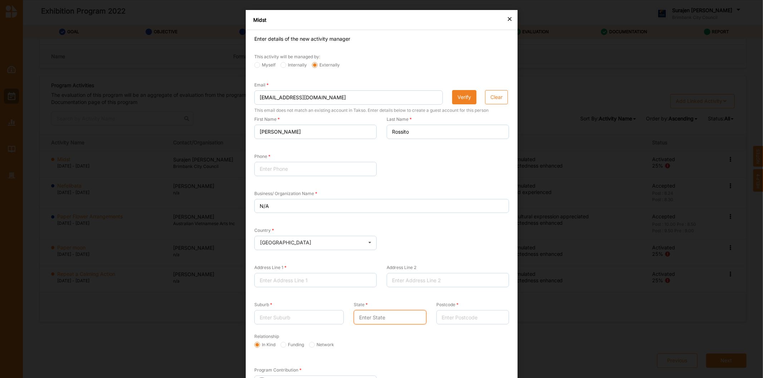
click at [366, 317] on input "State" at bounding box center [389, 317] width 73 height 14
type input "VIC"
click at [297, 309] on div "Suburb" at bounding box center [298, 313] width 89 height 24
click at [303, 323] on input "Suburb" at bounding box center [298, 317] width 89 height 14
type input "East Brunswick"
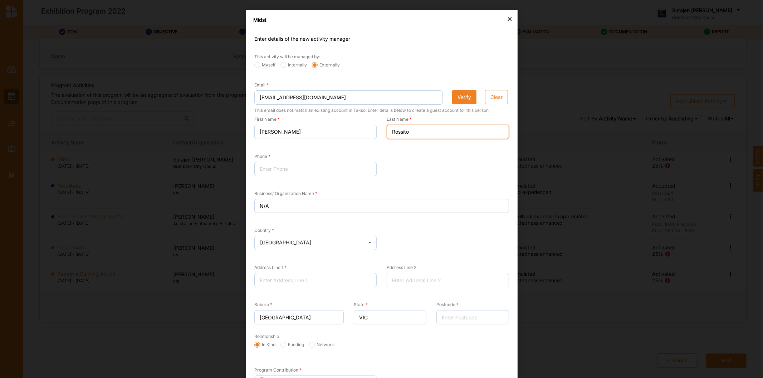
click at [402, 130] on input "Rossito" at bounding box center [447, 132] width 122 height 14
type input "Rossitto"
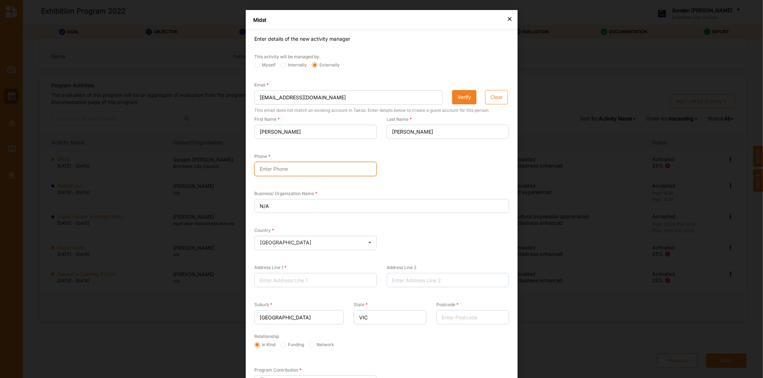
click at [316, 173] on input "Phone" at bounding box center [315, 169] width 122 height 14
type input "0405 406 176"
click at [276, 281] on input "Address Line 1" at bounding box center [315, 280] width 122 height 14
type input "206/330 Lygon St"
click at [457, 317] on input "Postcode" at bounding box center [472, 317] width 73 height 14
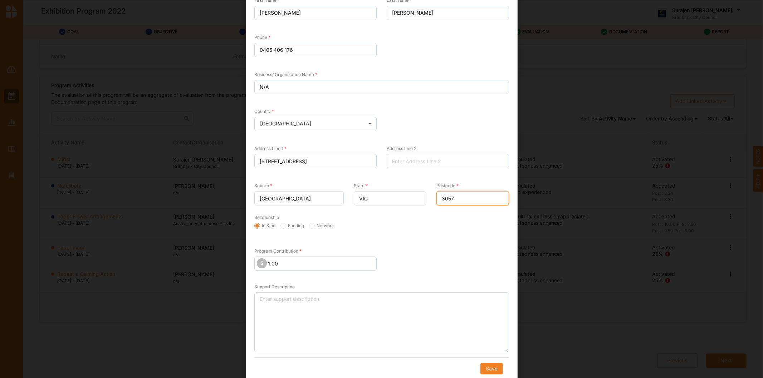
scroll to position [123, 0]
type input "3057"
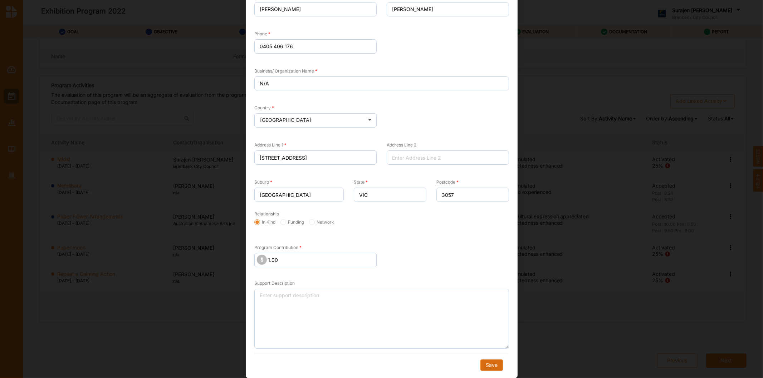
click at [492, 370] on button "Save" at bounding box center [491, 365] width 23 height 11
radio input "true"
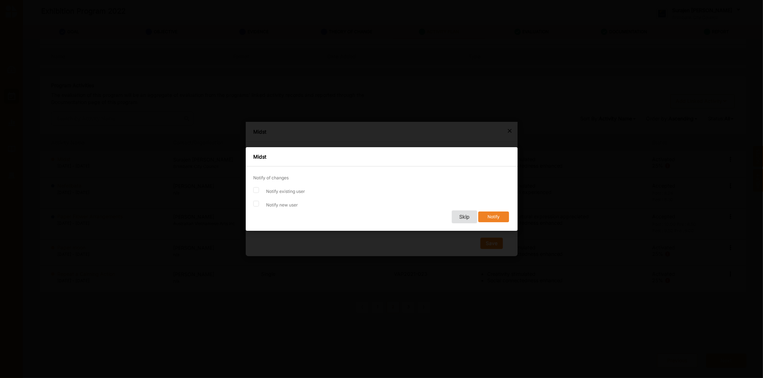
scroll to position [0, 0]
click at [464, 215] on button "Skip" at bounding box center [463, 217] width 25 height 13
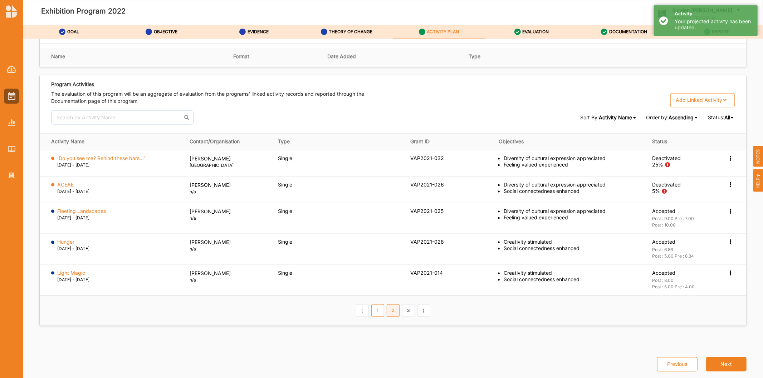
click at [395, 312] on link "2" at bounding box center [392, 311] width 13 height 12
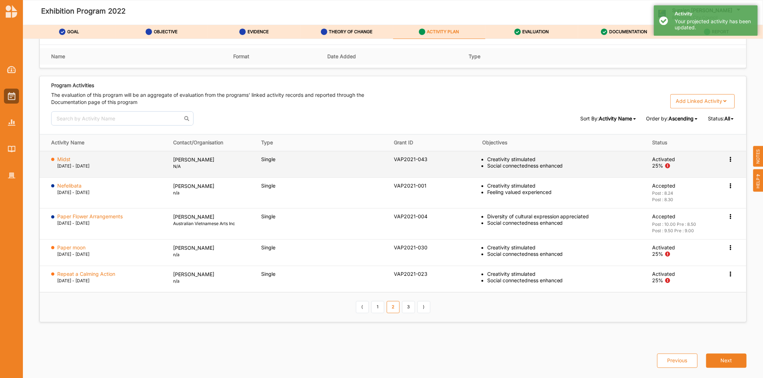
click at [727, 159] on icon at bounding box center [730, 159] width 6 height 5
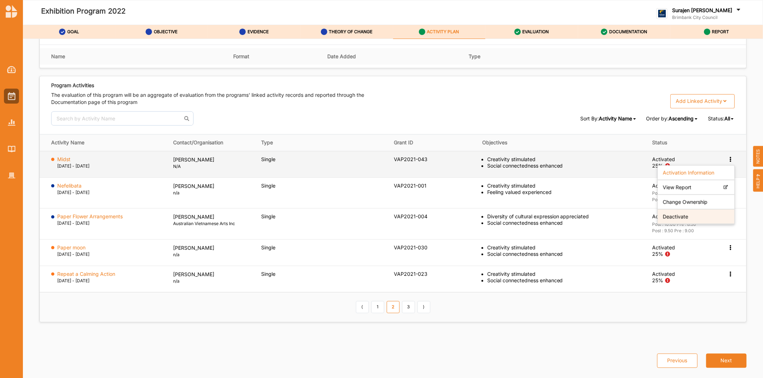
click at [696, 215] on div "Deactivate" at bounding box center [695, 217] width 77 height 15
click at [728, 157] on icon at bounding box center [730, 159] width 6 height 5
click at [672, 213] on label "Deactivate" at bounding box center [674, 216] width 25 height 6
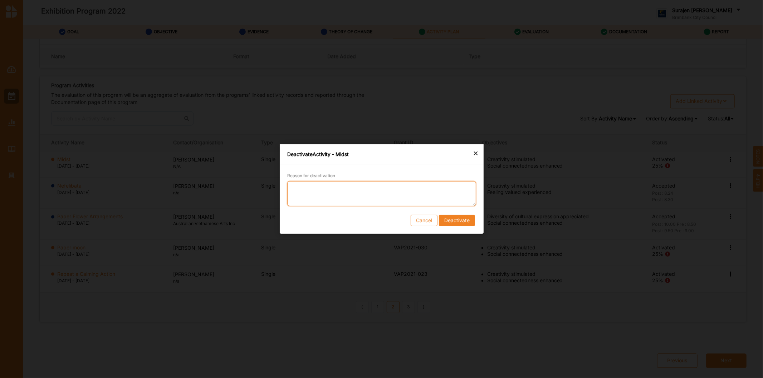
drag, startPoint x: 342, startPoint y: 189, endPoint x: 370, endPoint y: 185, distance: 27.9
click at [344, 188] on textarea "Reason for deactivation" at bounding box center [381, 193] width 189 height 25
type textarea "This record will not be completed"
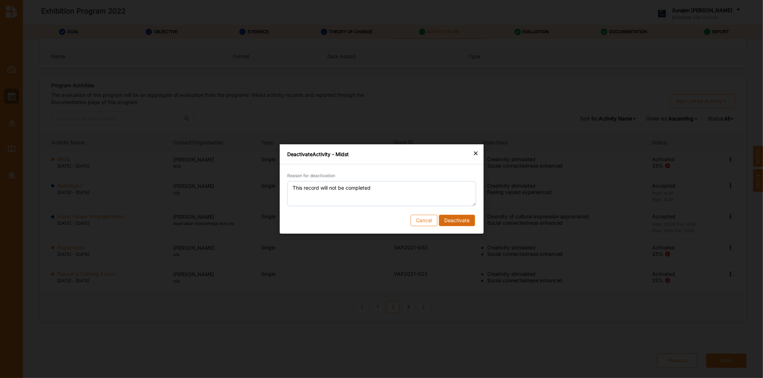
click at [452, 221] on button "Deactivate" at bounding box center [456, 220] width 36 height 11
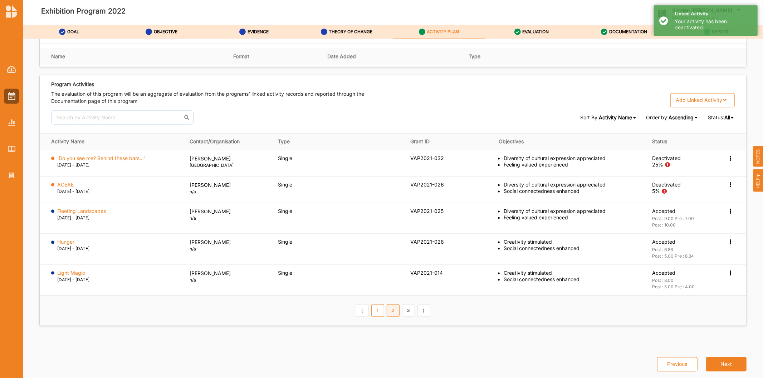
click at [391, 312] on link "2" at bounding box center [392, 311] width 13 height 12
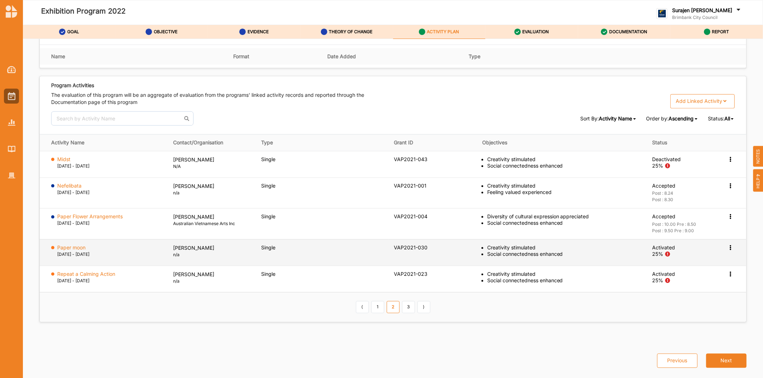
click at [727, 162] on icon at bounding box center [730, 159] width 6 height 5
click at [686, 262] on label "Activation Information" at bounding box center [687, 261] width 51 height 6
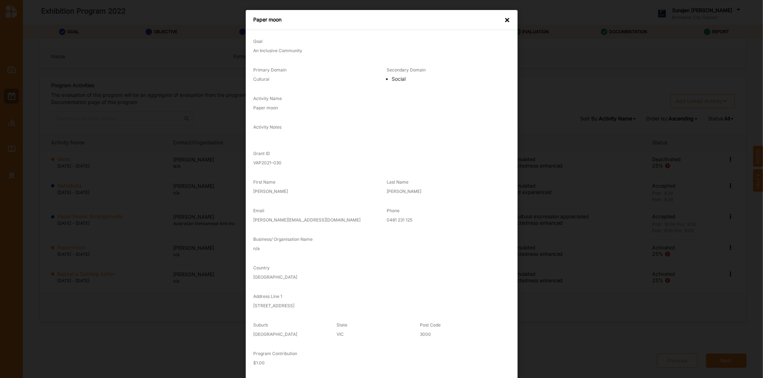
click at [504, 20] on div "×" at bounding box center [507, 19] width 6 height 7
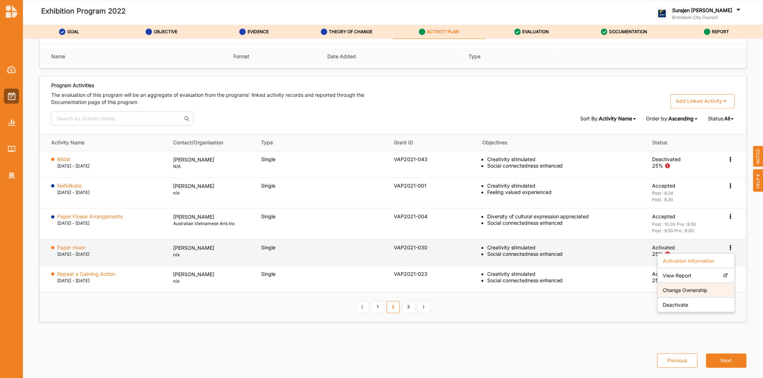
click at [704, 287] on div "Change Ownership" at bounding box center [695, 291] width 77 height 15
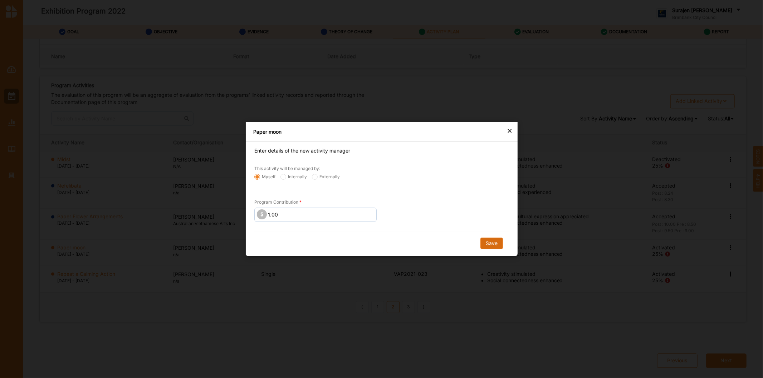
click at [495, 246] on button "Save" at bounding box center [491, 243] width 23 height 11
radio input "false"
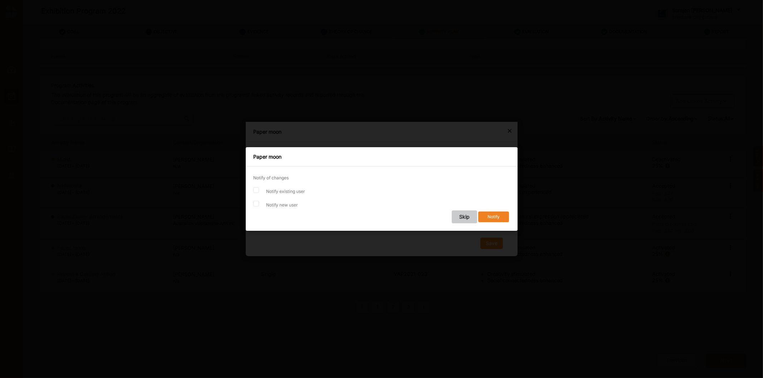
click at [457, 213] on button "Skip" at bounding box center [463, 217] width 25 height 13
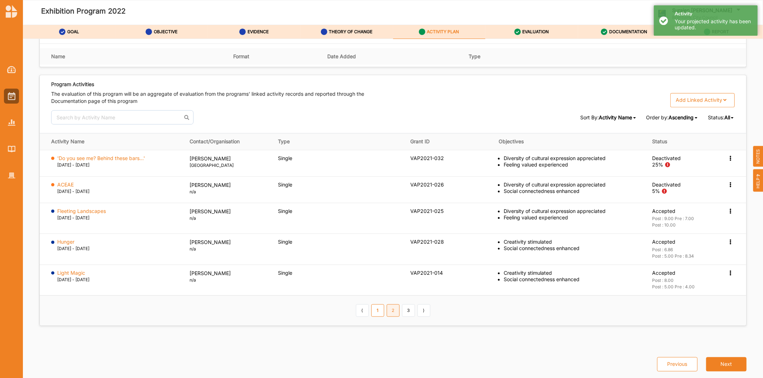
click at [391, 310] on link "2" at bounding box center [392, 311] width 13 height 12
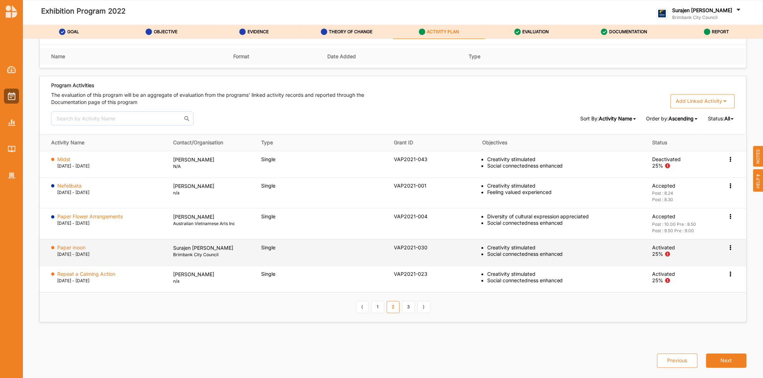
click at [728, 162] on icon at bounding box center [730, 159] width 6 height 5
click at [685, 293] on div "Change Ownership" at bounding box center [695, 291] width 77 height 15
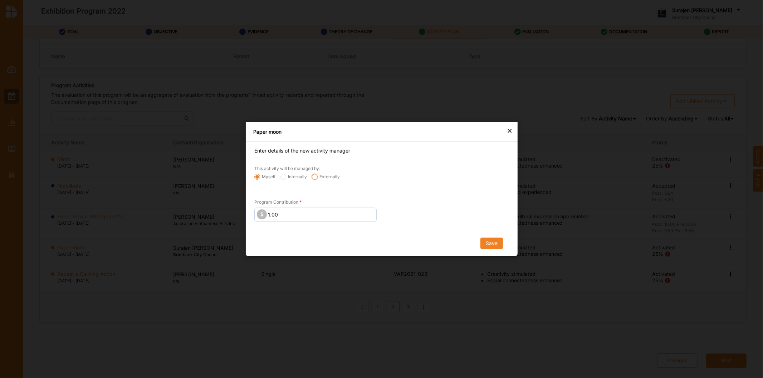
click at [260, 179] on input "Externally" at bounding box center [257, 177] width 6 height 6
radio input "true"
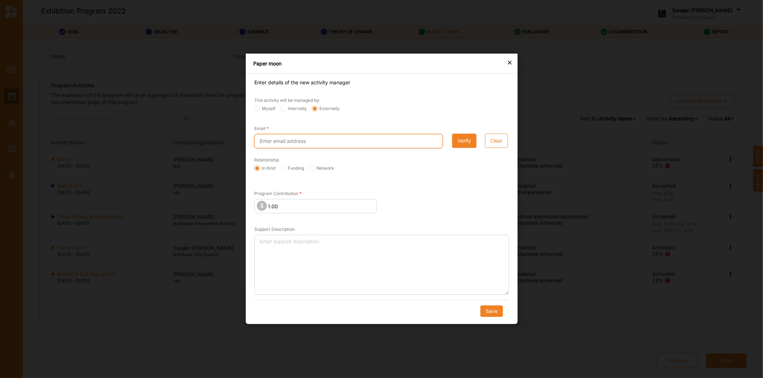
click at [299, 140] on input "Email" at bounding box center [348, 141] width 188 height 14
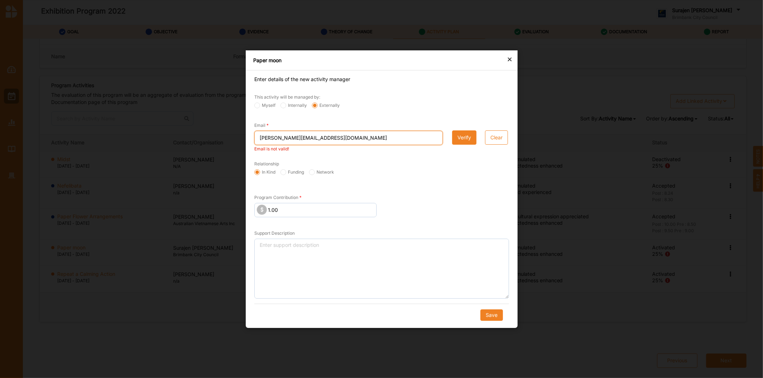
type input "rosina.yuan98@gmail.co"
click at [454, 136] on button "Verify" at bounding box center [464, 137] width 24 height 14
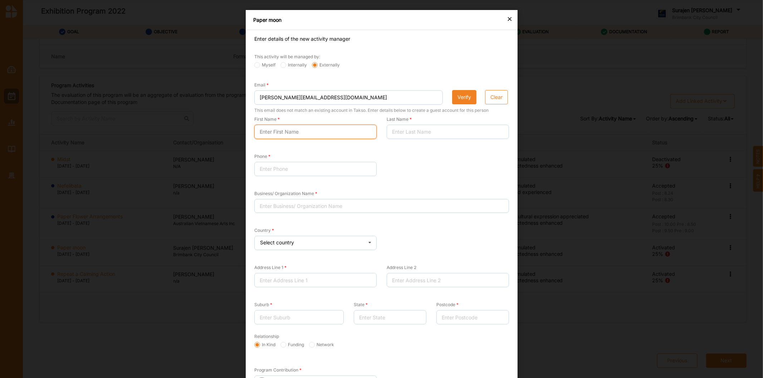
drag, startPoint x: 282, startPoint y: 133, endPoint x: 280, endPoint y: 120, distance: 13.0
click at [282, 133] on input "First Name" at bounding box center [315, 132] width 122 height 14
type input "Rosina"
drag, startPoint x: 423, startPoint y: 120, endPoint x: 422, endPoint y: 124, distance: 4.4
click at [422, 124] on div "Last Name" at bounding box center [447, 127] width 122 height 24
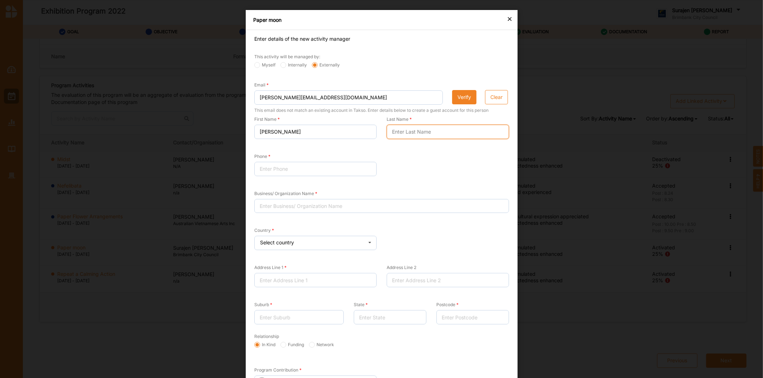
click at [422, 138] on input "Last Name" at bounding box center [447, 132] width 122 height 14
type input "Yuan"
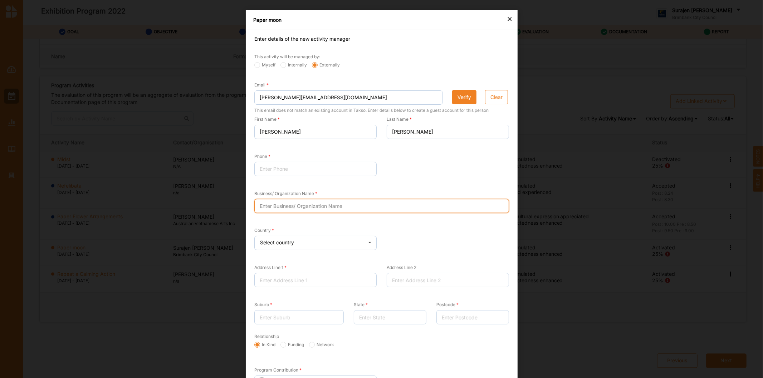
click at [285, 207] on input "Business/ Organization Name" at bounding box center [381, 206] width 255 height 14
type input "N/A"
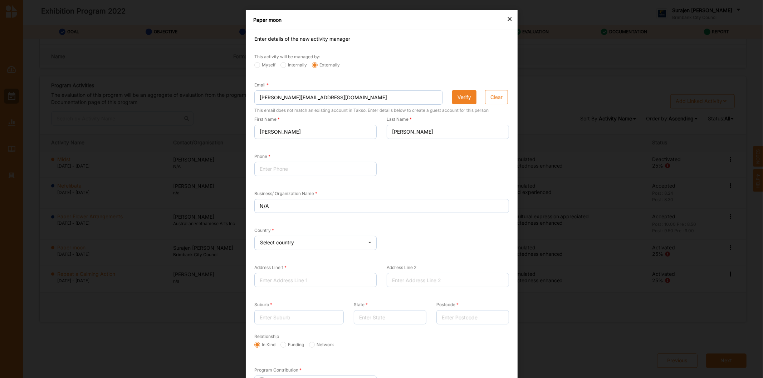
click at [278, 245] on div "Select country" at bounding box center [277, 242] width 34 height 5
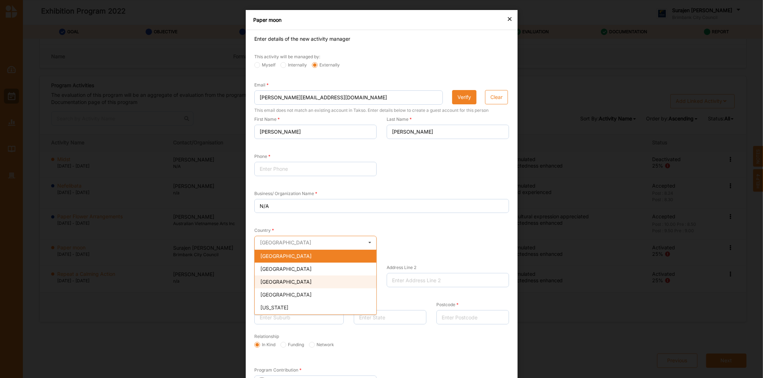
scroll to position [159, 0]
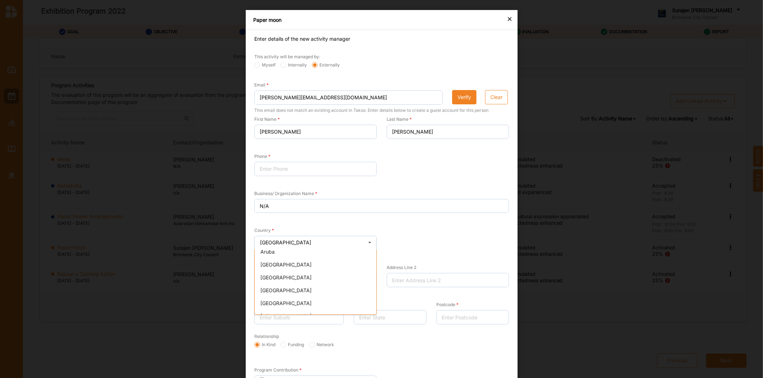
click at [290, 270] on div "Australia" at bounding box center [316, 264] width 122 height 13
click at [385, 321] on input "State" at bounding box center [389, 317] width 73 height 14
type input "VIC"
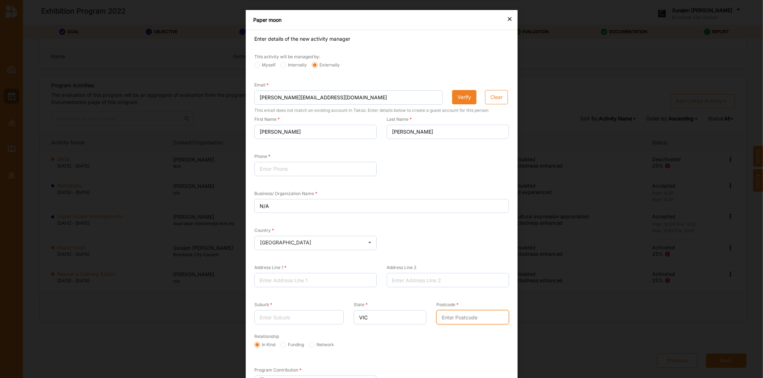
click at [449, 322] on input "Postcode" at bounding box center [472, 317] width 73 height 14
type input "3000"
drag, startPoint x: 320, startPoint y: 323, endPoint x: 326, endPoint y: 312, distance: 12.5
click at [321, 323] on input "Suburb" at bounding box center [298, 317] width 89 height 14
type input "Melbourne"
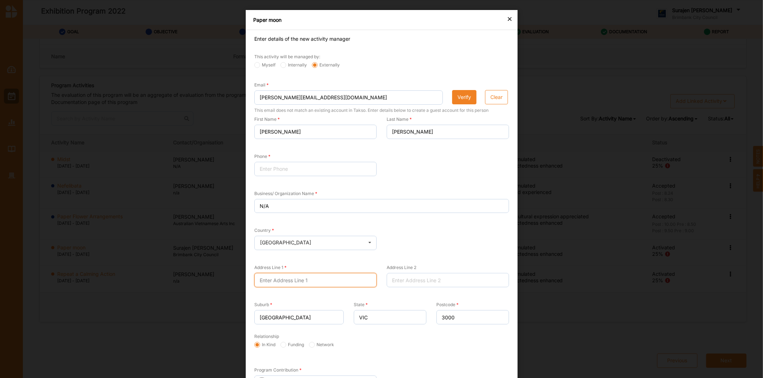
click at [308, 275] on input "Address Line 1" at bounding box center [315, 280] width 122 height 14
type input "403/95 Berkeley St"
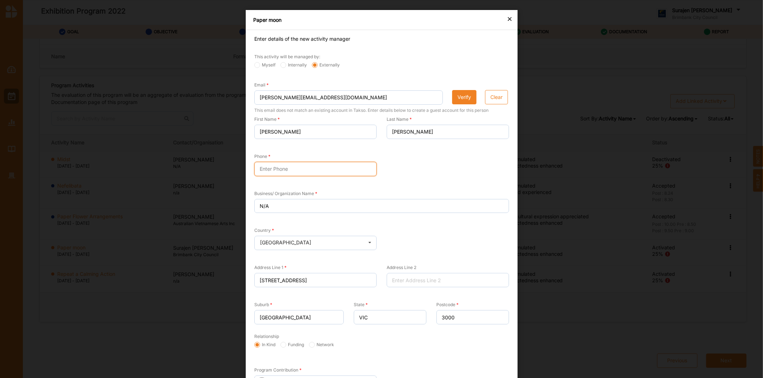
click at [298, 164] on input "Phone" at bounding box center [315, 169] width 122 height 14
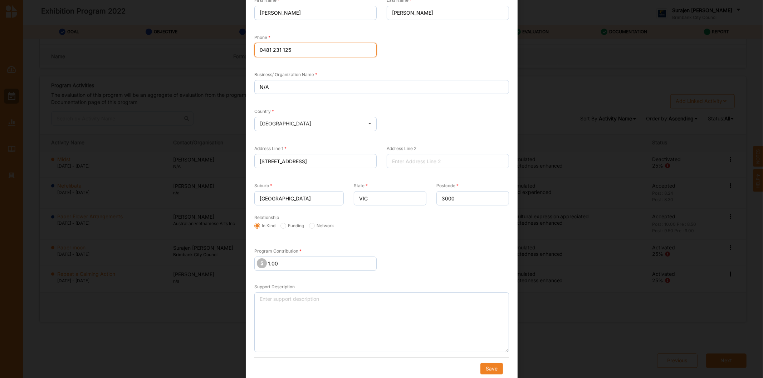
scroll to position [123, 0]
type input "0481 231 125"
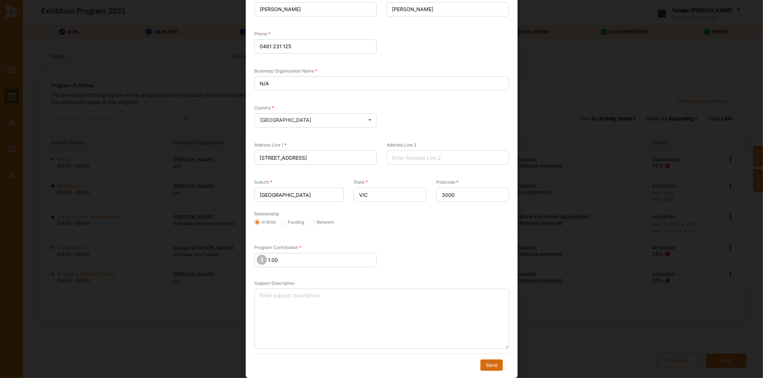
click at [495, 368] on button "Save" at bounding box center [491, 365] width 23 height 11
radio input "true"
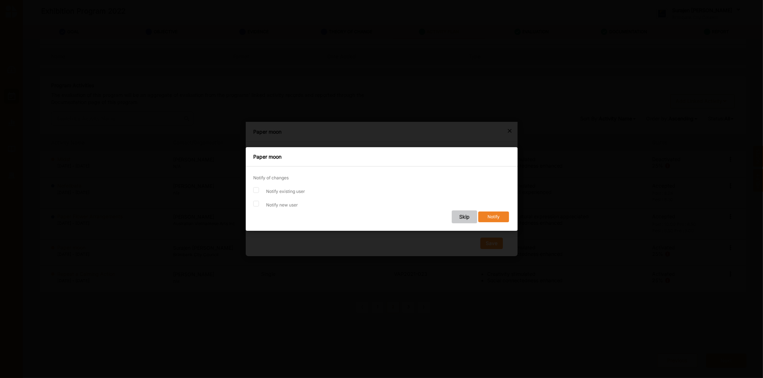
click at [466, 215] on button "Skip" at bounding box center [463, 217] width 25 height 13
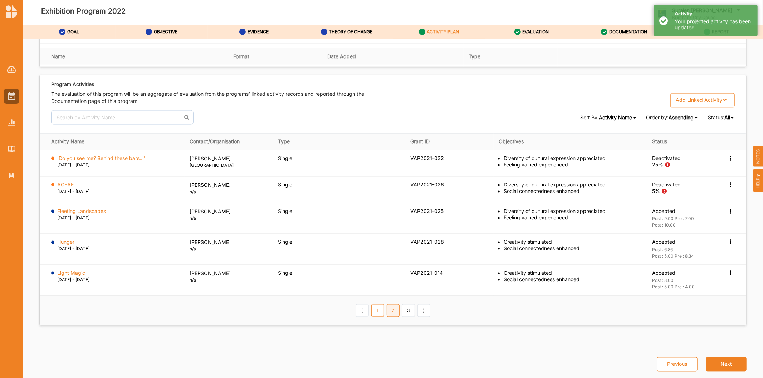
click at [394, 312] on link "2" at bounding box center [392, 311] width 13 height 12
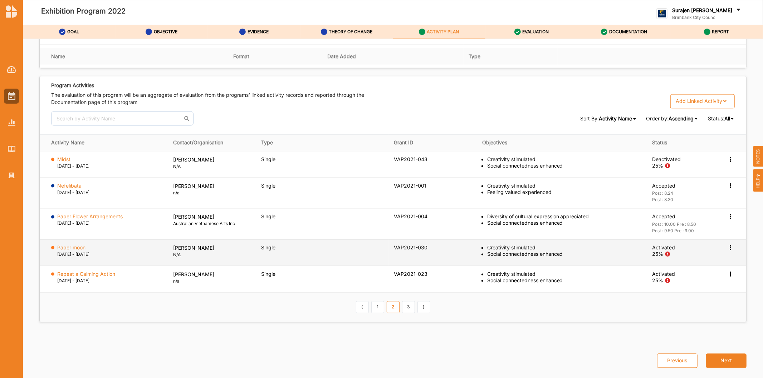
click at [727, 162] on icon at bounding box center [730, 159] width 6 height 5
click at [679, 302] on label "Deactivate" at bounding box center [674, 305] width 25 height 6
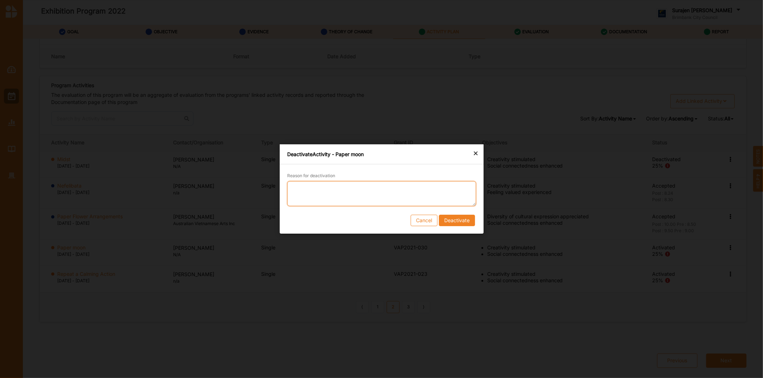
click at [335, 191] on textarea "Reason for deactivation" at bounding box center [381, 193] width 189 height 25
type textarea "Record will not be completed"
click at [467, 222] on button "Deactivate" at bounding box center [456, 220] width 36 height 11
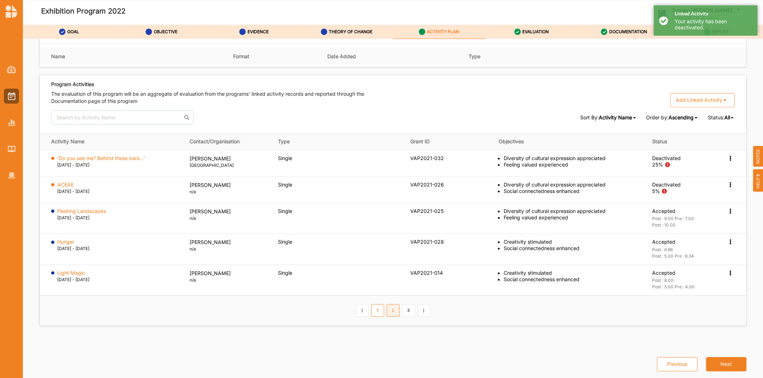
click at [395, 315] on link "2" at bounding box center [392, 311] width 13 height 12
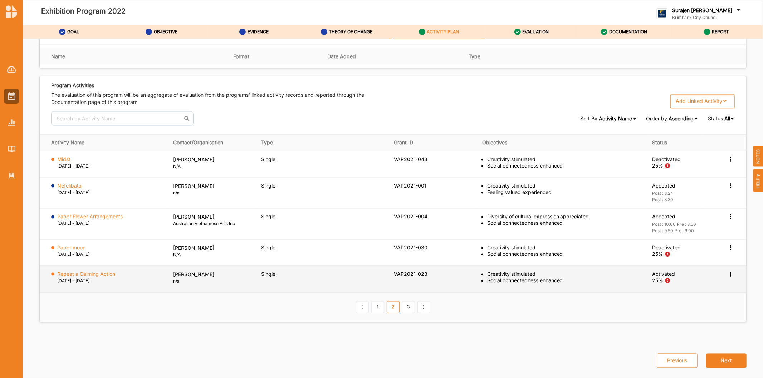
click at [727, 162] on icon at bounding box center [730, 159] width 6 height 5
click at [707, 284] on div "Activation Information" at bounding box center [695, 288] width 77 height 15
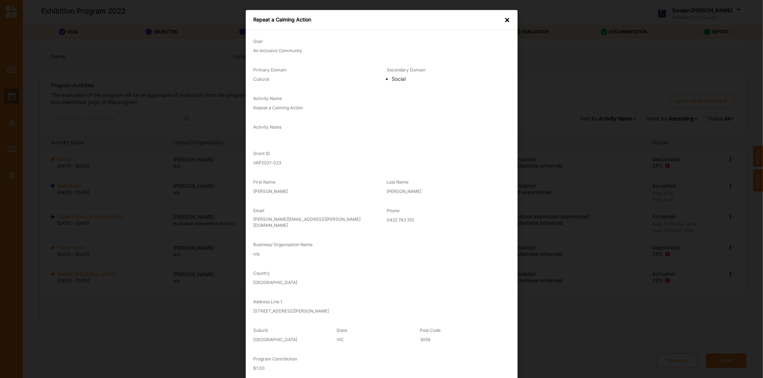
click at [506, 19] on div "×" at bounding box center [507, 19] width 6 height 7
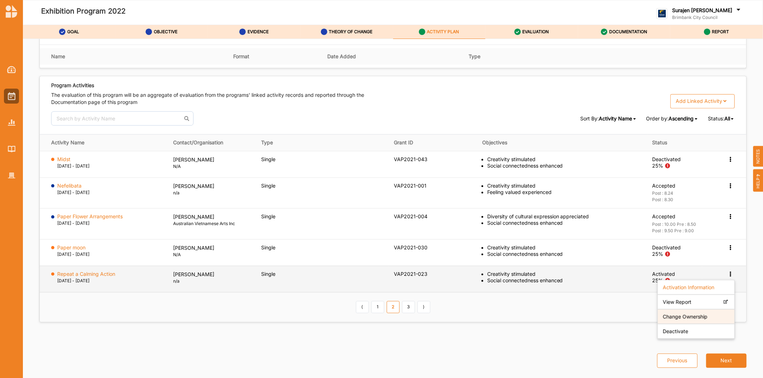
click at [690, 314] on label "Change Ownership" at bounding box center [684, 317] width 45 height 6
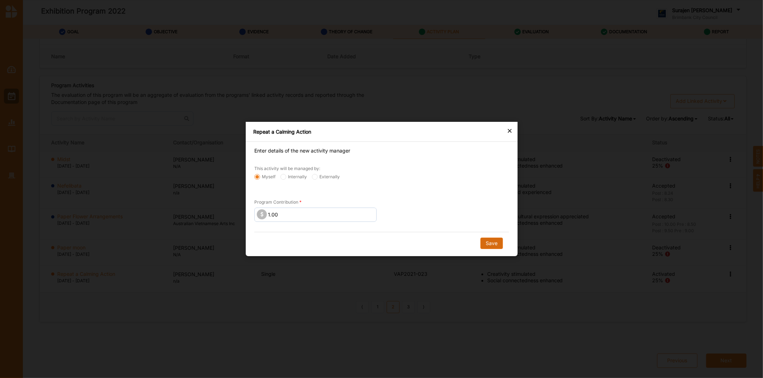
click at [491, 243] on button "Save" at bounding box center [491, 243] width 23 height 11
radio input "false"
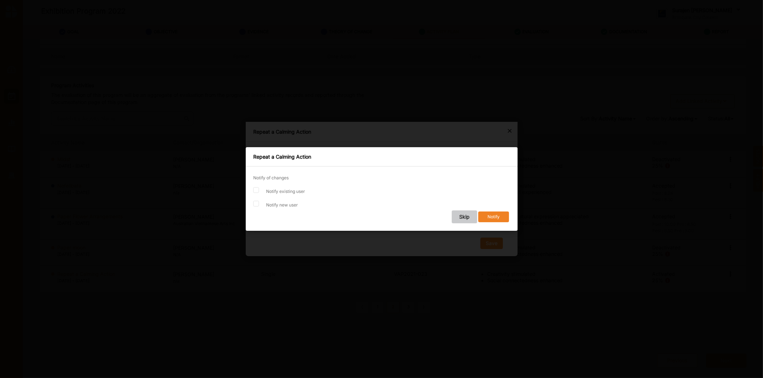
click at [465, 217] on button "Skip" at bounding box center [463, 217] width 25 height 13
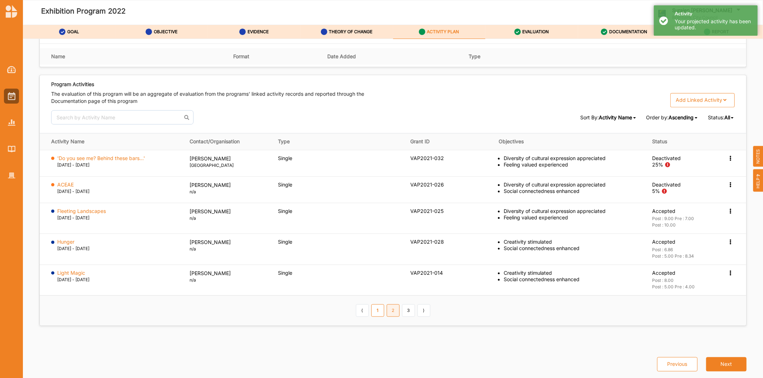
click at [393, 311] on link "2" at bounding box center [392, 311] width 13 height 12
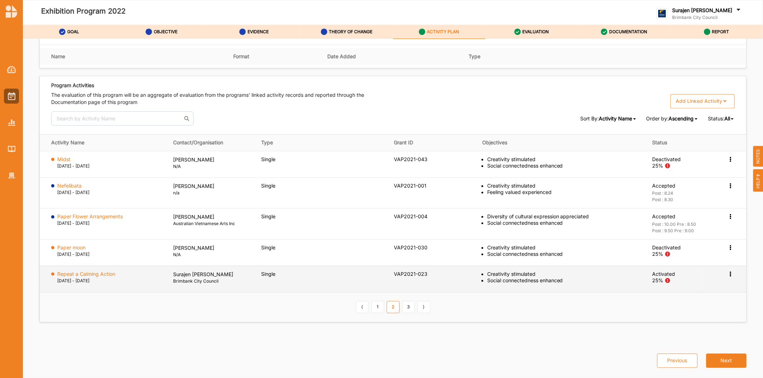
click at [727, 162] on icon at bounding box center [730, 159] width 6 height 5
click at [691, 314] on label "Change Ownership" at bounding box center [684, 317] width 45 height 6
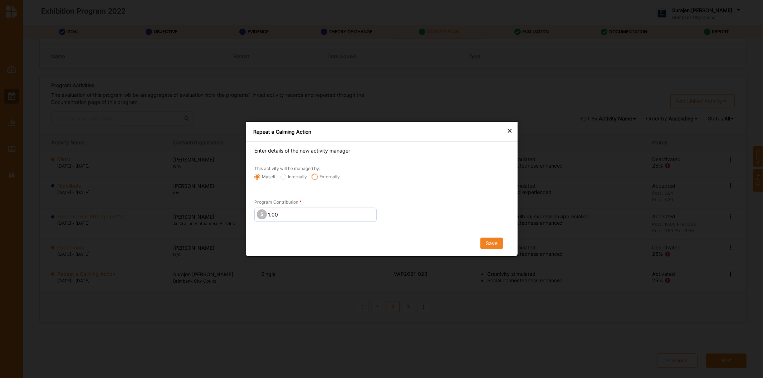
click at [260, 178] on input "Externally" at bounding box center [257, 177] width 6 height 6
radio input "true"
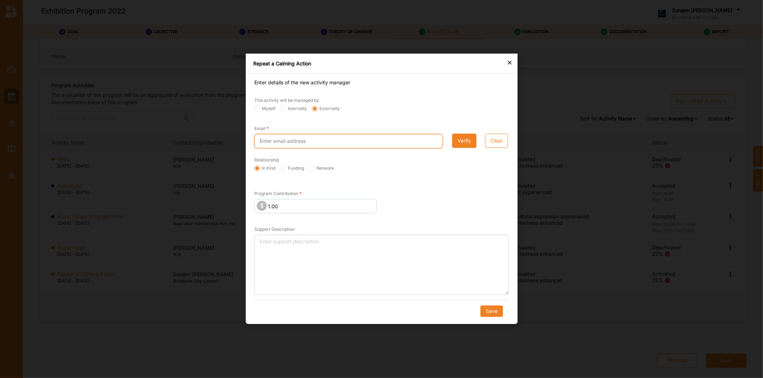
click at [314, 142] on input "Email" at bounding box center [348, 141] width 188 height 14
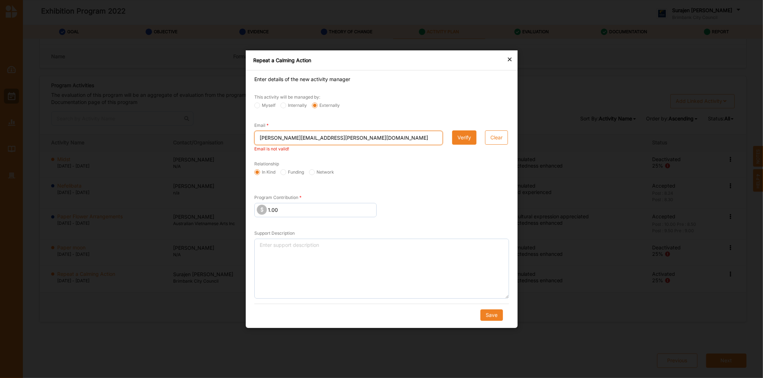
type input "jessie.mcclure@hotmail.co"
click at [467, 135] on button "Verify" at bounding box center [464, 137] width 24 height 14
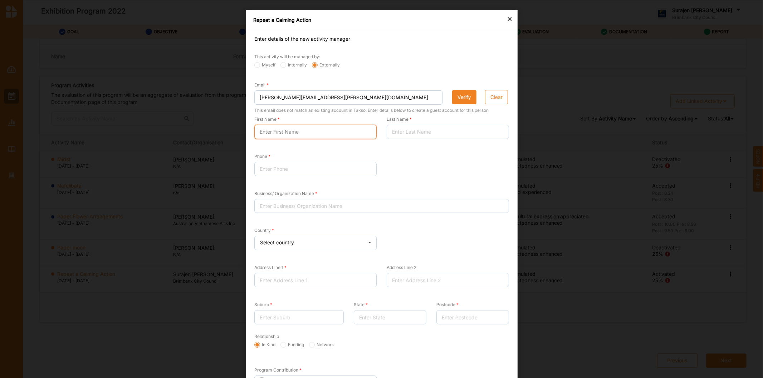
click at [373, 132] on input "First Name" at bounding box center [315, 132] width 122 height 14
type input "Jessie"
click at [453, 130] on input "Last Name" at bounding box center [447, 132] width 122 height 14
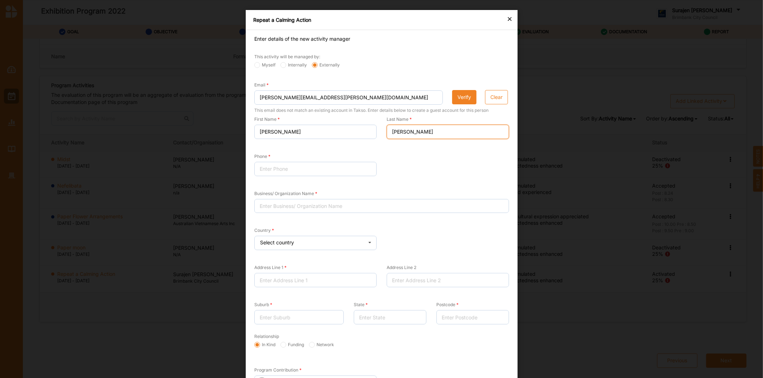
type input "McClure"
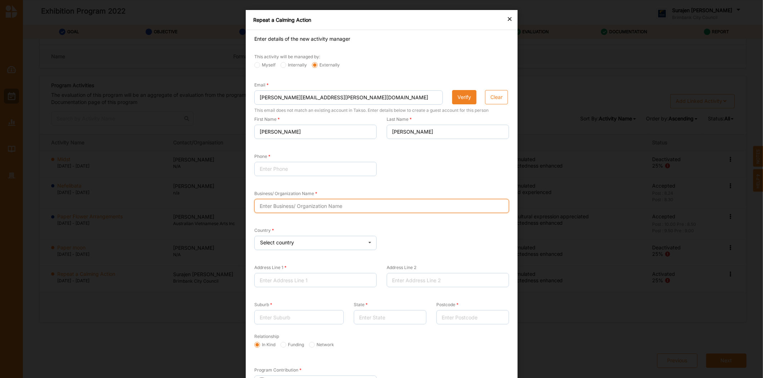
click at [410, 210] on input "Business/ Organization Name" at bounding box center [381, 206] width 255 height 14
type input "N/A"
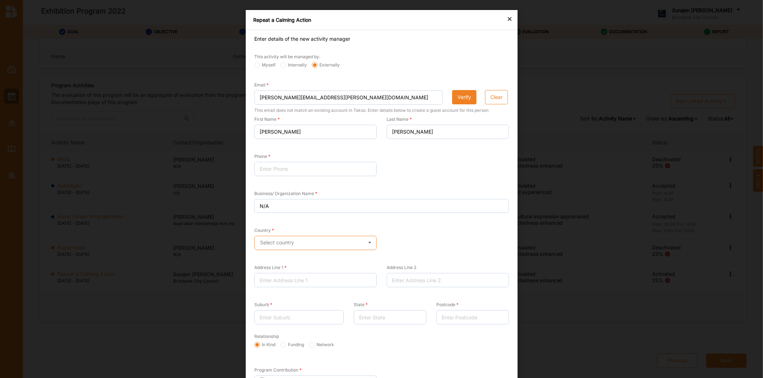
click at [262, 246] on input "text" at bounding box center [316, 243] width 122 height 14
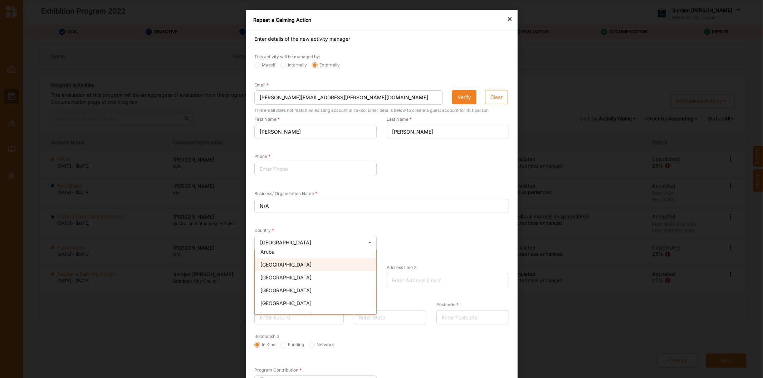
click at [310, 262] on div "Australia" at bounding box center [316, 264] width 122 height 13
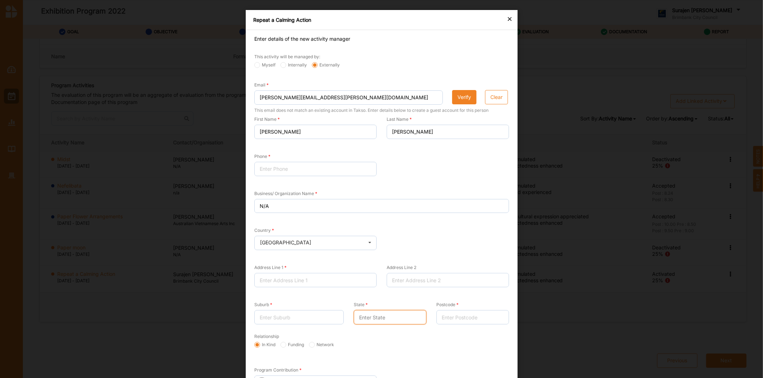
click at [363, 317] on input "State" at bounding box center [389, 317] width 73 height 14
type input "VIC"
click at [266, 320] on input "Suburb" at bounding box center [298, 317] width 89 height 14
type input "Coburg"
click at [291, 172] on input "Phone" at bounding box center [315, 169] width 122 height 14
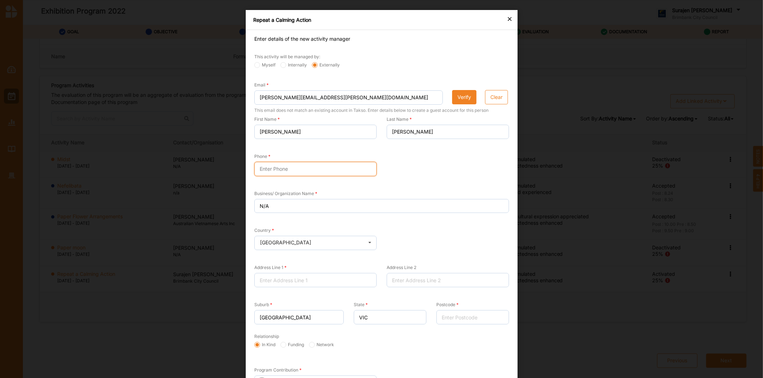
type input "9"
type input "0422 743 310"
click at [332, 283] on input "Address Line 1" at bounding box center [315, 280] width 122 height 14
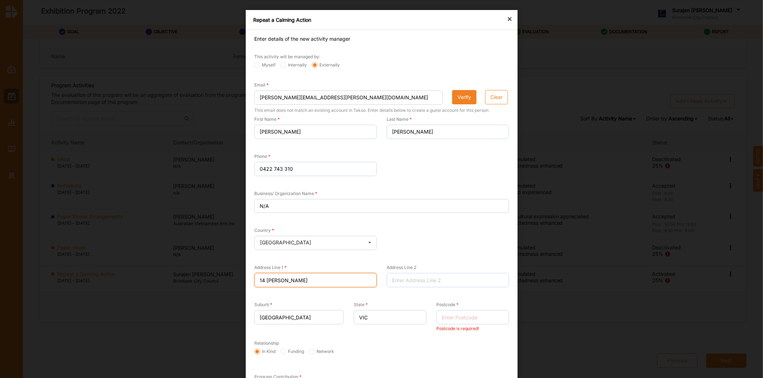
type input "14 Higinbotham"
click at [447, 316] on input "Postcode" at bounding box center [472, 317] width 73 height 14
type input "3058"
click at [325, 285] on input "14 Higinbotham" at bounding box center [315, 280] width 122 height 14
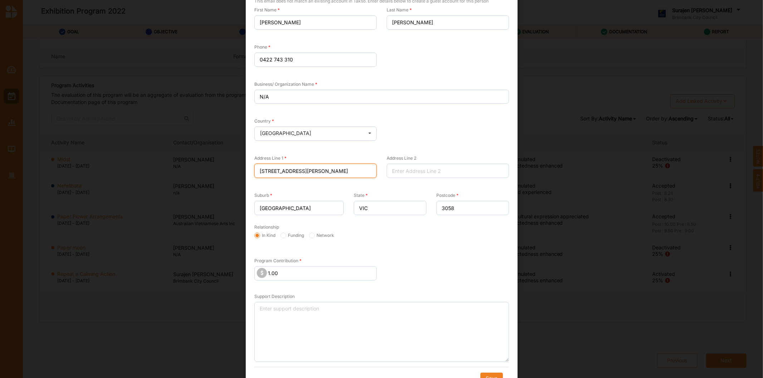
scroll to position [123, 0]
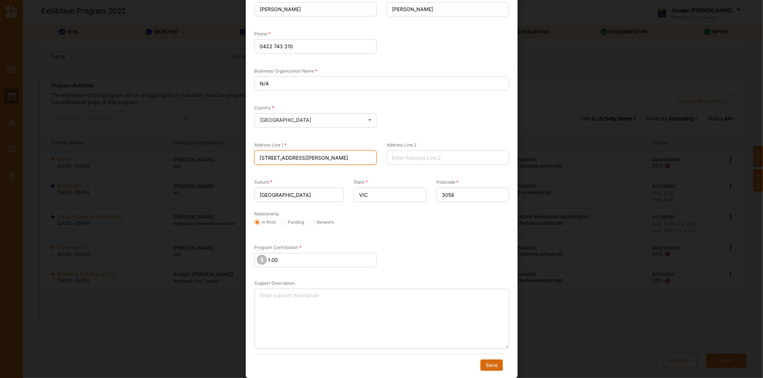
type input "14 Higinbotham St"
click at [487, 367] on button "Save" at bounding box center [491, 365] width 23 height 11
radio input "true"
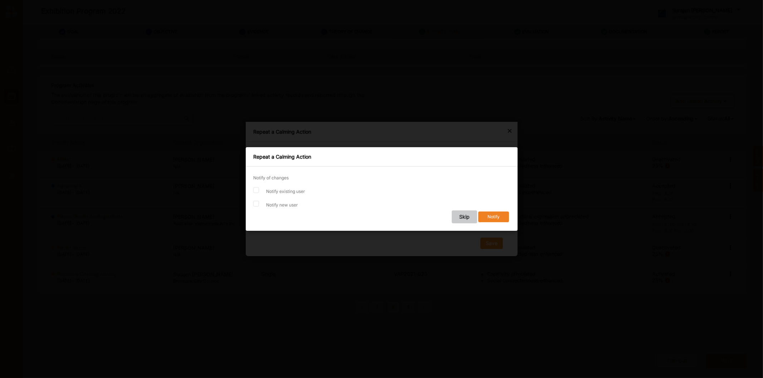
click at [461, 217] on button "Skip" at bounding box center [463, 217] width 25 height 13
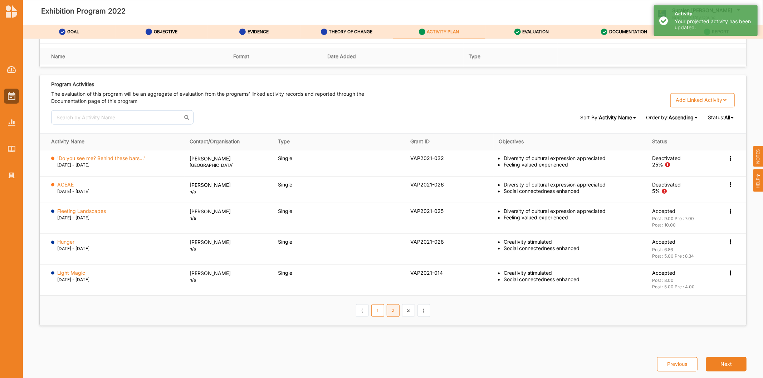
click at [394, 312] on link "2" at bounding box center [392, 311] width 13 height 12
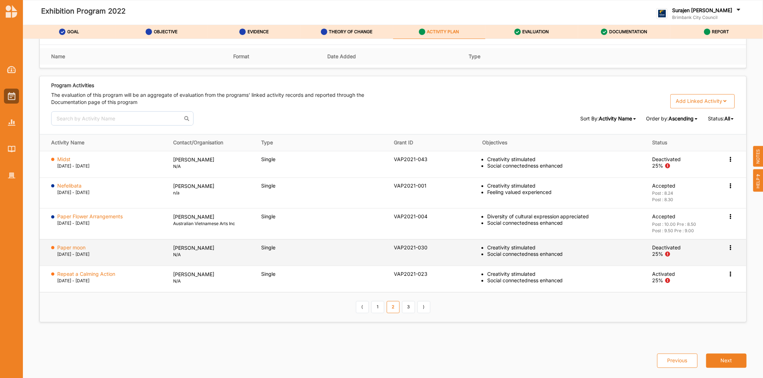
click at [727, 162] on icon at bounding box center [730, 159] width 6 height 5
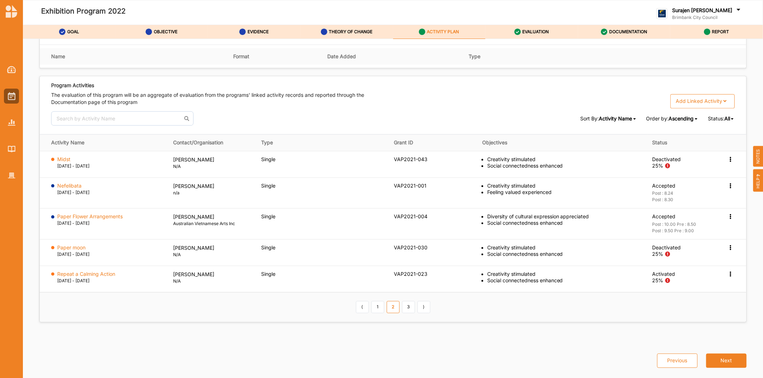
click at [501, 322] on div "Program Activities The evaluation of this program will be an aggregate of evalu…" at bounding box center [392, 199] width 707 height 246
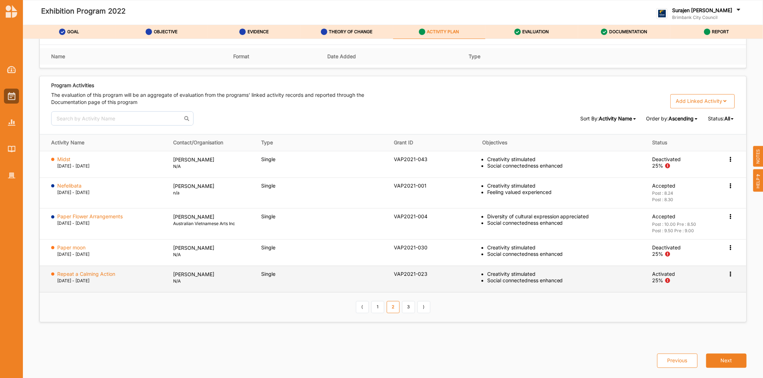
click at [723, 163] on div "Activation Information View Report Change Ownership Deactivate" at bounding box center [721, 160] width 28 height 6
click at [727, 162] on icon at bounding box center [730, 159] width 6 height 5
click at [681, 331] on label "Deactivate" at bounding box center [674, 331] width 25 height 6
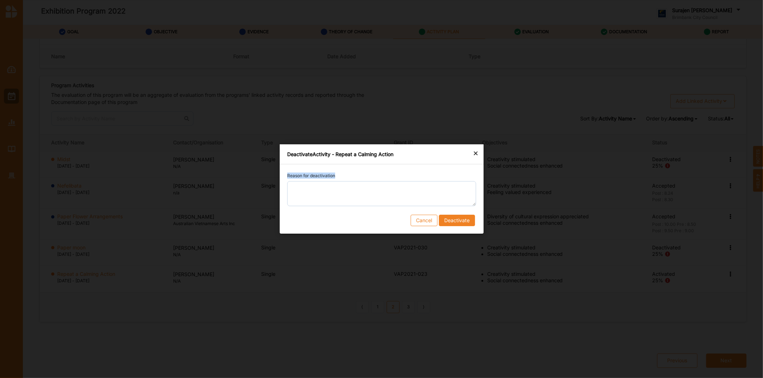
drag, startPoint x: 344, startPoint y: 178, endPoint x: 345, endPoint y: 184, distance: 6.1
click at [345, 183] on div "Reason for deactivation" at bounding box center [381, 189] width 189 height 34
drag, startPoint x: 348, startPoint y: 186, endPoint x: 344, endPoint y: 186, distance: 3.9
click at [347, 188] on textarea "Reason for deactivation" at bounding box center [381, 193] width 189 height 25
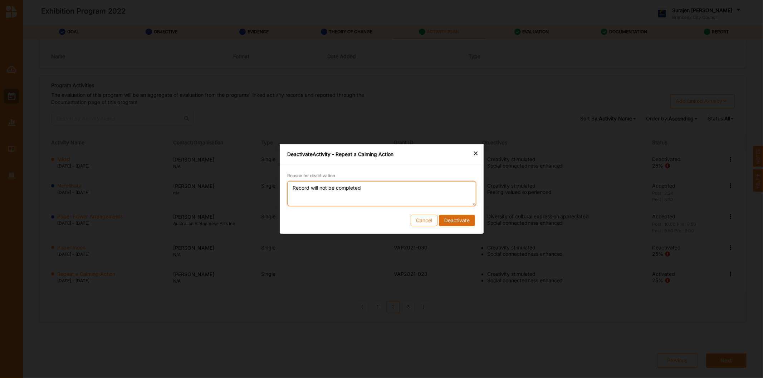
type textarea "Record will not be completed"
click at [463, 222] on button "Deactivate" at bounding box center [456, 220] width 36 height 11
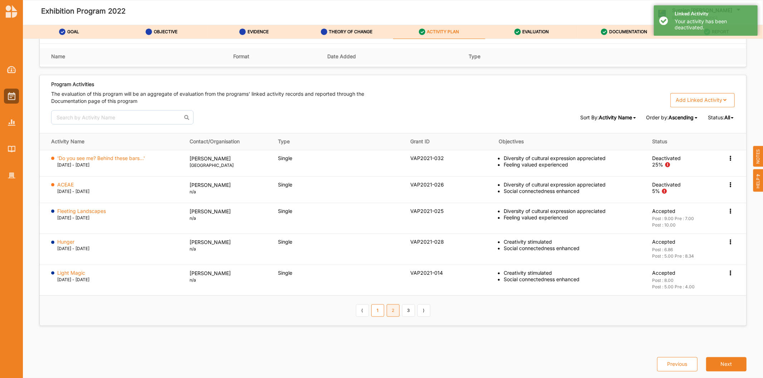
click at [390, 314] on link "2" at bounding box center [392, 311] width 13 height 12
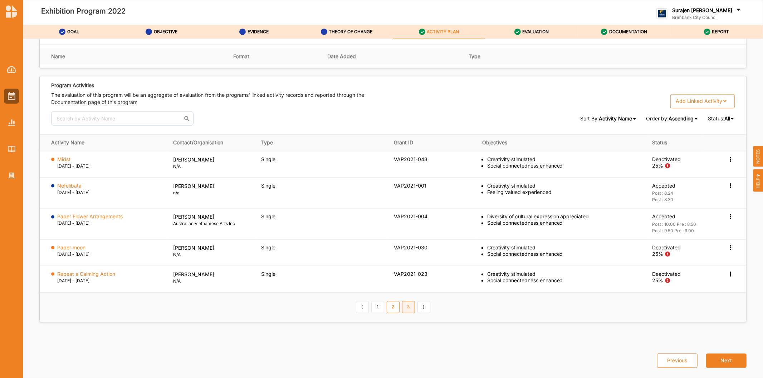
click at [408, 310] on link "3" at bounding box center [408, 307] width 13 height 12
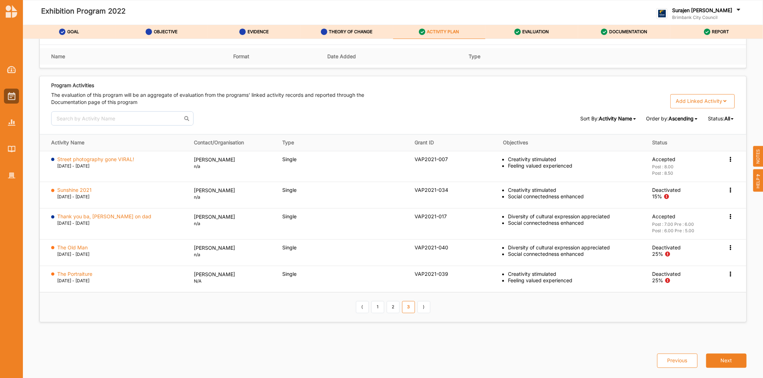
click at [550, 60] on th "Type" at bounding box center [510, 56] width 94 height 17
click at [10, 180] on div at bounding box center [11, 175] width 15 height 15
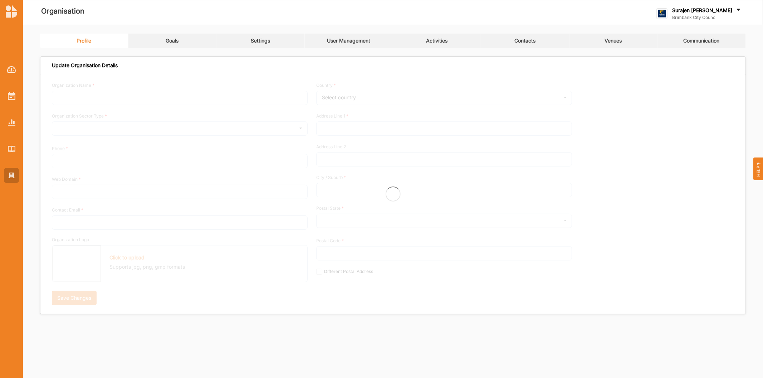
type input "Brimbank City Council"
type input "+61 03 9249 4000"
type input "brimbank.vic.gov.au"
type input "brimbank@brimbank.vic.gov.au"
type input "301 Hampshire Rd"
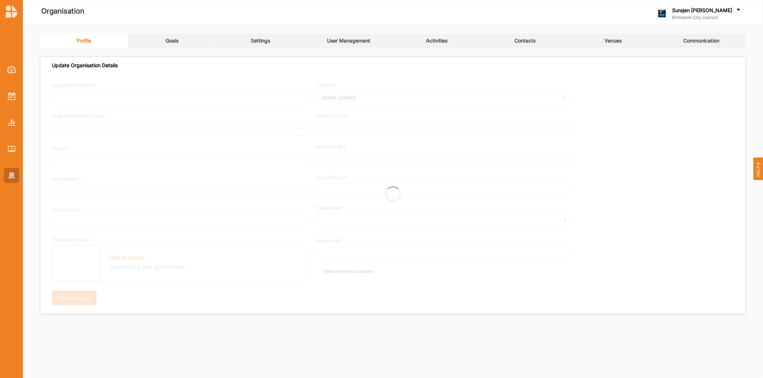
type input "Sunshine"
type input "3020"
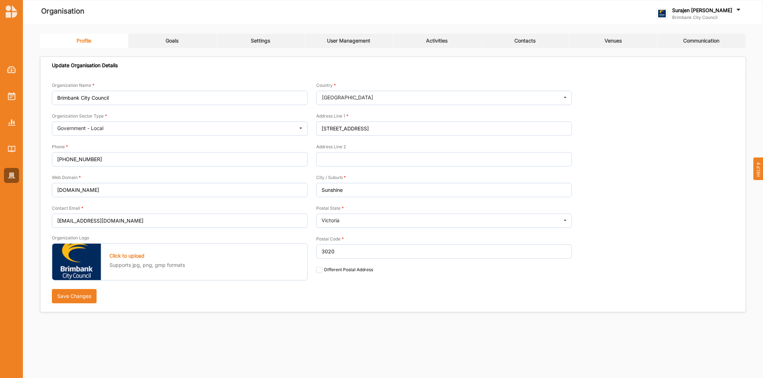
click at [305, 41] on link "User Management" at bounding box center [349, 41] width 88 height 14
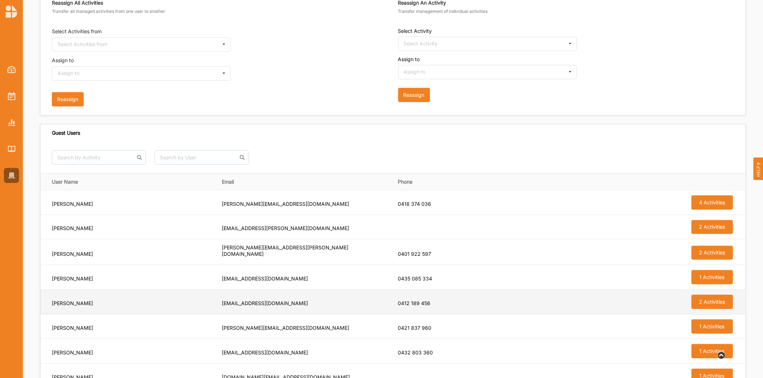
scroll to position [397, 0]
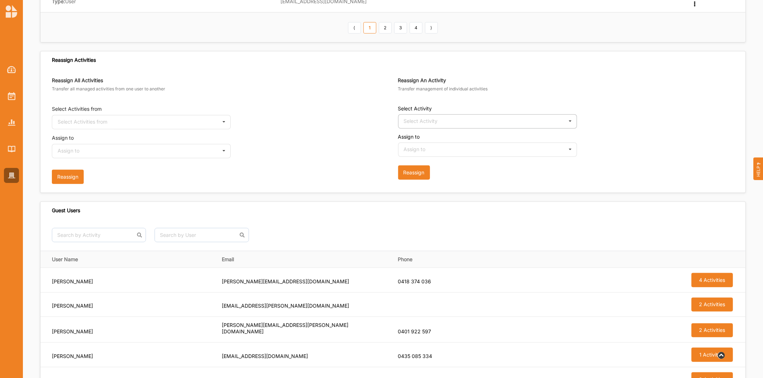
click at [415, 123] on div "Select Activity" at bounding box center [421, 121] width 34 height 5
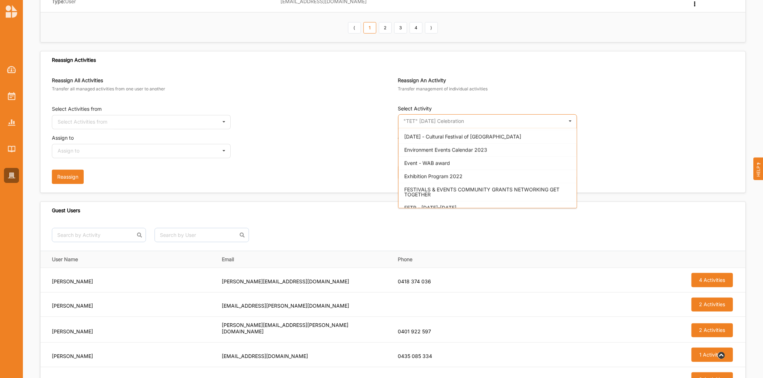
scroll to position [874, 0]
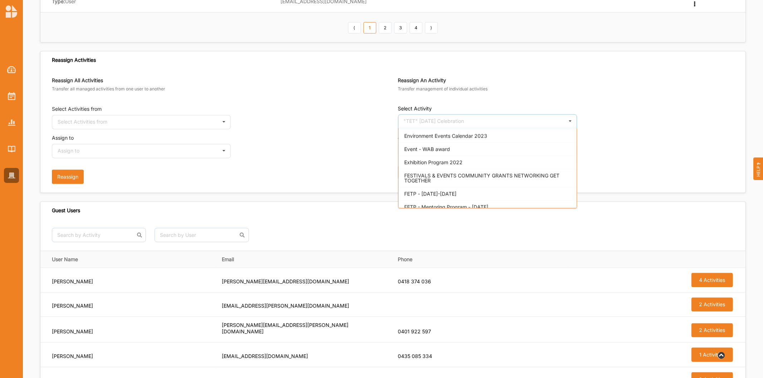
click at [464, 159] on div "Exhibition Program 2022" at bounding box center [487, 162] width 178 height 13
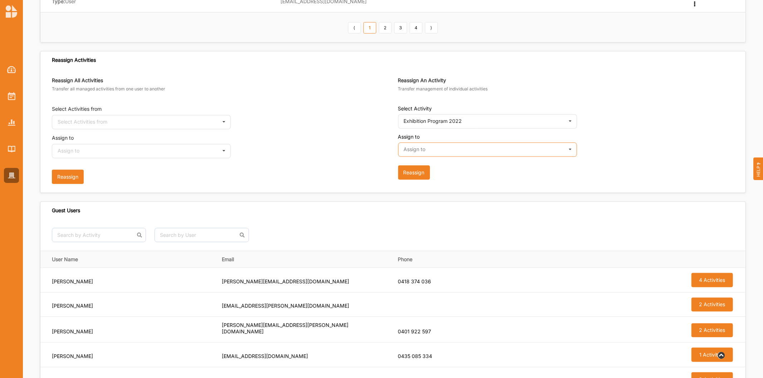
click at [463, 154] on input "text" at bounding box center [488, 150] width 178 height 14
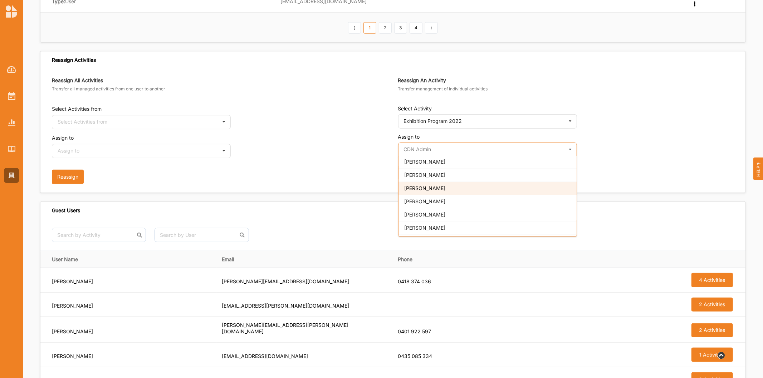
scroll to position [79, 0]
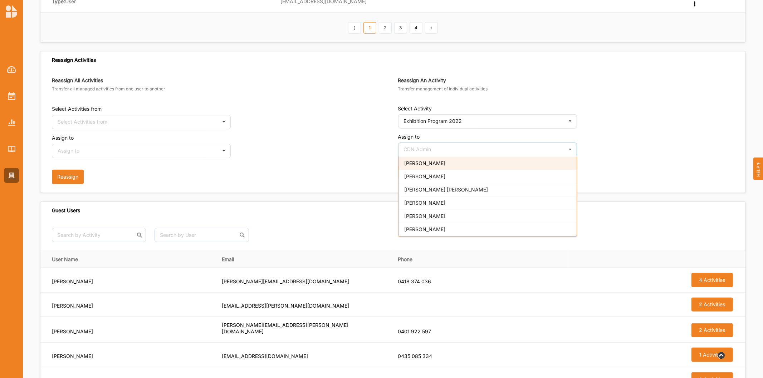
click at [422, 166] on span "Lisa Horsburgh" at bounding box center [424, 163] width 41 height 6
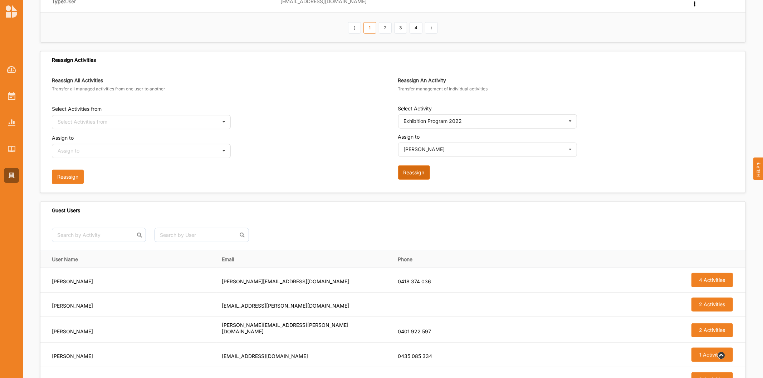
click at [417, 172] on button "Reassign" at bounding box center [414, 173] width 32 height 14
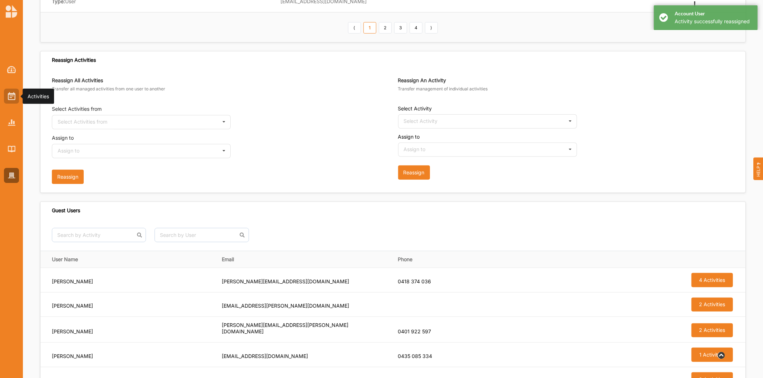
click at [9, 99] on img at bounding box center [12, 96] width 8 height 8
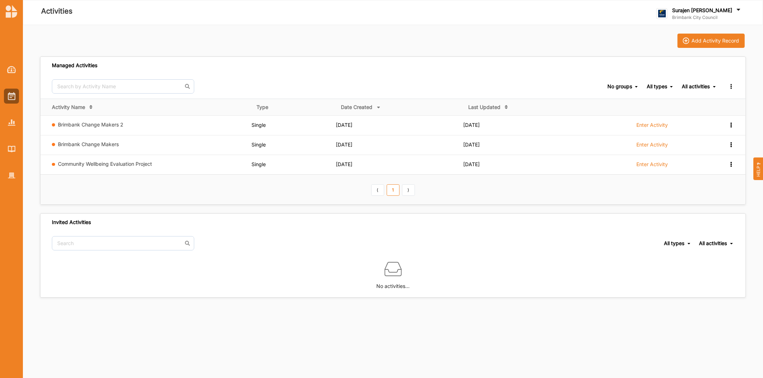
click at [1, 133] on div at bounding box center [11, 117] width 23 height 132
click at [15, 116] on div at bounding box center [11, 122] width 15 height 15
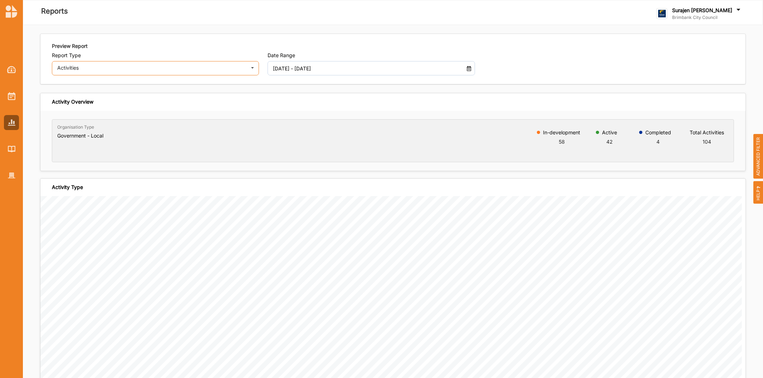
click at [190, 65] on div "Activities" at bounding box center [150, 67] width 187 height 5
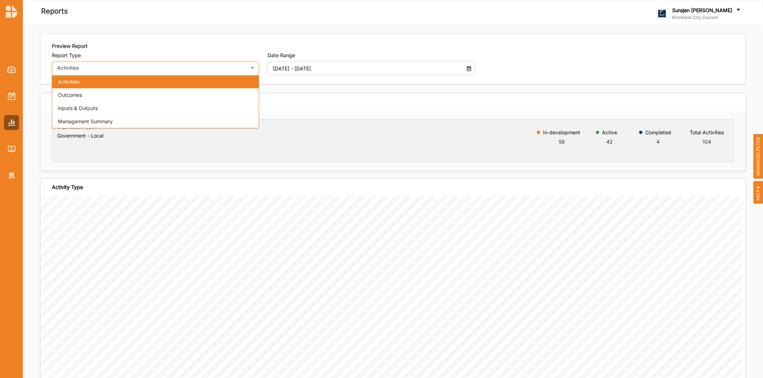
click at [169, 87] on div "Activities" at bounding box center [155, 81] width 206 height 13
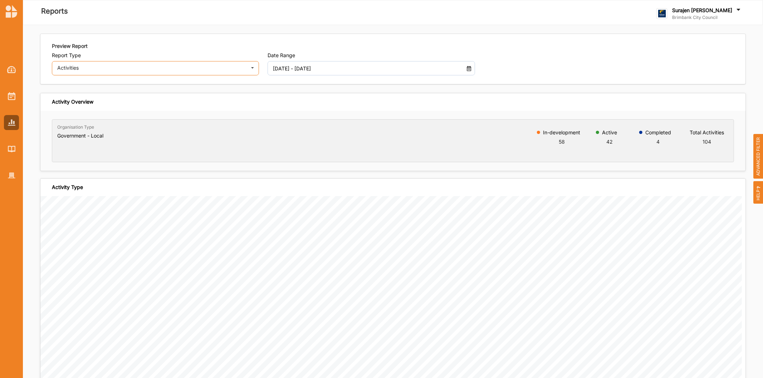
click at [162, 63] on div "Activities Activities Outcomes Inputs & Outputs Management Summary" at bounding box center [155, 68] width 207 height 14
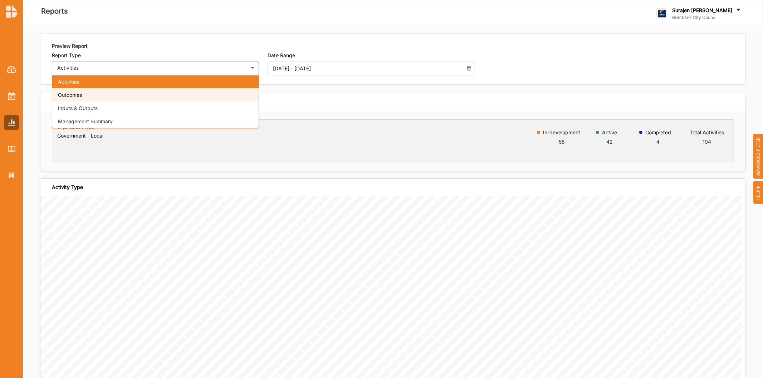
click at [144, 97] on div "Outcomes" at bounding box center [155, 94] width 206 height 13
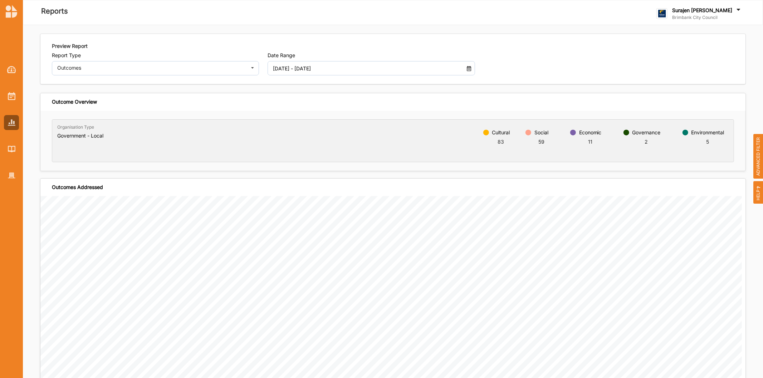
click at [335, 74] on input "01 Jan 2025 - 11 Aug 2025" at bounding box center [363, 68] width 188 height 14
click at [337, 68] on input "01 Jan 2025 - 11 Aug 2025" at bounding box center [363, 68] width 188 height 14
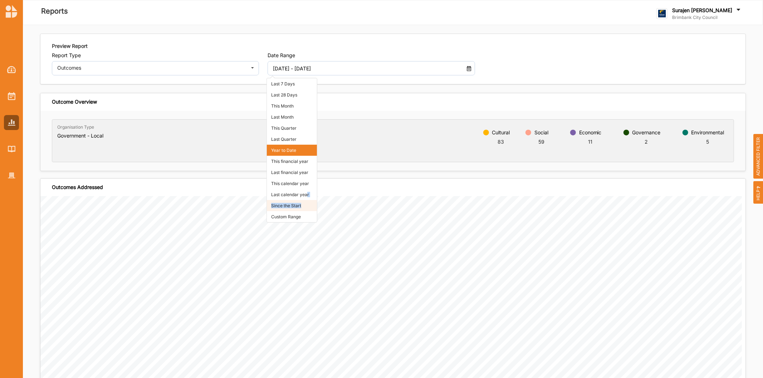
drag, startPoint x: 306, startPoint y: 199, endPoint x: 306, endPoint y: 208, distance: 8.6
click at [306, 208] on ul "Last 7 Days Last 28 Days This Month Last Month This Quarter Last Quarter Year t…" at bounding box center [292, 150] width 50 height 144
click at [306, 208] on li "Since the Start" at bounding box center [292, 205] width 50 height 11
type input "01 Jan 2018 - 11 Aug 2025"
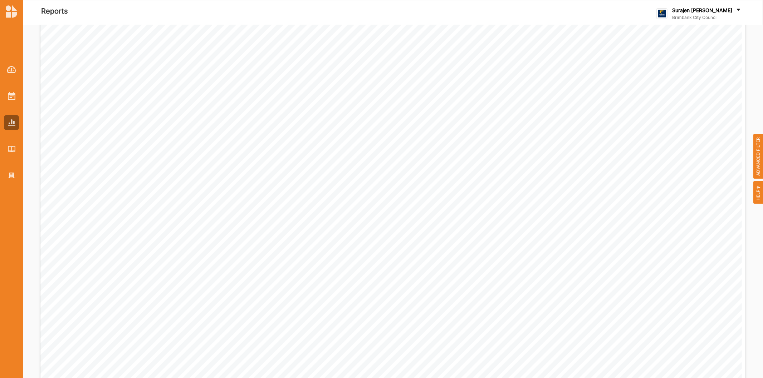
scroll to position [359, 0]
click at [16, 97] on div at bounding box center [11, 96] width 15 height 15
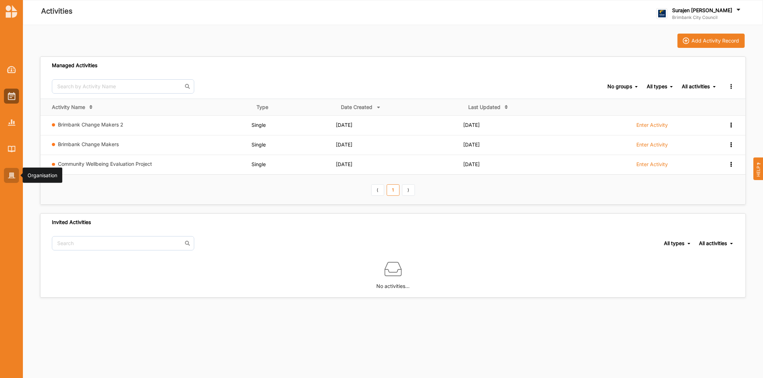
click at [5, 177] on div at bounding box center [11, 175] width 15 height 15
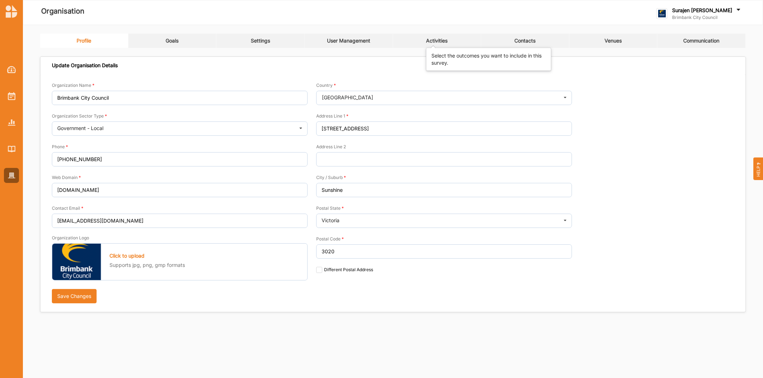
click at [434, 40] on div "Activities" at bounding box center [436, 41] width 21 height 6
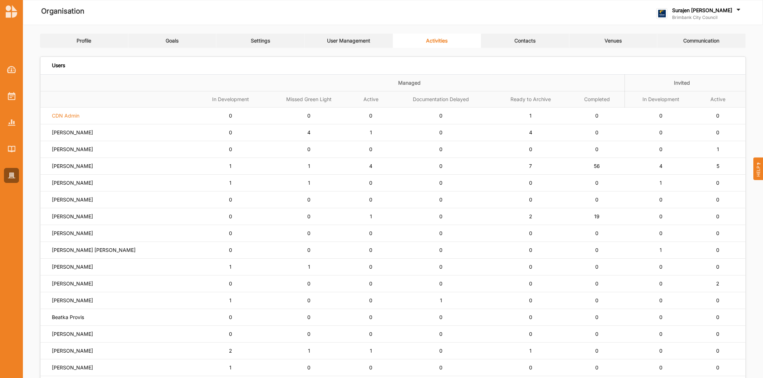
click at [61, 114] on label "CDN Admin" at bounding box center [66, 116] width 28 height 6
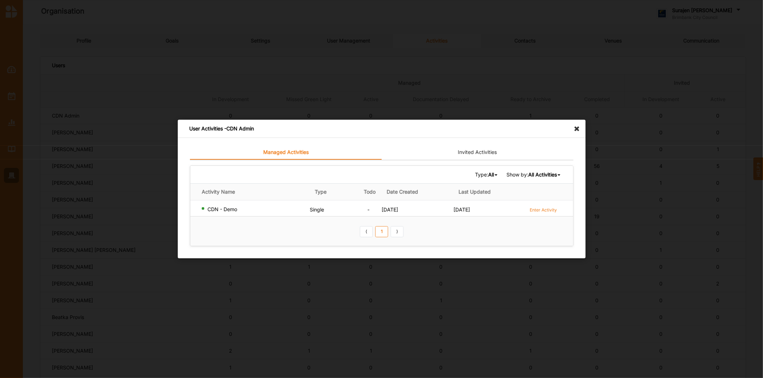
click at [574, 130] on icon at bounding box center [578, 125] width 11 height 11
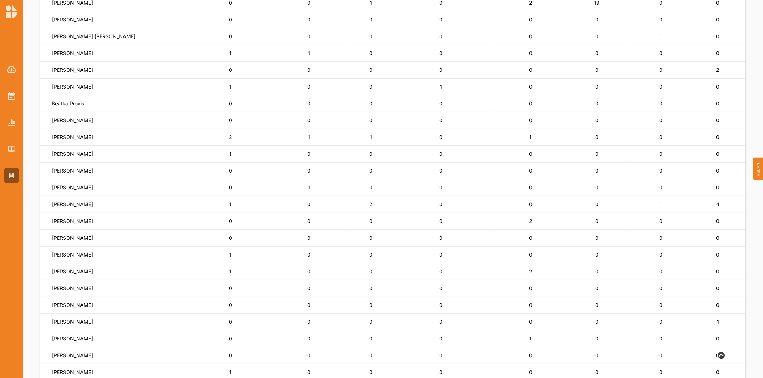
scroll to position [333, 0]
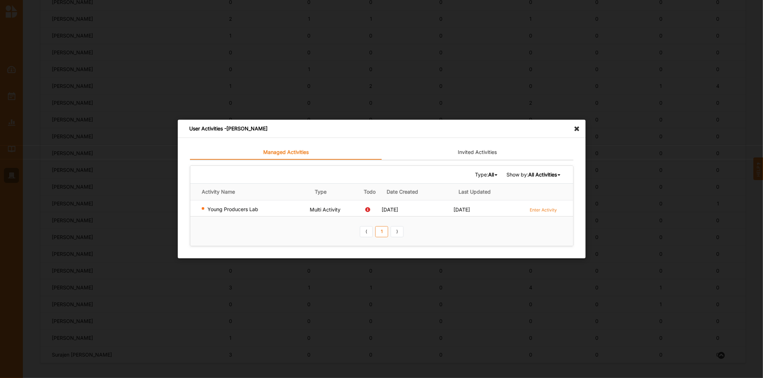
click at [575, 129] on icon at bounding box center [578, 125] width 11 height 11
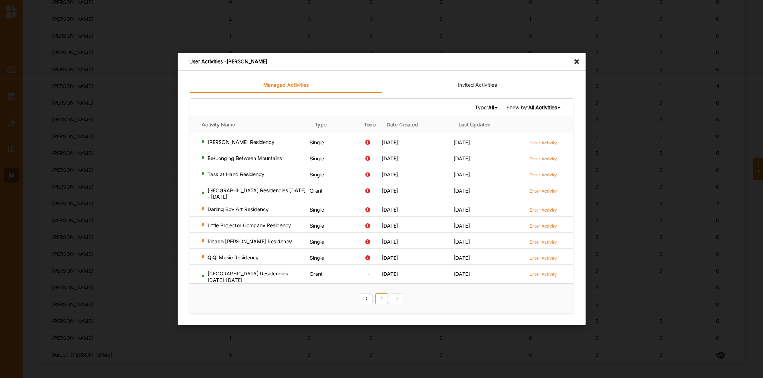
click at [577, 63] on icon at bounding box center [578, 58] width 11 height 11
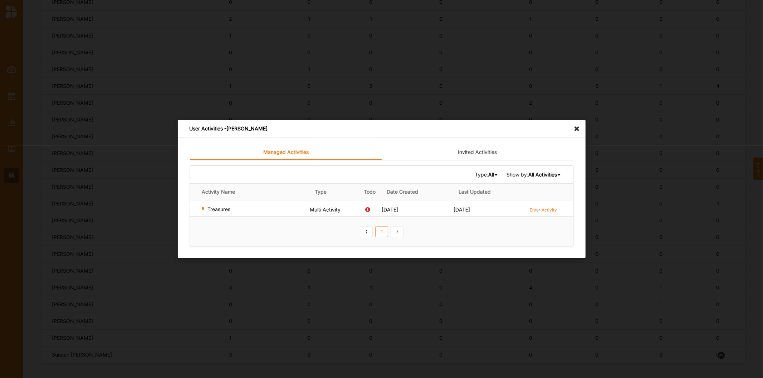
click at [577, 124] on icon at bounding box center [578, 125] width 11 height 11
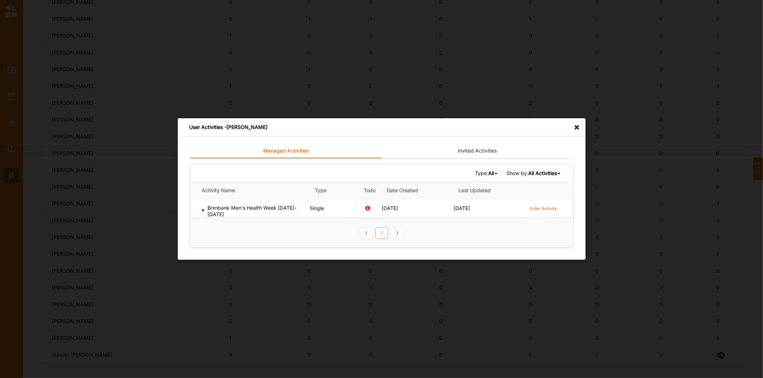
click at [539, 208] on label "Enter Activity" at bounding box center [542, 209] width 27 height 6
click at [578, 127] on icon at bounding box center [578, 123] width 11 height 11
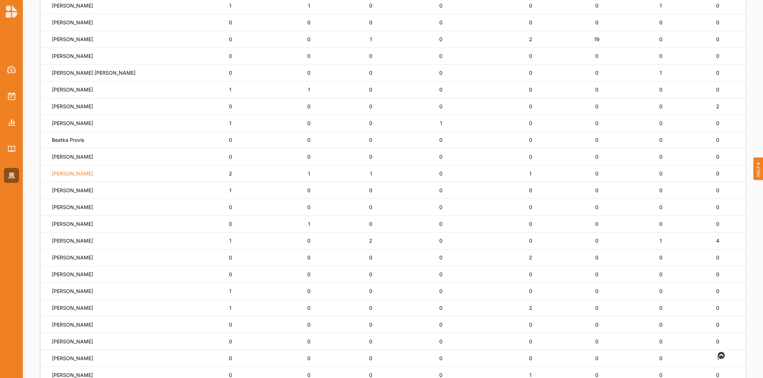
scroll to position [174, 0]
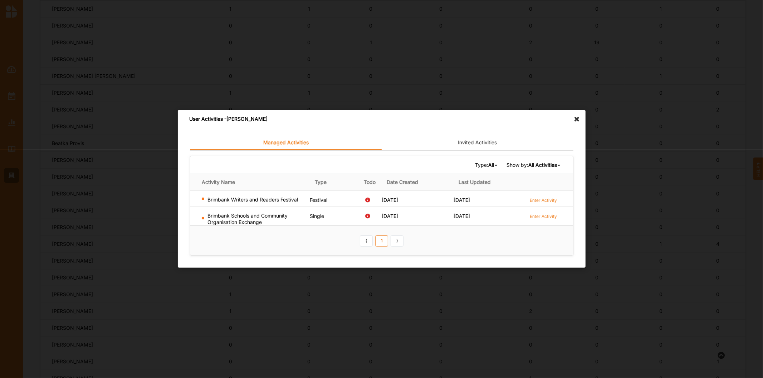
click at [576, 116] on icon at bounding box center [578, 115] width 11 height 11
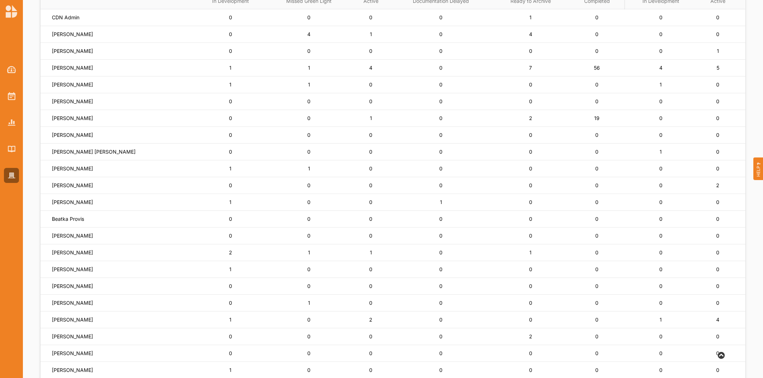
scroll to position [95, 0]
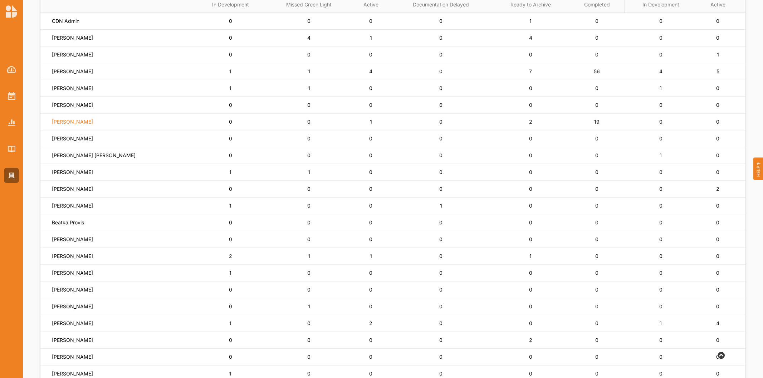
click at [79, 24] on label "Lisa Horsburgh" at bounding box center [66, 21] width 28 height 6
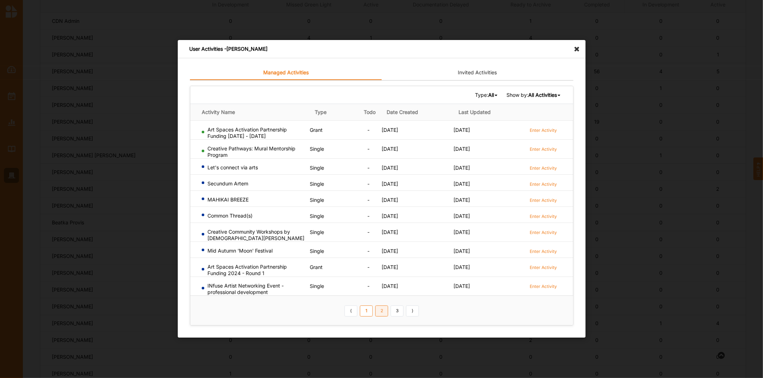
click at [378, 311] on link "2" at bounding box center [381, 311] width 13 height 11
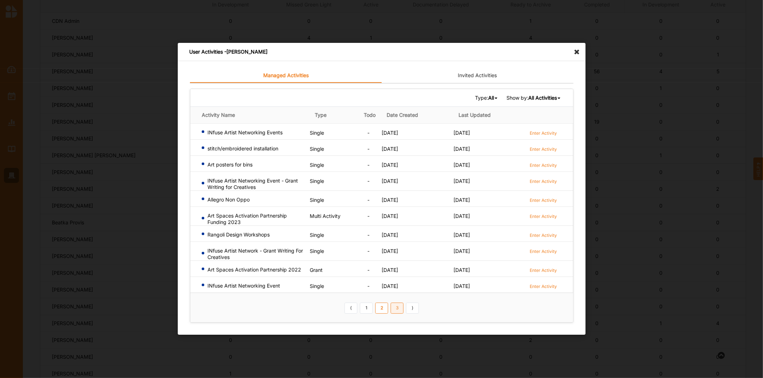
click at [398, 311] on link "3" at bounding box center [396, 308] width 13 height 11
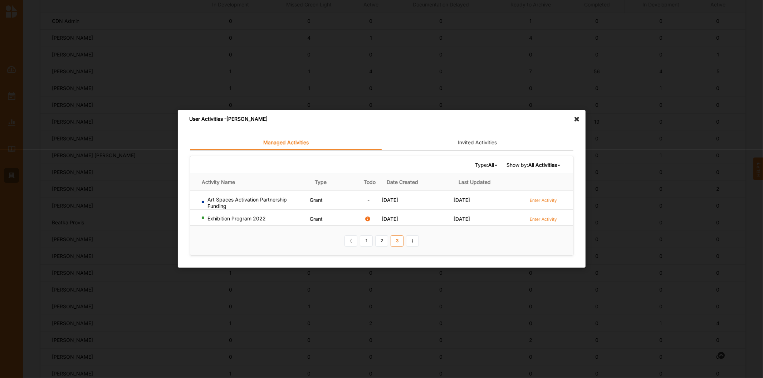
click at [581, 120] on icon at bounding box center [578, 115] width 11 height 11
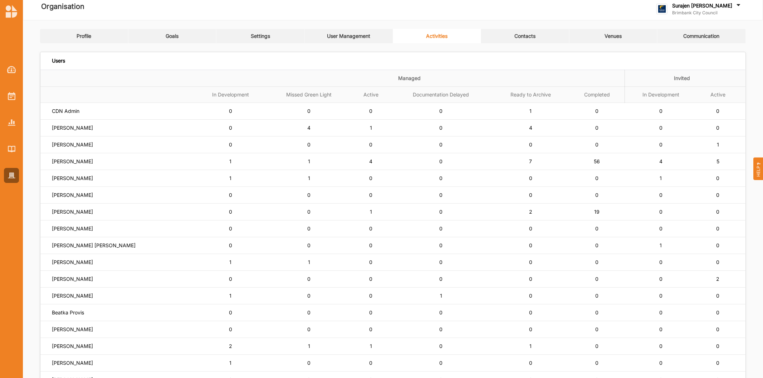
scroll to position [0, 0]
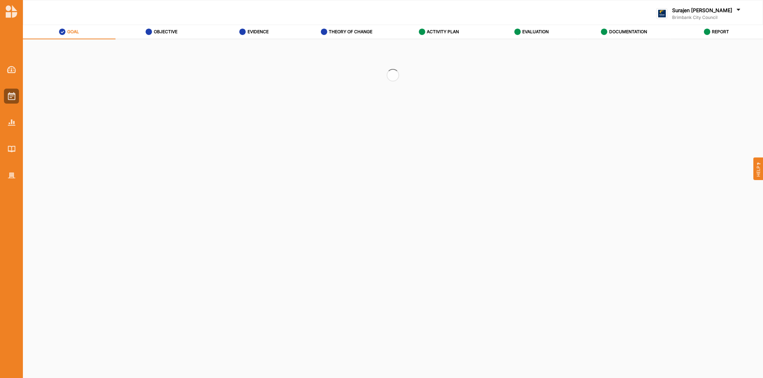
select select "2"
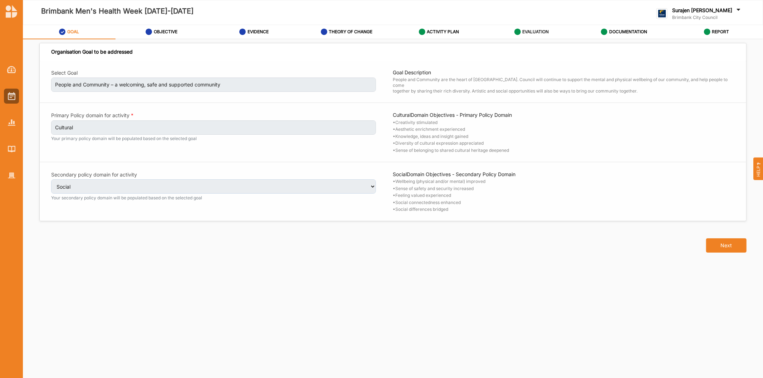
click at [539, 27] on div "EVALUATION" at bounding box center [531, 31] width 35 height 13
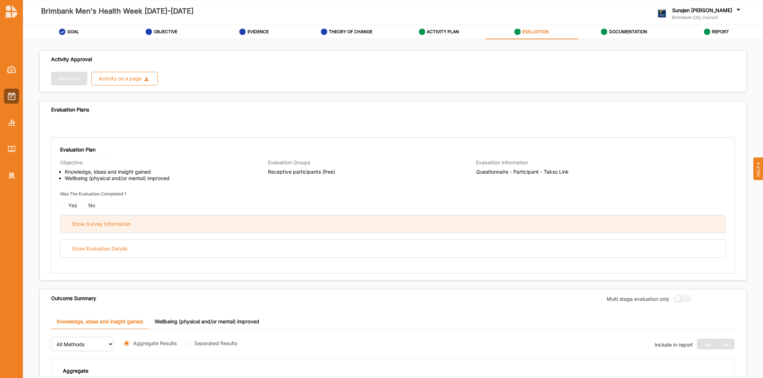
click at [222, 221] on div "Show Survey Information" at bounding box center [392, 225] width 665 height 18
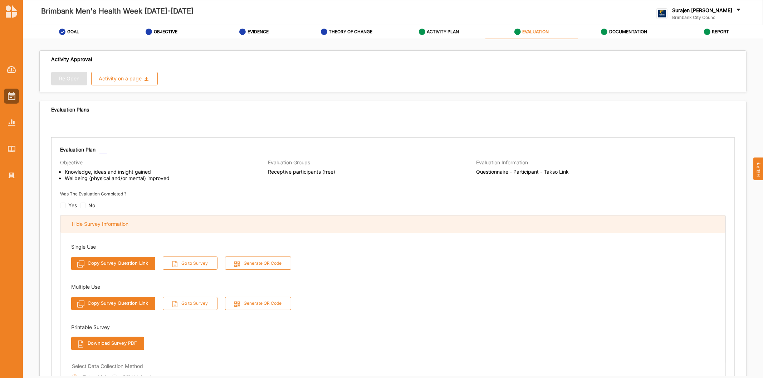
click at [222, 221] on div "Hide Survey Information" at bounding box center [392, 225] width 665 height 18
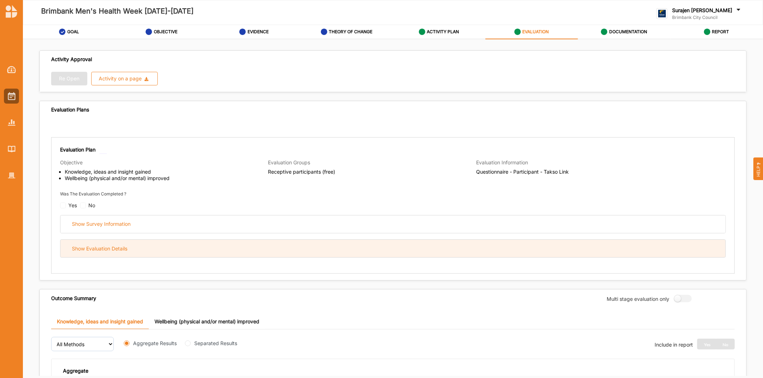
drag, startPoint x: 221, startPoint y: 248, endPoint x: 237, endPoint y: 255, distance: 18.4
click at [223, 250] on div "Show Evaluation Details" at bounding box center [392, 249] width 665 height 18
